Goal: Answer question/provide support: Share knowledge or assist other users

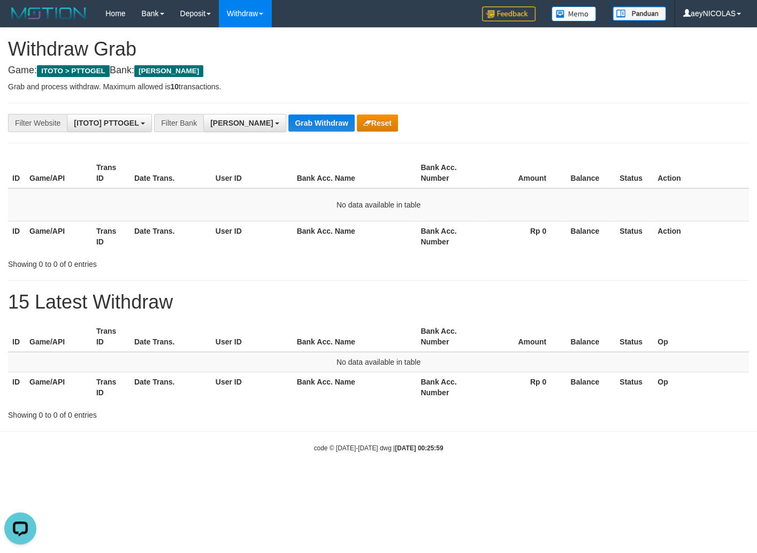
click at [389, 287] on div "**********" at bounding box center [378, 224] width 757 height 393
click at [357, 117] on button "Reset" at bounding box center [377, 122] width 41 height 17
click at [357, 119] on button "Reset" at bounding box center [377, 122] width 41 height 17
click at [357, 121] on button "Reset" at bounding box center [377, 122] width 41 height 17
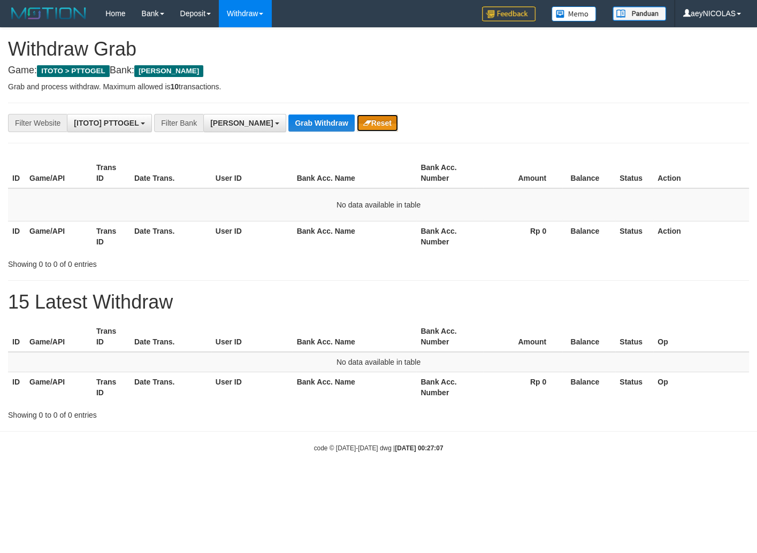
click at [357, 120] on button "Reset" at bounding box center [377, 122] width 41 height 17
click at [363, 119] on icon "button" at bounding box center [367, 122] width 8 height 7
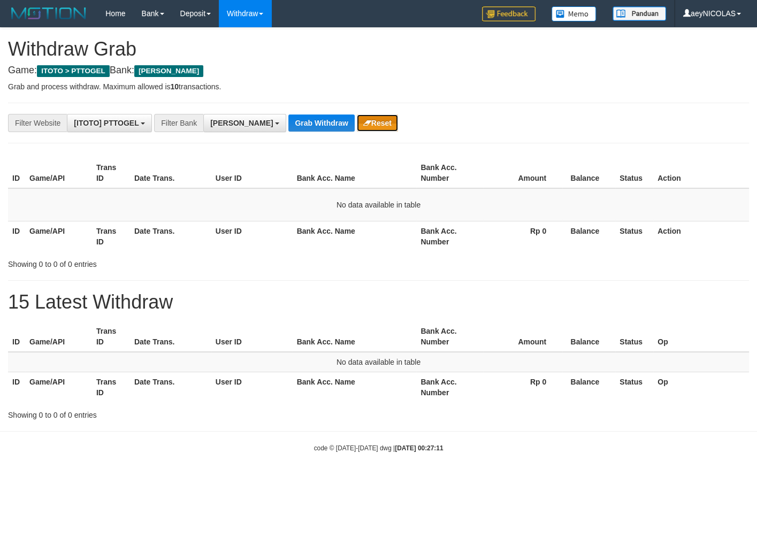
click at [357, 129] on button "Reset" at bounding box center [377, 122] width 41 height 17
click at [357, 123] on button "Reset" at bounding box center [377, 122] width 41 height 17
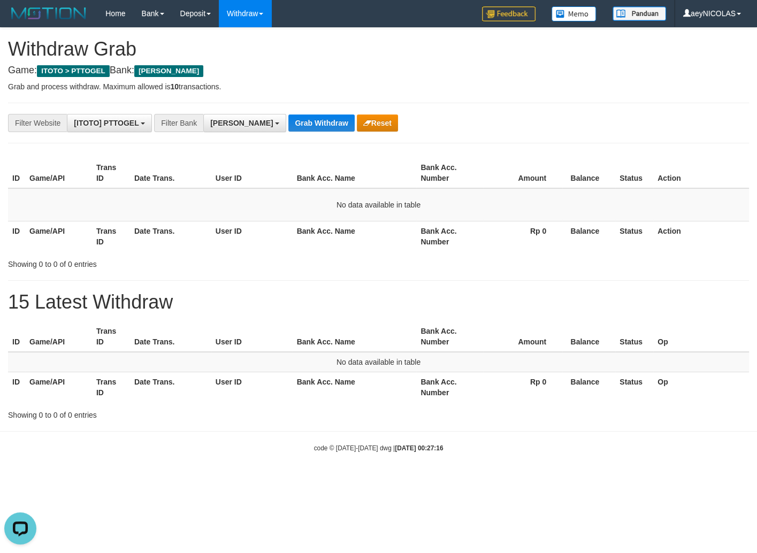
click at [369, 129] on div "**********" at bounding box center [315, 123] width 631 height 18
click at [362, 123] on div "**********" at bounding box center [315, 123] width 631 height 18
click at [318, 137] on div "**********" at bounding box center [378, 224] width 757 height 393
click at [357, 124] on button "Reset" at bounding box center [377, 122] width 41 height 17
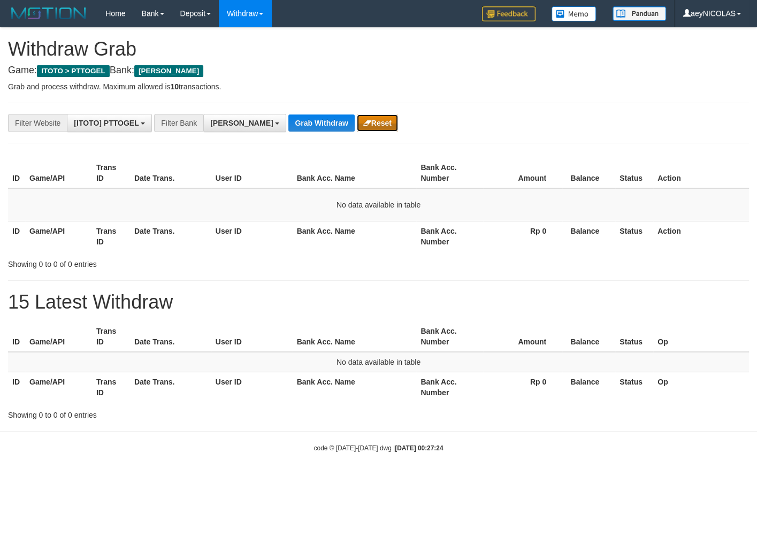
click at [357, 123] on button "Reset" at bounding box center [377, 122] width 41 height 17
click at [357, 119] on button "Reset" at bounding box center [377, 122] width 41 height 17
click at [357, 120] on button "Reset" at bounding box center [377, 122] width 41 height 17
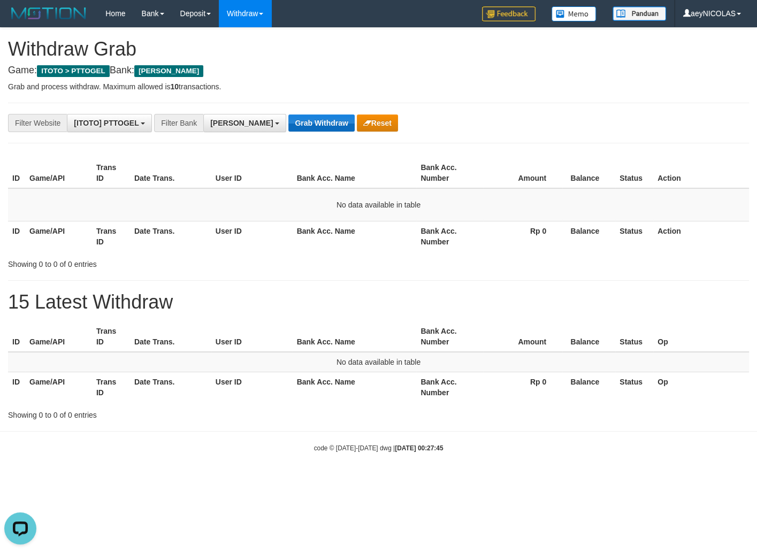
click at [397, 95] on div "**********" at bounding box center [378, 224] width 757 height 393
click at [520, 269] on div "Showing 0 to 0 of 0 entries" at bounding box center [378, 262] width 757 height 15
click at [288, 124] on button "Grab Withdraw" at bounding box center [321, 122] width 66 height 17
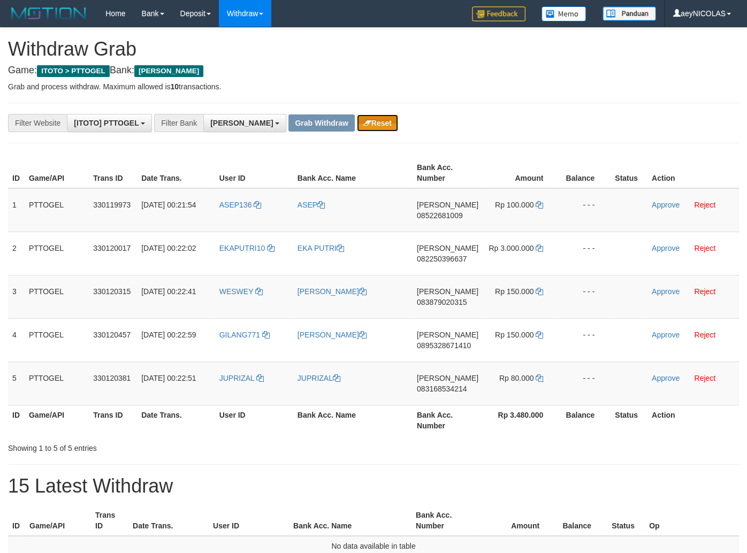
click at [363, 122] on icon "button" at bounding box center [367, 122] width 8 height 7
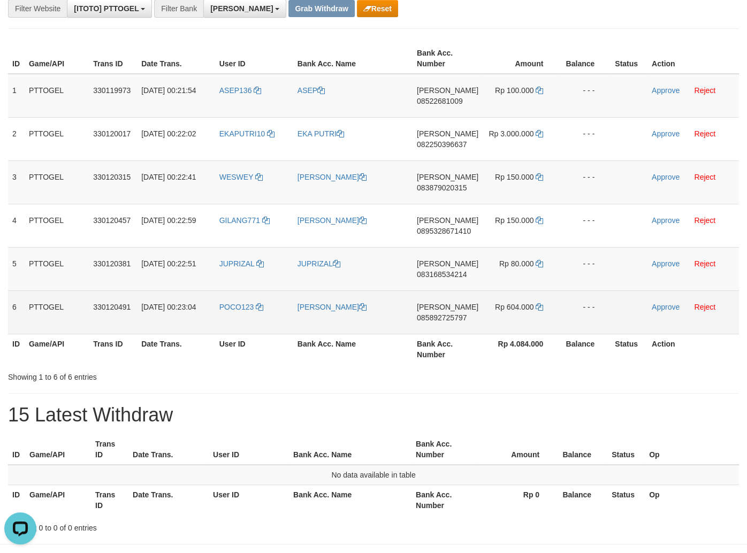
drag, startPoint x: 232, startPoint y: 102, endPoint x: 541, endPoint y: 324, distance: 381.4
click at [541, 324] on tbody "1 PTTOGEL 330119973 01/09/2025 00:21:54 ASEP136 ASEP DANA 08522681009 Rp 100.00…" at bounding box center [373, 204] width 731 height 261
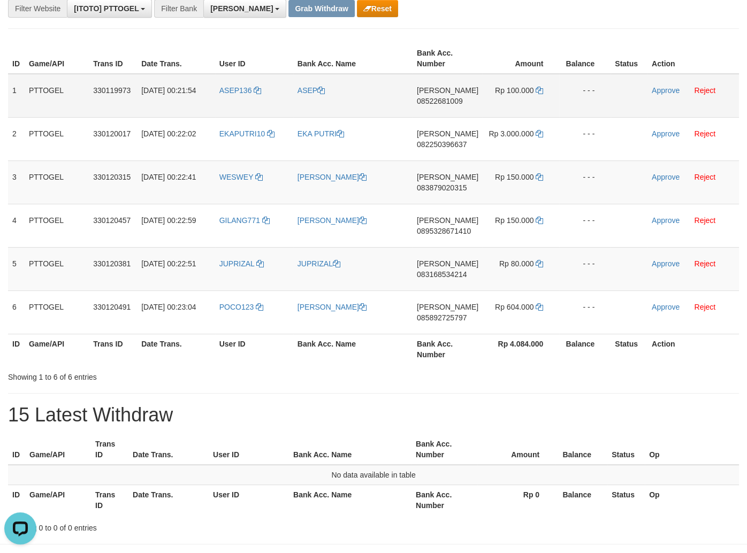
drag, startPoint x: 424, startPoint y: 96, endPoint x: 438, endPoint y: 100, distance: 14.3
click at [429, 98] on td "DANA 08522681009" at bounding box center [447, 96] width 70 height 44
click at [438, 100] on span "08522681009" at bounding box center [440, 101] width 46 height 9
click at [440, 103] on span "08522681009" at bounding box center [440, 101] width 46 height 9
copy span "08522681009"
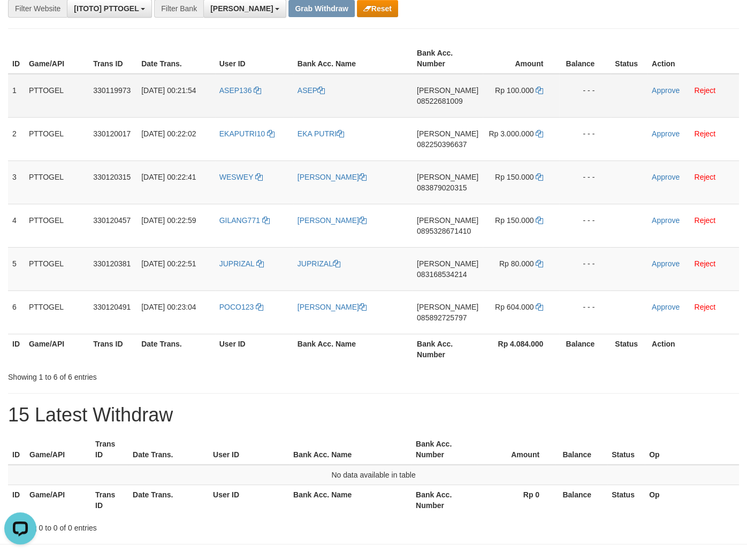
drag, startPoint x: 445, startPoint y: 109, endPoint x: 438, endPoint y: 102, distance: 9.5
click at [445, 109] on td "DANA 08522681009" at bounding box center [447, 96] width 70 height 44
click at [438, 102] on span "08522681009" at bounding box center [440, 101] width 46 height 9
copy span "08522681009"
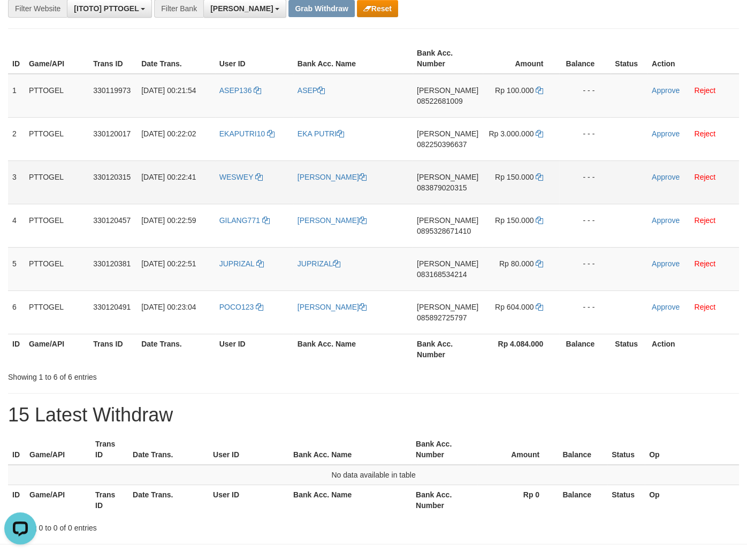
drag, startPoint x: 442, startPoint y: 104, endPoint x: 93, endPoint y: 176, distance: 356.7
click at [441, 105] on td "DANA 08522681009" at bounding box center [447, 96] width 70 height 44
click at [455, 98] on span "08522681009" at bounding box center [440, 101] width 46 height 9
copy span "08522681009"
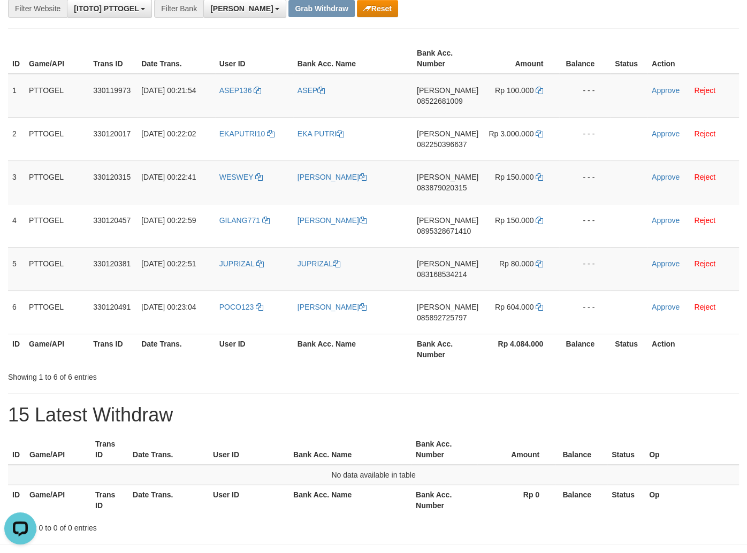
click at [475, 37] on div "**********" at bounding box center [373, 223] width 747 height 620
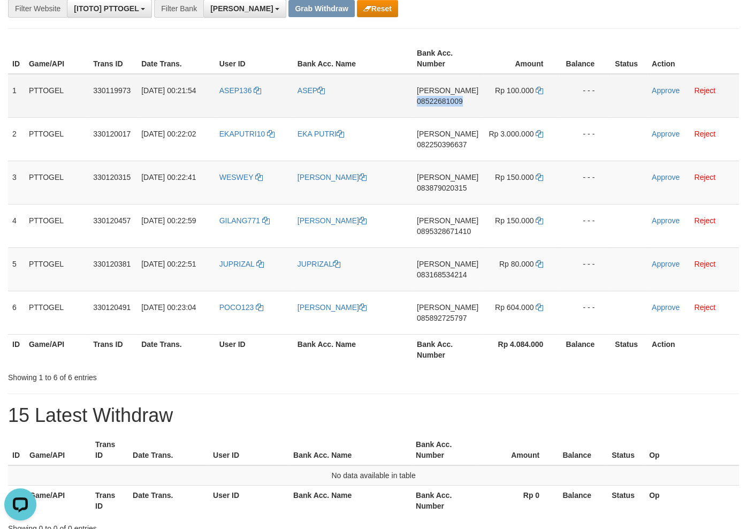
click at [451, 101] on span "08522681009" at bounding box center [440, 101] width 46 height 9
copy span "08522681009"
click at [451, 101] on span "08522681009" at bounding box center [440, 101] width 46 height 9
copy span "08522681009"
click at [424, 32] on div "**********" at bounding box center [373, 223] width 747 height 620
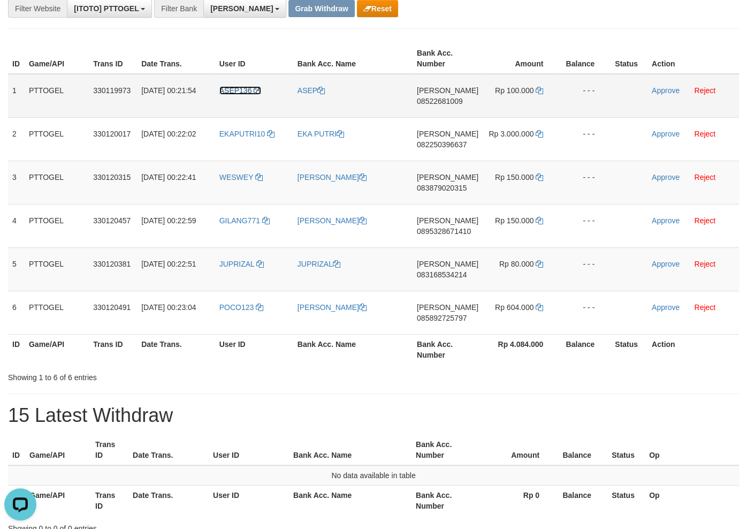
click at [240, 92] on span "ASEP136" at bounding box center [235, 90] width 33 height 9
click at [239, 102] on td "ASEP136" at bounding box center [254, 96] width 78 height 44
click at [238, 103] on td "ASEP136" at bounding box center [254, 96] width 78 height 44
copy td "ASEP136"
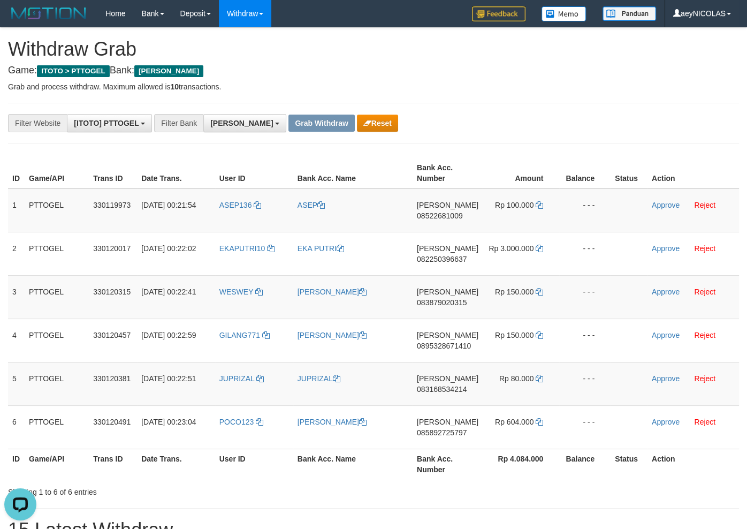
click at [486, 113] on div "**********" at bounding box center [373, 338] width 747 height 620
click at [243, 219] on td "ASEP136" at bounding box center [254, 210] width 78 height 44
copy link "ASEP136"
click at [703, 204] on link "Reject" at bounding box center [704, 205] width 21 height 9
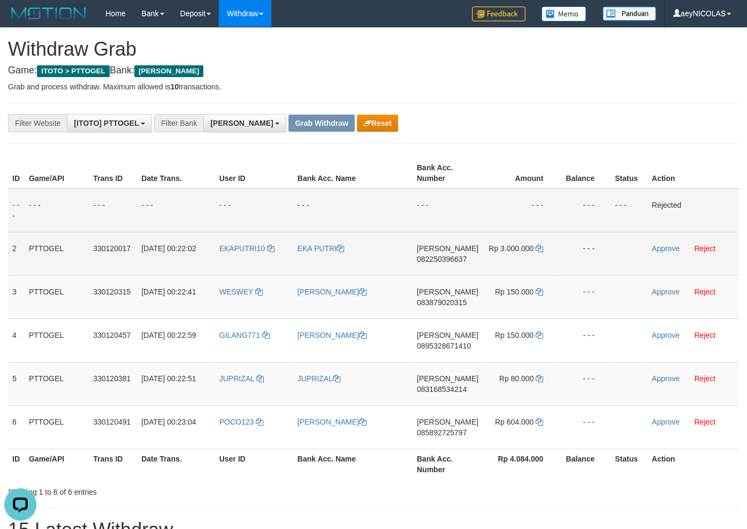
click at [462, 256] on span "082250396637" at bounding box center [442, 259] width 50 height 9
click at [458, 256] on span "082250396637" at bounding box center [442, 259] width 50 height 9
copy span "082250396637"
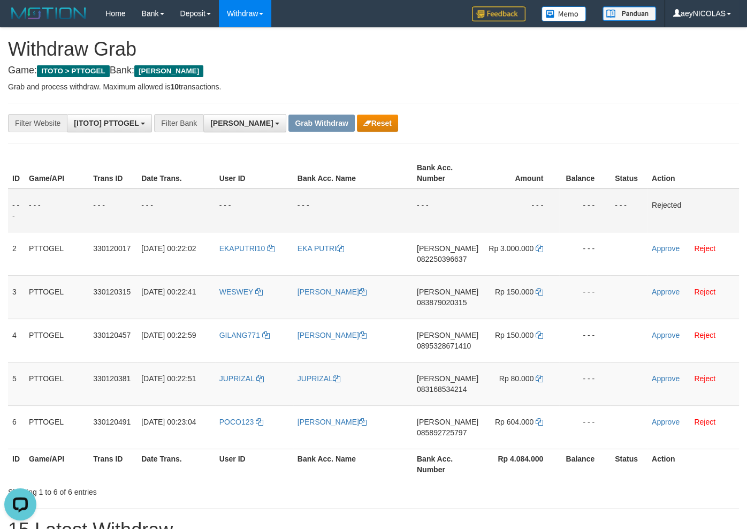
click at [506, 104] on div "**********" at bounding box center [373, 338] width 747 height 620
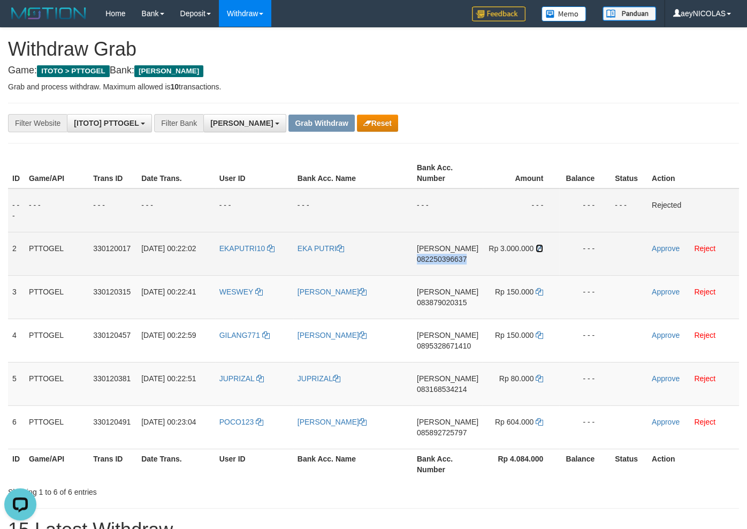
click at [536, 250] on icon at bounding box center [539, 247] width 7 height 7
copy span "082250396637"
click at [536, 250] on icon at bounding box center [539, 247] width 7 height 7
click at [661, 248] on link "Approve" at bounding box center [666, 248] width 28 height 9
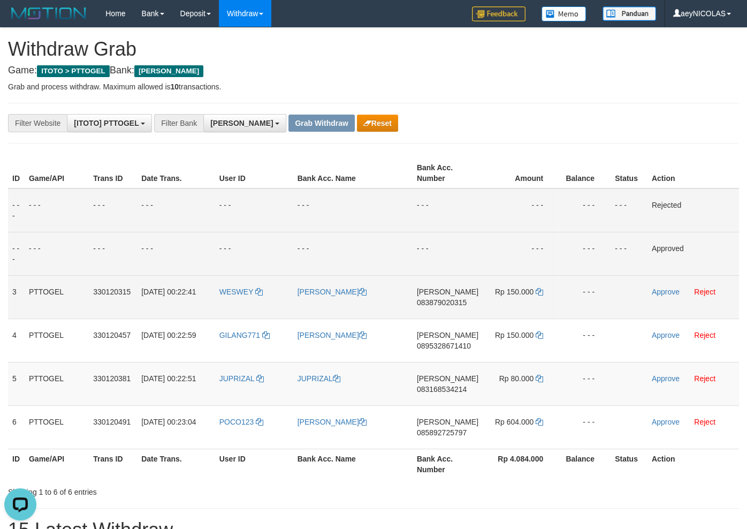
click at [441, 301] on span "083879020315" at bounding box center [442, 302] width 50 height 9
copy span "083879020315"
drag, startPoint x: 486, startPoint y: 198, endPoint x: 491, endPoint y: 224, distance: 26.0
click at [486, 200] on td "- - -" at bounding box center [521, 210] width 77 height 44
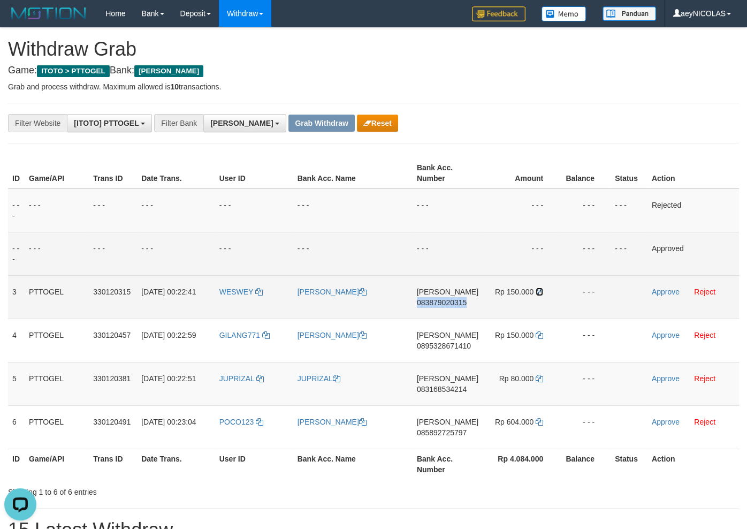
click at [537, 290] on icon at bounding box center [539, 291] width 7 height 7
drag, startPoint x: 537, startPoint y: 290, endPoint x: 637, endPoint y: 290, distance: 100.6
click at [539, 290] on icon at bounding box center [539, 291] width 7 height 7
click at [657, 293] on link "Approve" at bounding box center [666, 291] width 28 height 9
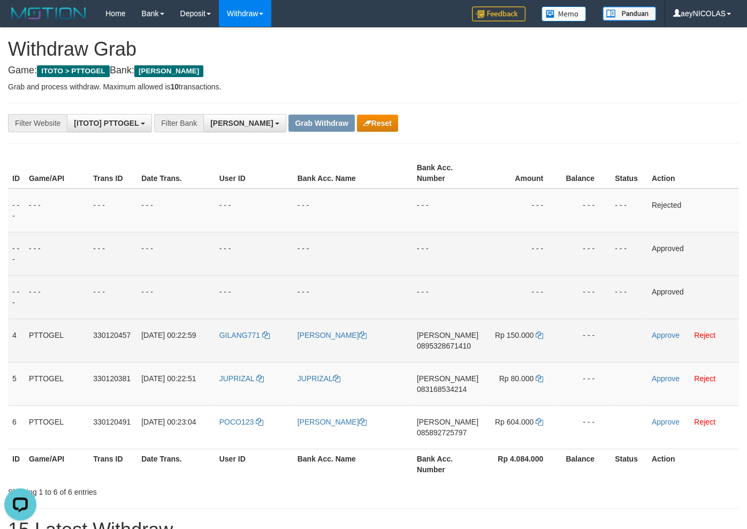
click at [438, 341] on td "DANA 0895328671410" at bounding box center [447, 339] width 70 height 43
click at [435, 347] on span "0895328671410" at bounding box center [444, 345] width 54 height 9
click at [470, 349] on span "0895328671410" at bounding box center [444, 345] width 54 height 9
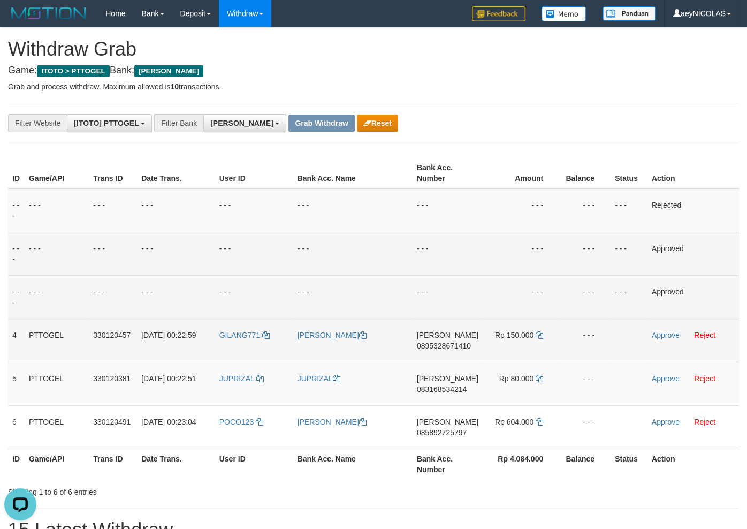
click at [430, 337] on span "[PERSON_NAME]" at bounding box center [448, 335] width 62 height 9
click at [431, 347] on span "0895328671410" at bounding box center [444, 345] width 54 height 9
click at [661, 341] on td "Approve Reject" at bounding box center [692, 339] width 91 height 43
click at [666, 334] on link "Approve" at bounding box center [666, 335] width 28 height 9
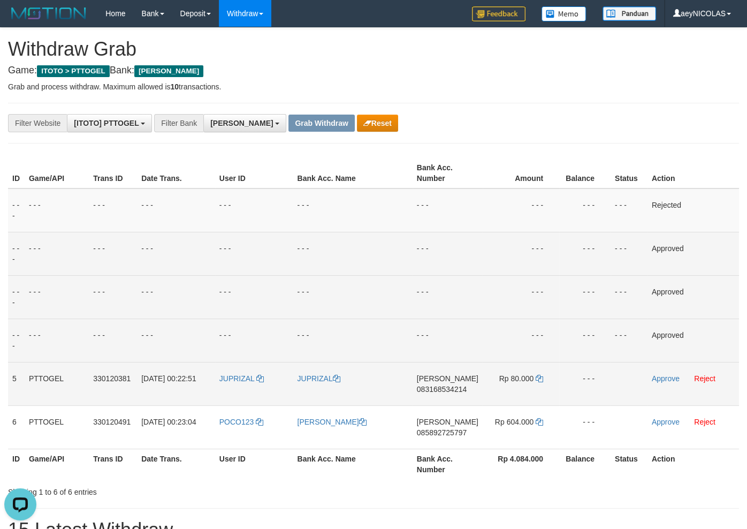
click at [438, 389] on span "083168534214" at bounding box center [442, 389] width 50 height 9
click at [448, 388] on span "083168534214" at bounding box center [442, 389] width 50 height 9
click at [450, 389] on span "083168534214" at bounding box center [442, 389] width 50 height 9
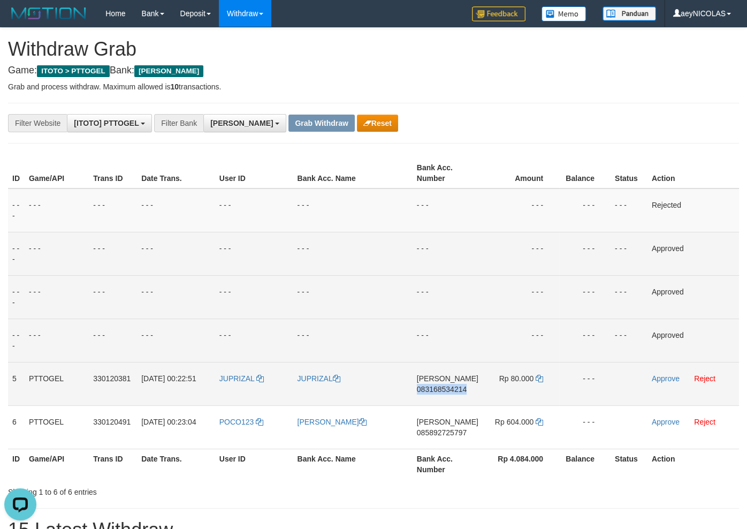
click at [450, 389] on span "083168534214" at bounding box center [442, 389] width 50 height 9
click at [488, 249] on td "- - -" at bounding box center [521, 253] width 77 height 43
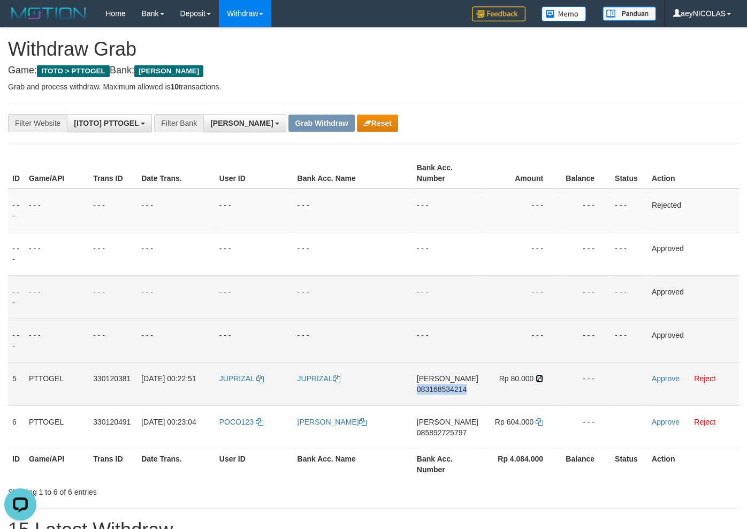
click at [538, 380] on icon at bounding box center [539, 377] width 7 height 7
click at [675, 377] on link "Approve" at bounding box center [666, 378] width 28 height 9
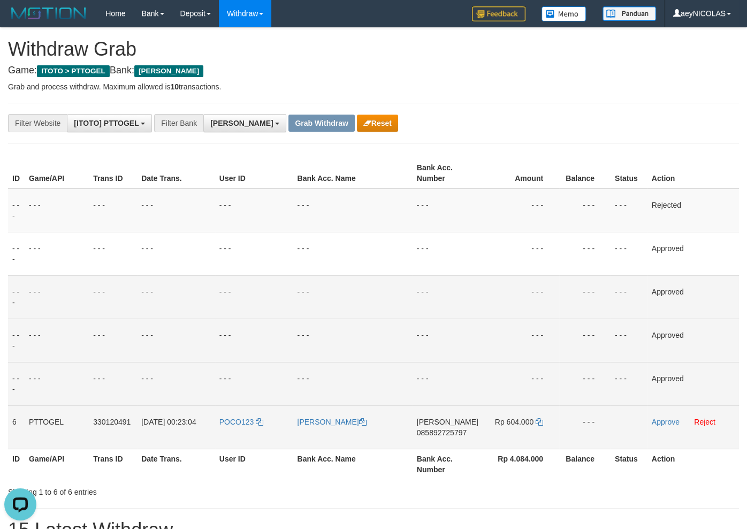
click at [440, 427] on td "DANA 085892725797" at bounding box center [447, 426] width 70 height 43
click at [441, 432] on span "085892725797" at bounding box center [442, 432] width 50 height 9
click at [431, 427] on td "DANA 085892725797" at bounding box center [447, 426] width 70 height 43
click at [435, 434] on span "085892725797" at bounding box center [442, 432] width 50 height 9
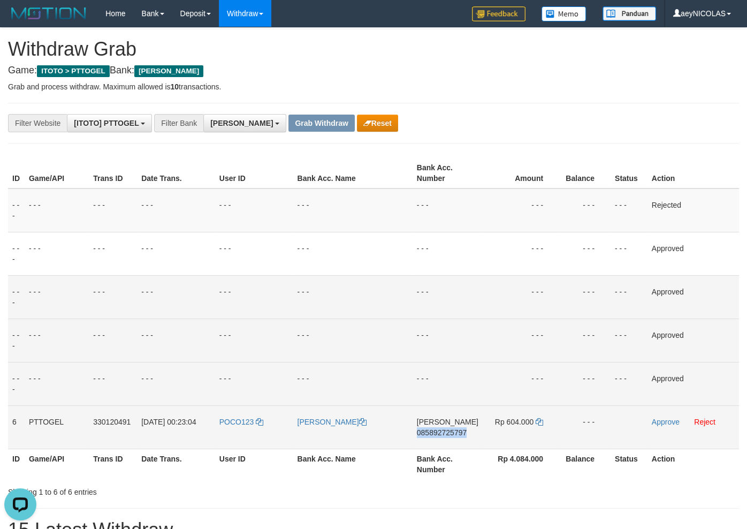
click at [435, 434] on span "085892725797" at bounding box center [442, 432] width 50 height 9
click at [538, 426] on td "Rp 604.000" at bounding box center [521, 426] width 77 height 43
click at [539, 426] on td "Rp 604.000" at bounding box center [521, 426] width 77 height 43
click at [539, 421] on icon at bounding box center [539, 421] width 7 height 7
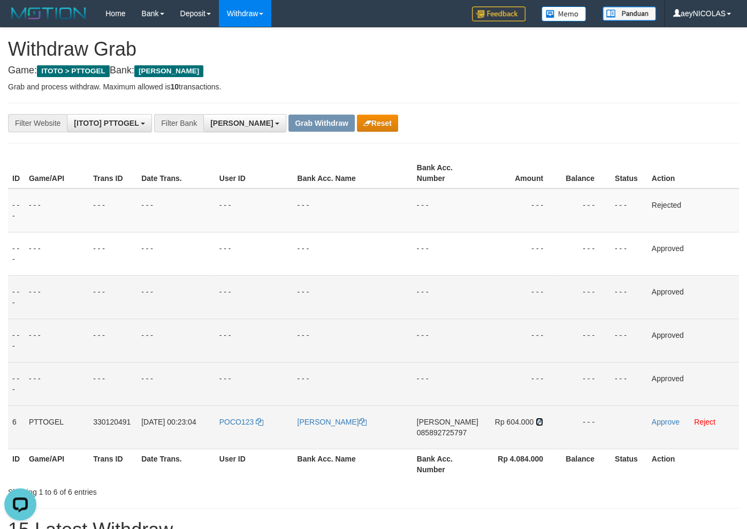
click at [539, 421] on icon at bounding box center [539, 421] width 7 height 7
drag, startPoint x: 539, startPoint y: 421, endPoint x: 548, endPoint y: 420, distance: 9.1
click at [541, 420] on icon at bounding box center [539, 421] width 7 height 7
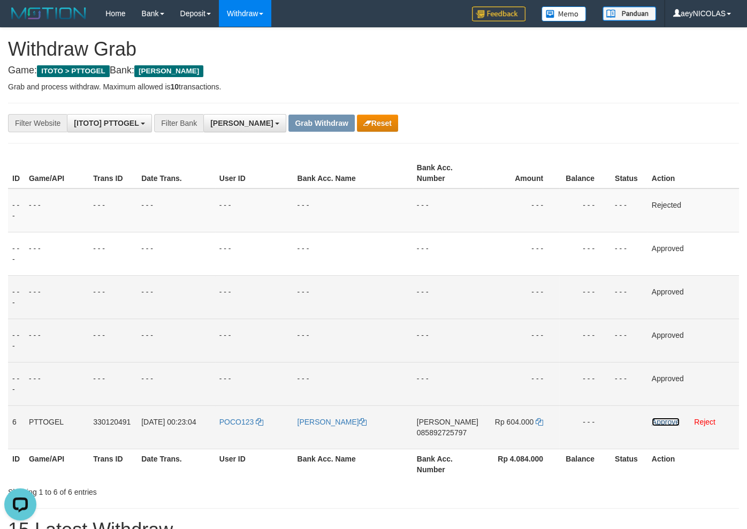
click at [659, 425] on link "Approve" at bounding box center [666, 421] width 28 height 9
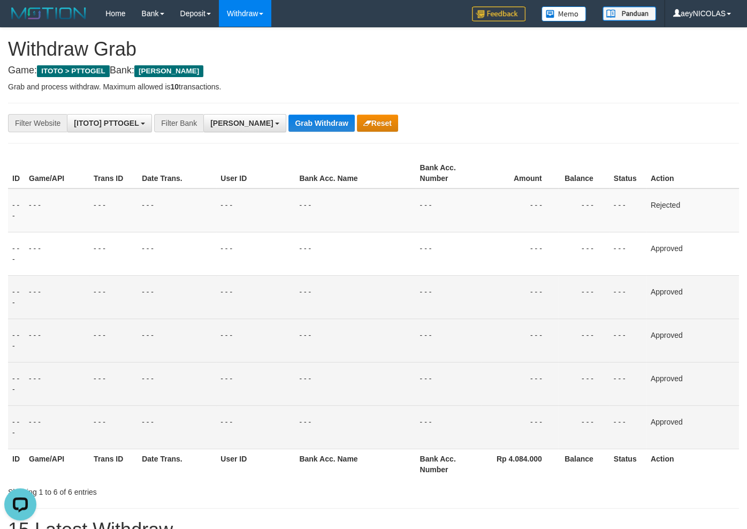
drag, startPoint x: 453, startPoint y: 273, endPoint x: 302, endPoint y: 162, distance: 187.5
click at [453, 272] on td "- - -" at bounding box center [448, 253] width 65 height 43
click at [276, 94] on div "**********" at bounding box center [373, 338] width 747 height 620
click at [271, 111] on div "**********" at bounding box center [373, 338] width 747 height 620
click at [271, 118] on div "**********" at bounding box center [373, 338] width 747 height 620
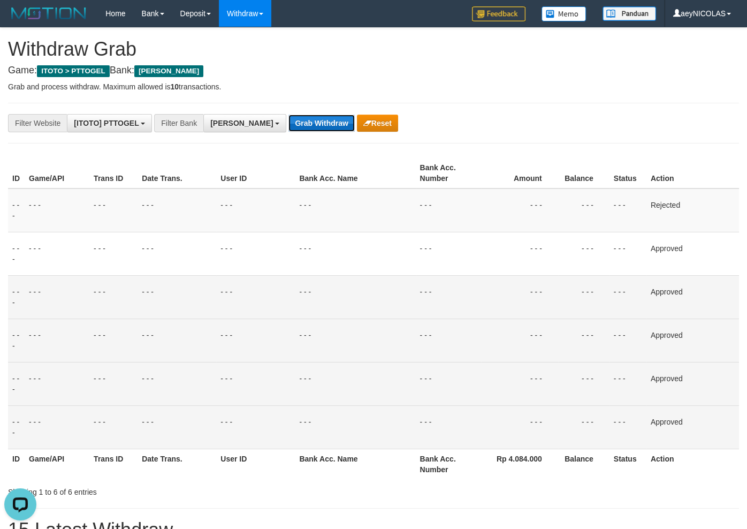
click at [288, 123] on button "Grab Withdraw" at bounding box center [321, 122] width 66 height 17
drag, startPoint x: 270, startPoint y: 123, endPoint x: 37, endPoint y: 160, distance: 235.7
click at [288, 126] on button "Grab Withdraw" at bounding box center [321, 122] width 66 height 17
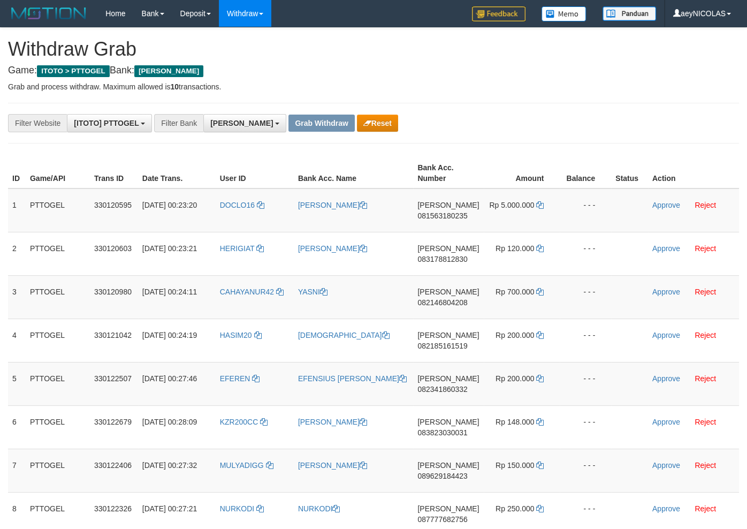
scroll to position [186, 0]
click at [617, 66] on h4 "Game: ITOTO > PTTOGEL Bank: DANA" at bounding box center [373, 70] width 731 height 11
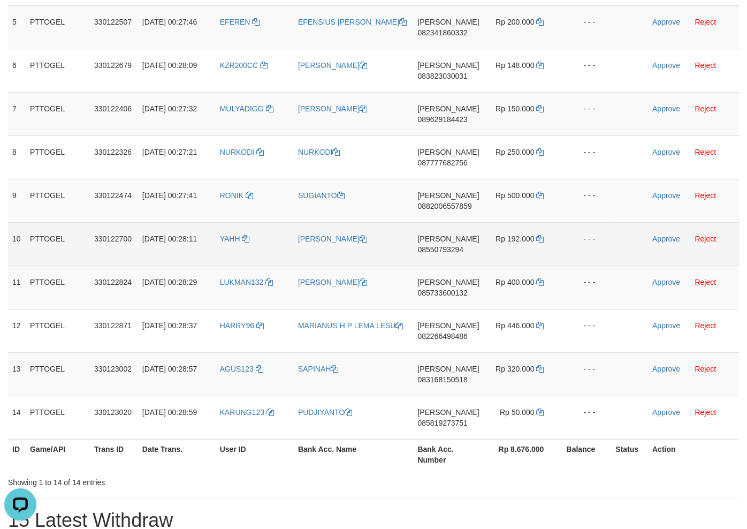
scroll to position [363, 0]
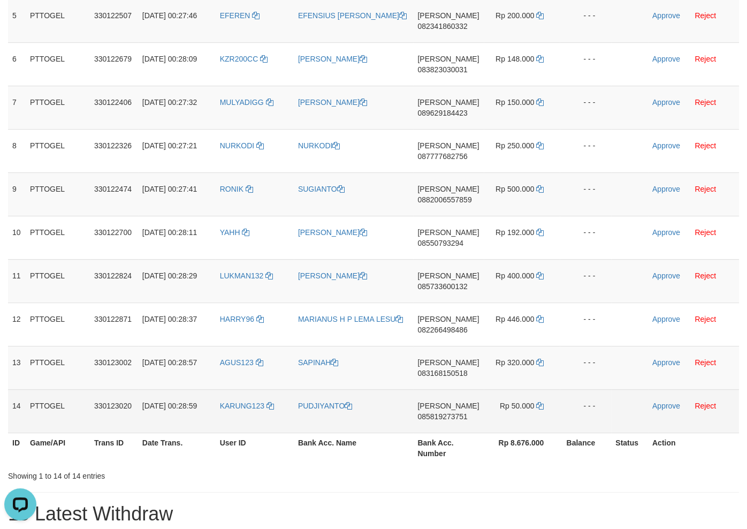
copy tr
drag, startPoint x: 247, startPoint y: 110, endPoint x: 495, endPoint y: 414, distance: 392.4
click at [495, 414] on tbody "1 PTTOGEL 330120595 01/09/2025 00:23:20 DOCLO16 ANWAR SANUSI DANA 081563180235 …" at bounding box center [373, 129] width 731 height 607
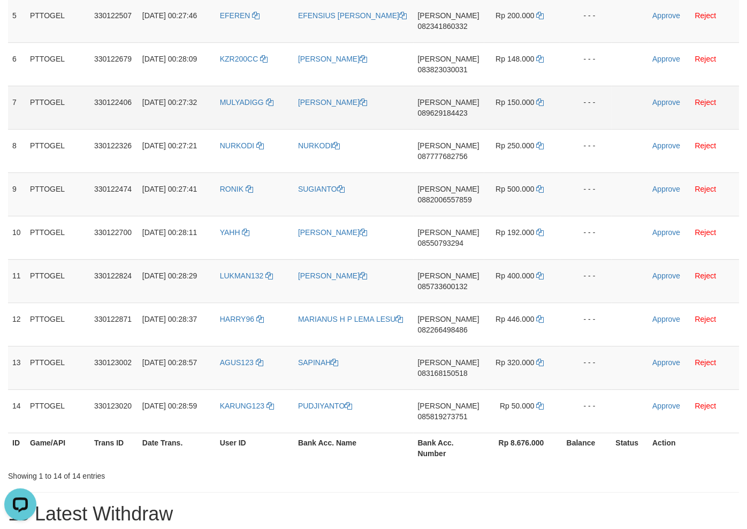
click at [583, 90] on td "- - -" at bounding box center [585, 107] width 51 height 43
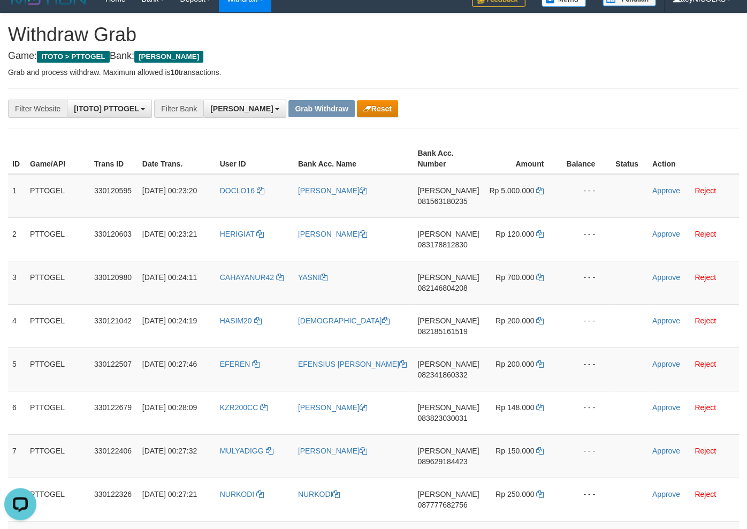
scroll to position [0, 0]
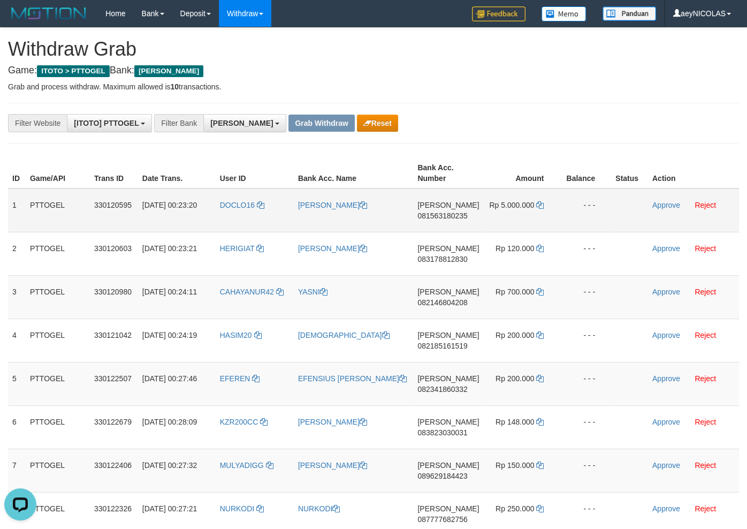
click at [449, 216] on span "081563180235" at bounding box center [442, 215] width 50 height 9
click at [452, 216] on span "081563180235" at bounding box center [442, 215] width 50 height 9
copy span "081563180235"
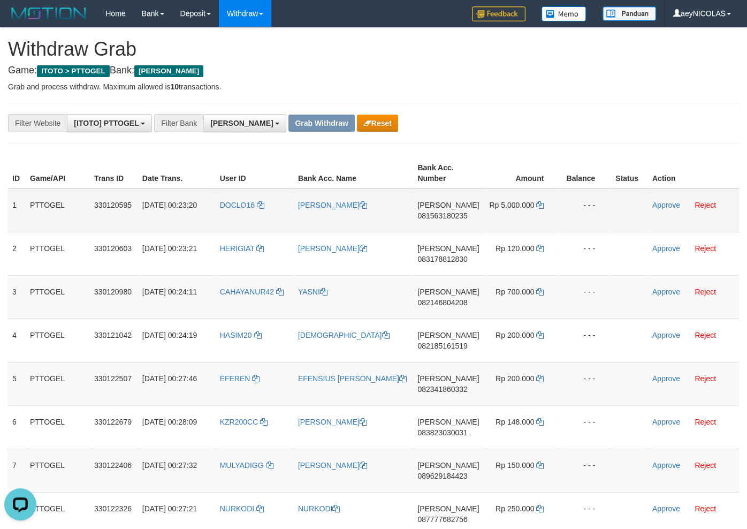
click at [440, 214] on span "081563180235" at bounding box center [442, 215] width 50 height 9
copy span "081563180235"
click at [541, 203] on icon at bounding box center [539, 204] width 7 height 7
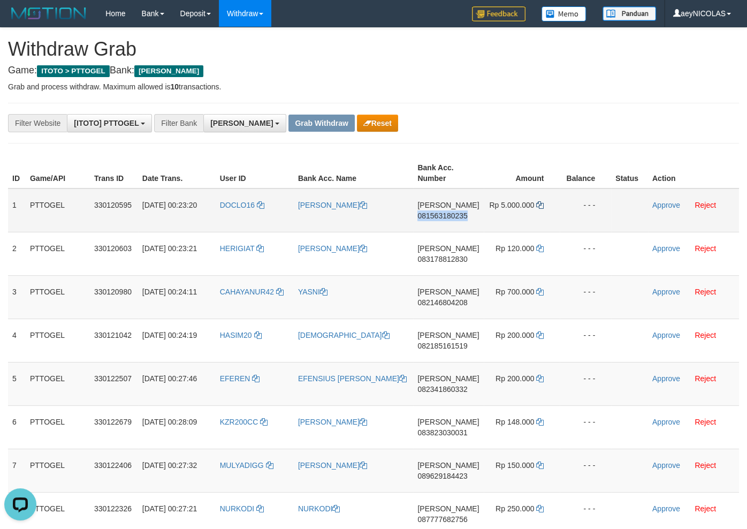
copy span "081563180235"
click at [541, 203] on icon at bounding box center [539, 204] width 7 height 7
click at [664, 206] on link "Approve" at bounding box center [666, 205] width 28 height 9
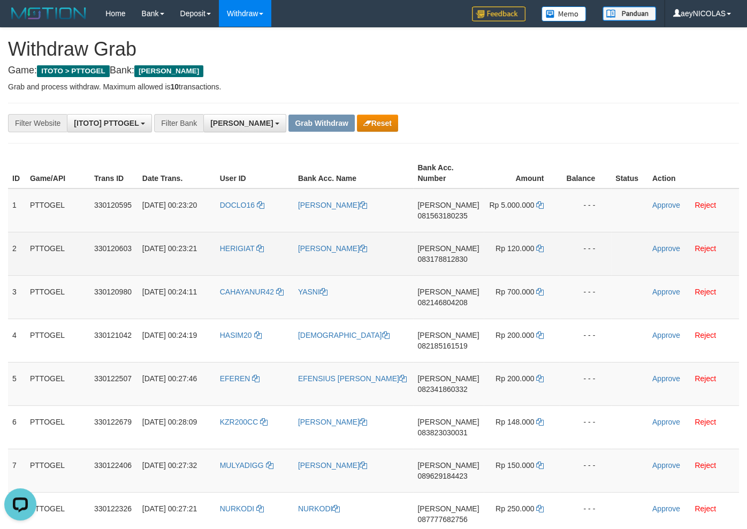
click at [447, 257] on span "083178812830" at bounding box center [442, 259] width 50 height 9
copy span "083178812830"
click at [447, 260] on span "083178812830" at bounding box center [442, 259] width 50 height 9
click at [447, 261] on span "083178812830" at bounding box center [442, 259] width 50 height 9
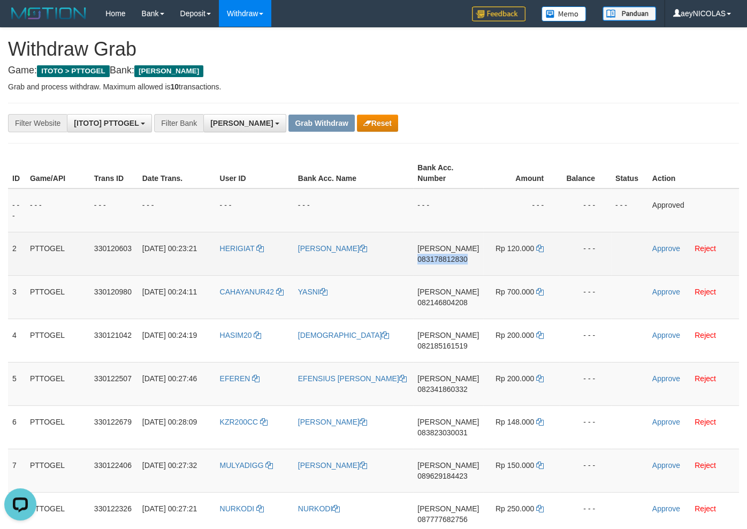
copy span "083178812830"
click at [457, 254] on td "DANA 083178812830" at bounding box center [448, 253] width 70 height 43
click at [445, 262] on span "083178812830" at bounding box center [442, 259] width 50 height 9
copy span "083178812830"
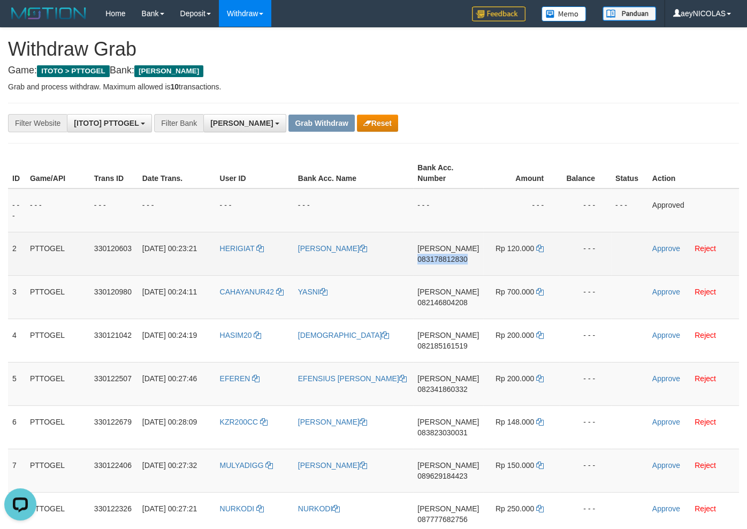
click at [445, 262] on span "083178812830" at bounding box center [442, 259] width 50 height 9
copy span "083178812830"
click at [537, 247] on icon at bounding box center [539, 247] width 7 height 7
click at [661, 246] on link "Approve" at bounding box center [666, 248] width 28 height 9
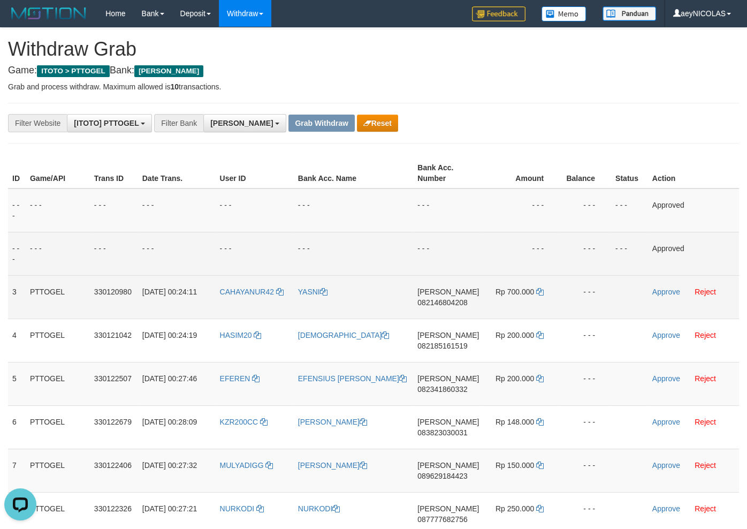
click at [455, 302] on span "082146804208" at bounding box center [442, 302] width 50 height 9
copy span "082146804208"
click at [456, 299] on span "082146804208" at bounding box center [442, 302] width 50 height 9
drag, startPoint x: 456, startPoint y: 299, endPoint x: 455, endPoint y: 305, distance: 6.0
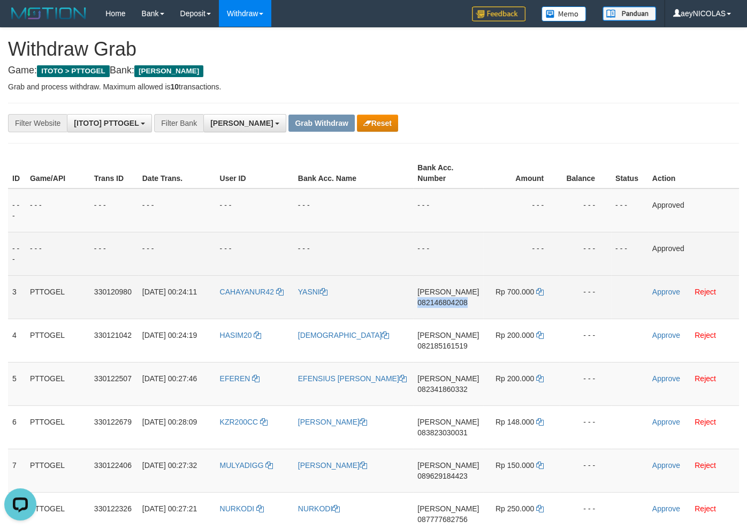
click at [456, 300] on span "082146804208" at bounding box center [442, 302] width 50 height 9
copy span "082146804208"
click at [441, 303] on span "082146804208" at bounding box center [442, 302] width 50 height 9
drag, startPoint x: 446, startPoint y: 248, endPoint x: 452, endPoint y: 254, distance: 9.1
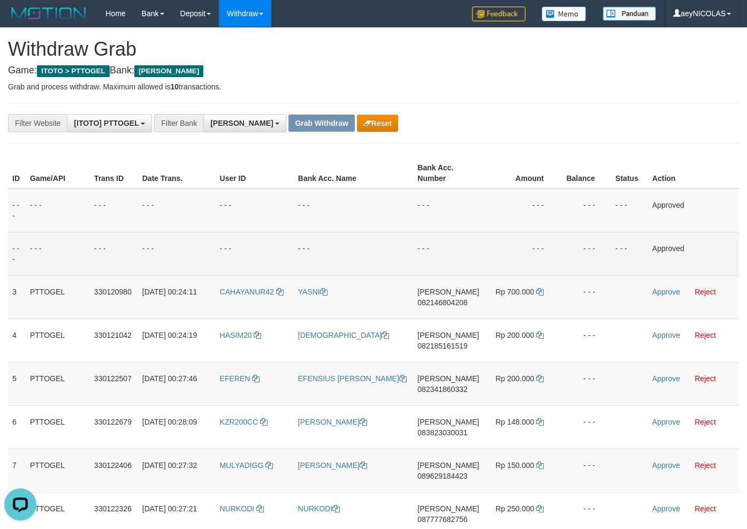
click at [449, 251] on td "- - -" at bounding box center [448, 253] width 70 height 43
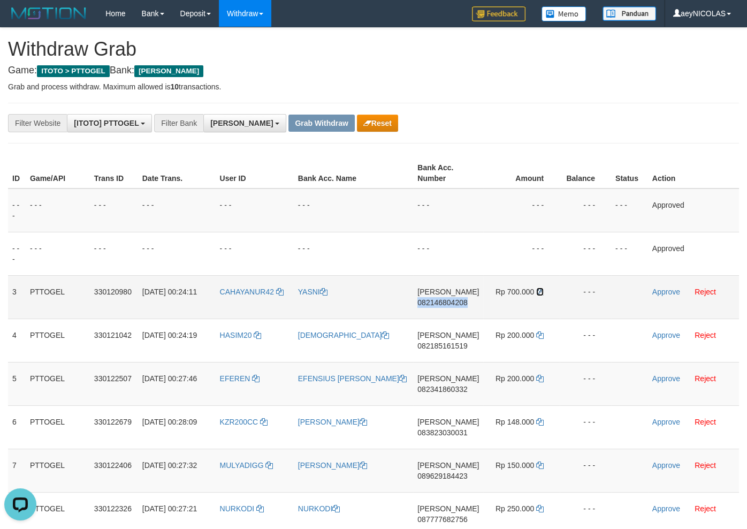
click at [541, 292] on icon at bounding box center [539, 291] width 7 height 7
drag, startPoint x: 541, startPoint y: 292, endPoint x: 611, endPoint y: 287, distance: 70.8
click at [545, 292] on td "Rp 700.000" at bounding box center [521, 296] width 77 height 43
click at [662, 292] on link "Approve" at bounding box center [666, 291] width 28 height 9
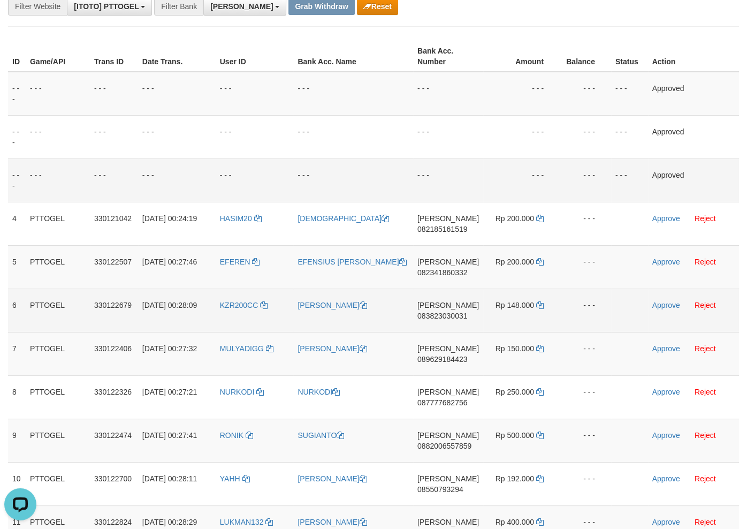
scroll to position [172, 0]
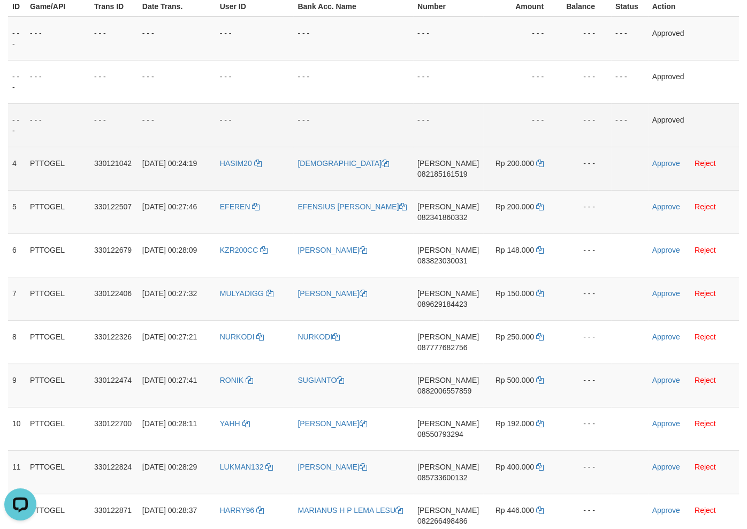
click at [457, 169] on td "DANA 082185161519" at bounding box center [448, 168] width 70 height 43
click at [431, 175] on span "082185161519" at bounding box center [442, 174] width 50 height 9
click at [457, 174] on span "082185161519" at bounding box center [442, 174] width 50 height 9
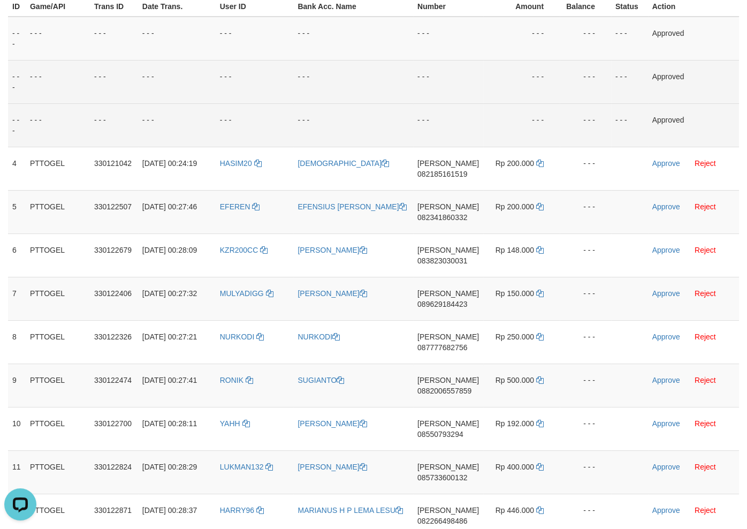
click at [501, 96] on td "- - -" at bounding box center [521, 81] width 77 height 43
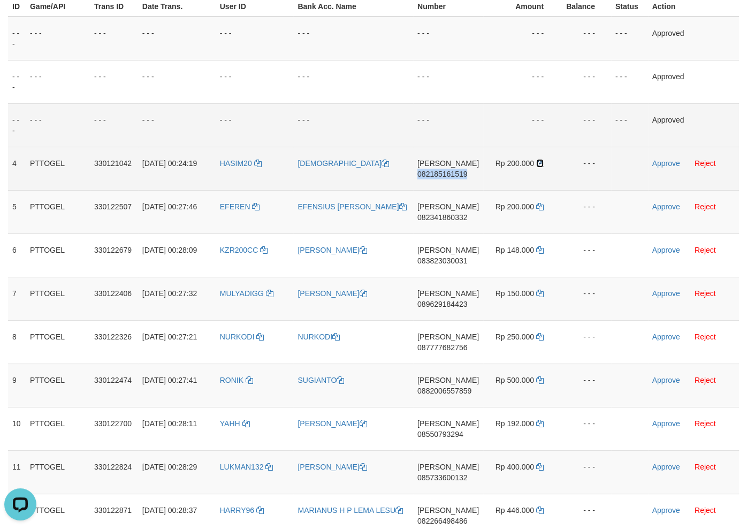
click at [538, 165] on icon at bounding box center [539, 162] width 7 height 7
click at [543, 162] on td "Rp 200.000" at bounding box center [521, 168] width 77 height 43
click at [539, 163] on icon at bounding box center [539, 162] width 7 height 7
drag, startPoint x: 539, startPoint y: 163, endPoint x: 606, endPoint y: 163, distance: 66.3
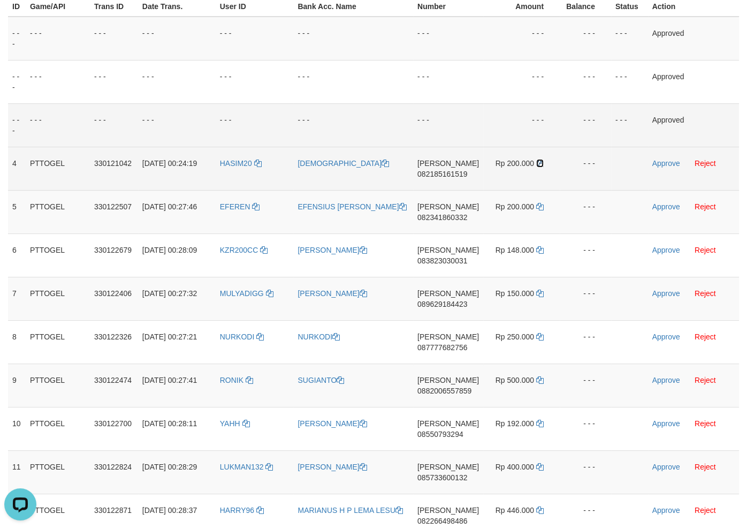
click at [542, 163] on td "Rp 200.000" at bounding box center [521, 168] width 77 height 43
click at [657, 163] on link "Approve" at bounding box center [666, 163] width 28 height 9
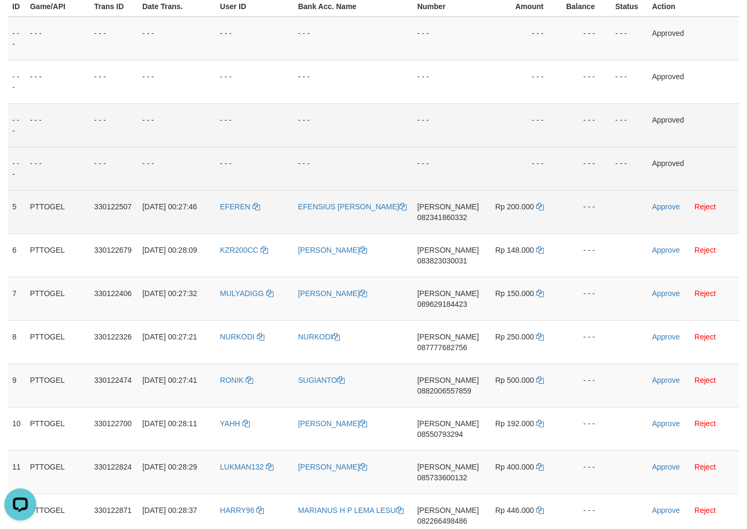
click at [442, 218] on span "082341860332" at bounding box center [442, 217] width 50 height 9
click at [455, 213] on span "082341860332" at bounding box center [442, 217] width 50 height 9
click at [460, 126] on td "- - -" at bounding box center [448, 124] width 70 height 43
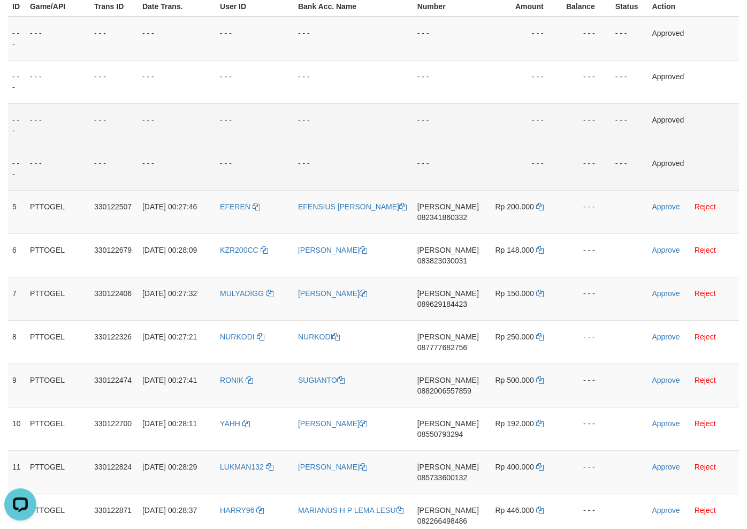
click at [362, 138] on td "- - -" at bounding box center [353, 124] width 119 height 43
click at [225, 228] on td "EFEREN" at bounding box center [255, 211] width 78 height 43
drag, startPoint x: 353, startPoint y: 94, endPoint x: 359, endPoint y: 155, distance: 61.8
click at [354, 94] on td "- - -" at bounding box center [353, 81] width 119 height 43
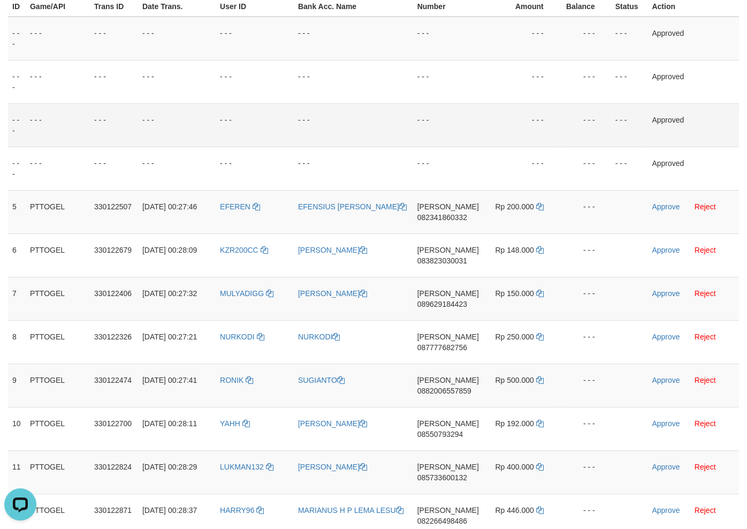
click at [370, 147] on td "- - -" at bounding box center [353, 124] width 119 height 43
drag, startPoint x: 412, startPoint y: 137, endPoint x: 235, endPoint y: 225, distance: 197.6
click at [406, 140] on td "- - -" at bounding box center [353, 124] width 119 height 43
click at [235, 224] on td "EFEREN" at bounding box center [255, 211] width 78 height 43
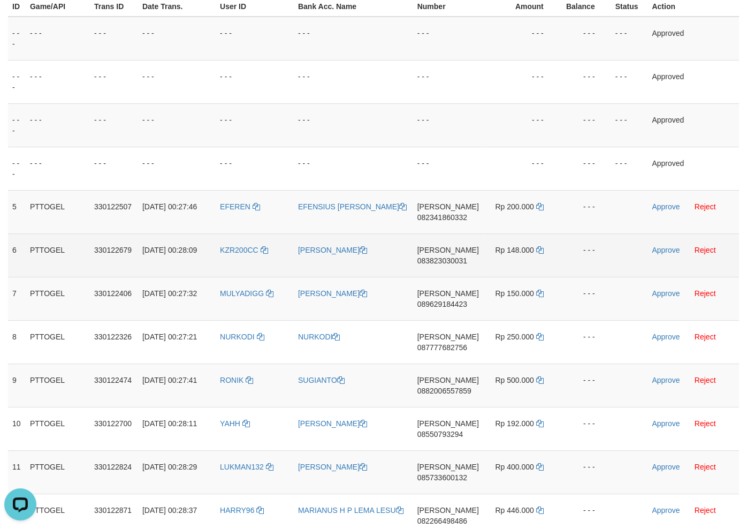
click at [455, 253] on td "DANA 083823030031" at bounding box center [448, 254] width 70 height 43
click at [445, 260] on span "083823030031" at bounding box center [442, 260] width 50 height 9
click at [456, 259] on span "083823030031" at bounding box center [442, 260] width 50 height 9
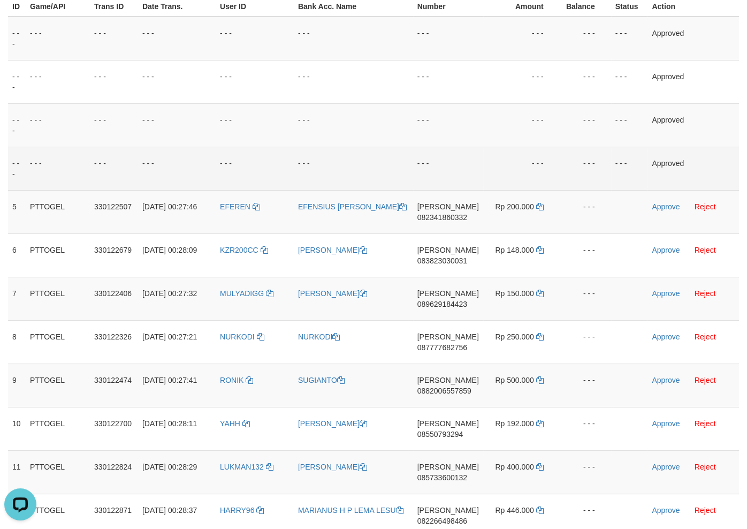
click at [472, 155] on td "- - -" at bounding box center [448, 168] width 70 height 43
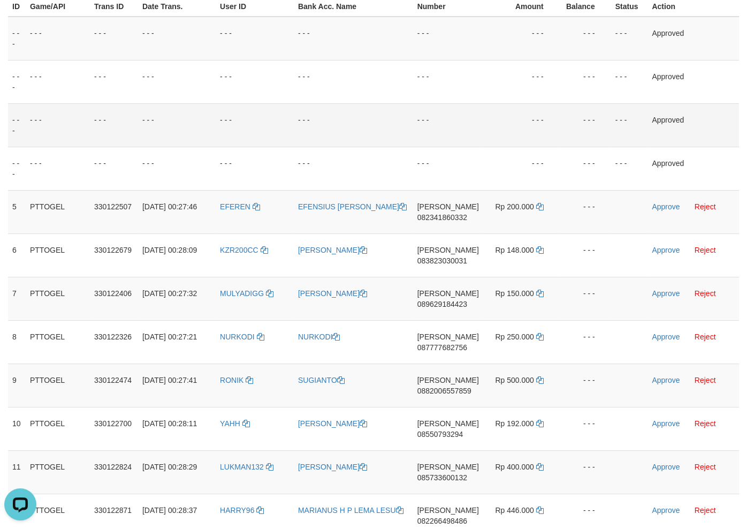
click at [495, 127] on td "- - -" at bounding box center [521, 124] width 77 height 43
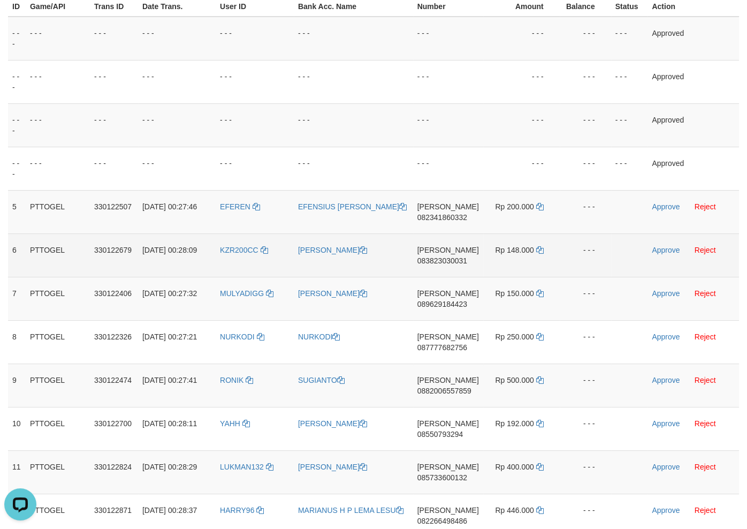
drag, startPoint x: 545, startPoint y: 253, endPoint x: 534, endPoint y: 247, distance: 12.2
click at [544, 251] on td "Rp 148.000" at bounding box center [521, 254] width 77 height 43
click at [534, 247] on td "Rp 148.000" at bounding box center [521, 254] width 77 height 43
click at [539, 253] on link at bounding box center [539, 250] width 7 height 9
drag, startPoint x: 539, startPoint y: 253, endPoint x: 536, endPoint y: 247, distance: 6.5
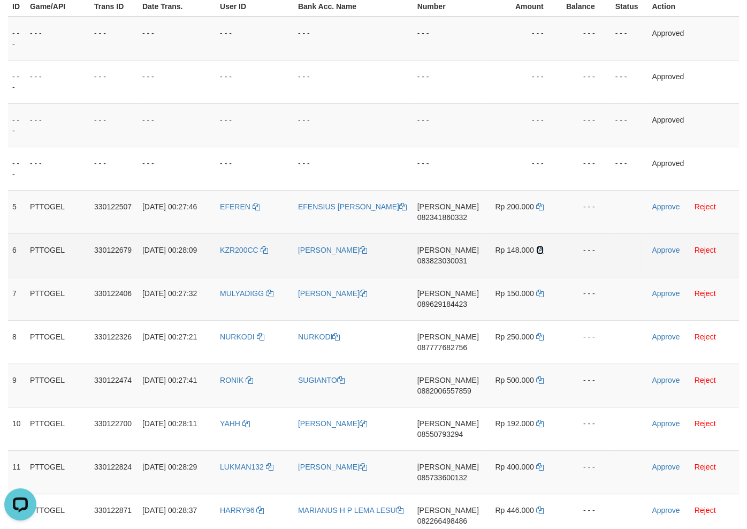
click at [539, 253] on link at bounding box center [539, 250] width 7 height 9
click at [536, 247] on icon at bounding box center [539, 249] width 7 height 7
drag, startPoint x: 536, startPoint y: 247, endPoint x: 595, endPoint y: 245, distance: 58.9
click at [541, 247] on icon at bounding box center [539, 249] width 7 height 7
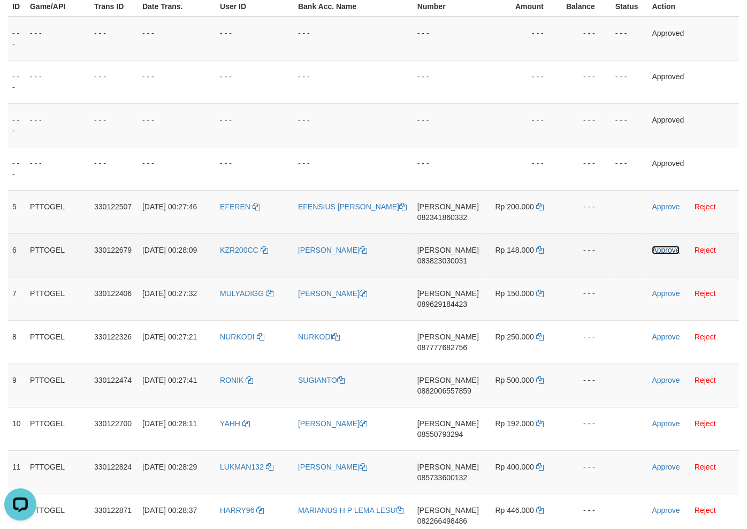
click at [660, 251] on link "Approve" at bounding box center [666, 250] width 28 height 9
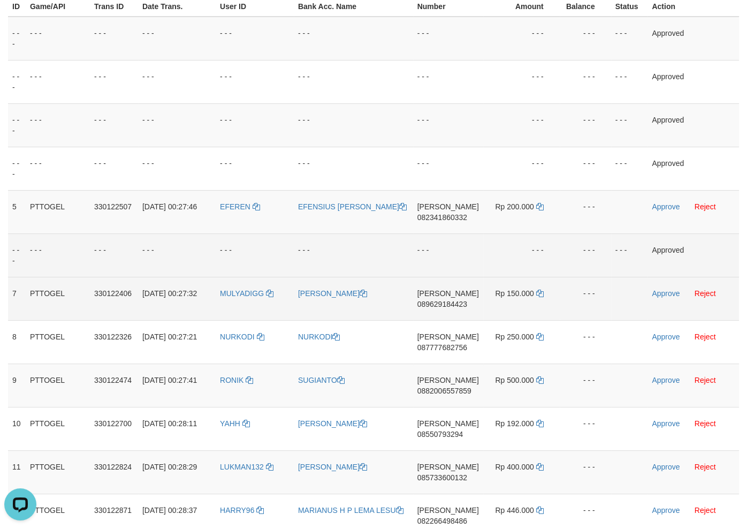
click at [458, 303] on span "089629184423" at bounding box center [442, 304] width 50 height 9
click at [453, 219] on span "082341860332" at bounding box center [442, 217] width 50 height 9
click at [449, 209] on td "DANA 082341860332" at bounding box center [448, 211] width 70 height 43
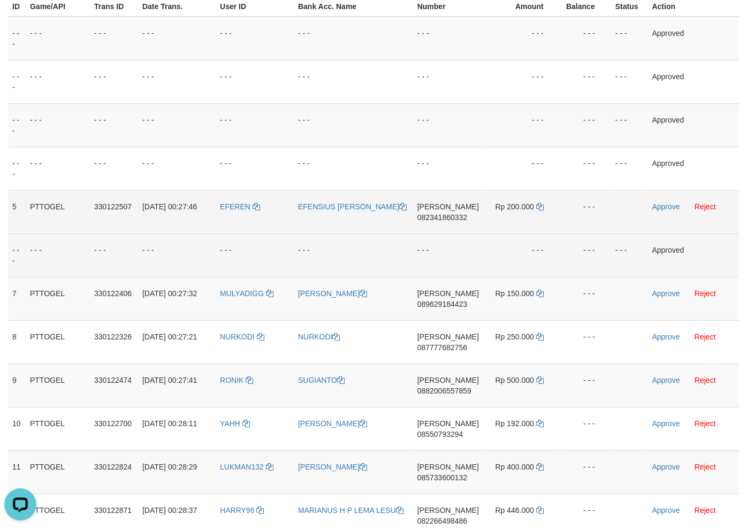
click at [446, 213] on span "082341860332" at bounding box center [442, 217] width 50 height 9
click at [446, 220] on span "082341860332" at bounding box center [442, 217] width 50 height 9
click at [542, 206] on td "Rp 200.000" at bounding box center [521, 211] width 77 height 43
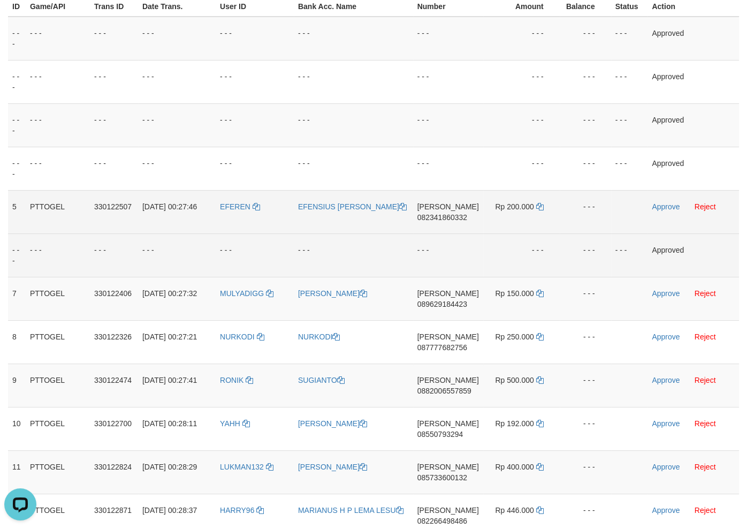
click at [542, 206] on td "Rp 200.000" at bounding box center [521, 211] width 77 height 43
click at [542, 206] on icon at bounding box center [539, 206] width 7 height 7
click at [541, 206] on icon at bounding box center [539, 206] width 7 height 7
drag, startPoint x: 541, startPoint y: 206, endPoint x: 646, endPoint y: 207, distance: 104.9
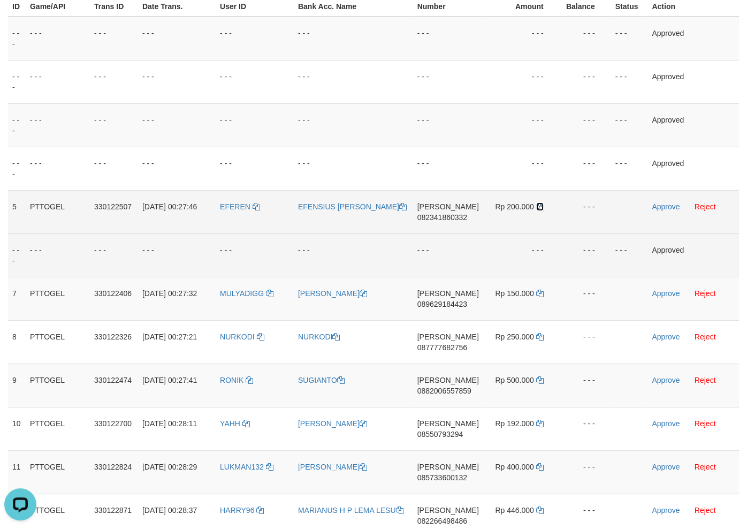
click at [542, 206] on icon at bounding box center [539, 206] width 7 height 7
click at [661, 207] on link "Approve" at bounding box center [666, 206] width 28 height 9
click at [432, 300] on span "089629184423" at bounding box center [442, 304] width 50 height 9
click at [436, 304] on span "089629184423" at bounding box center [442, 304] width 50 height 9
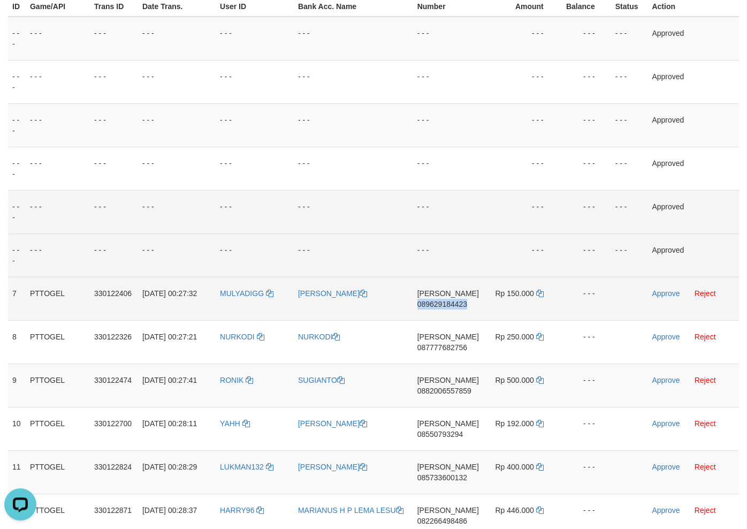
click at [436, 304] on span "089629184423" at bounding box center [442, 304] width 50 height 9
click at [447, 300] on span "089629184423" at bounding box center [442, 304] width 50 height 9
drag, startPoint x: 448, startPoint y: 300, endPoint x: 434, endPoint y: 301, distance: 13.9
click at [449, 300] on span "089629184423" at bounding box center [442, 304] width 50 height 9
click at [484, 232] on td "- - -" at bounding box center [521, 211] width 77 height 43
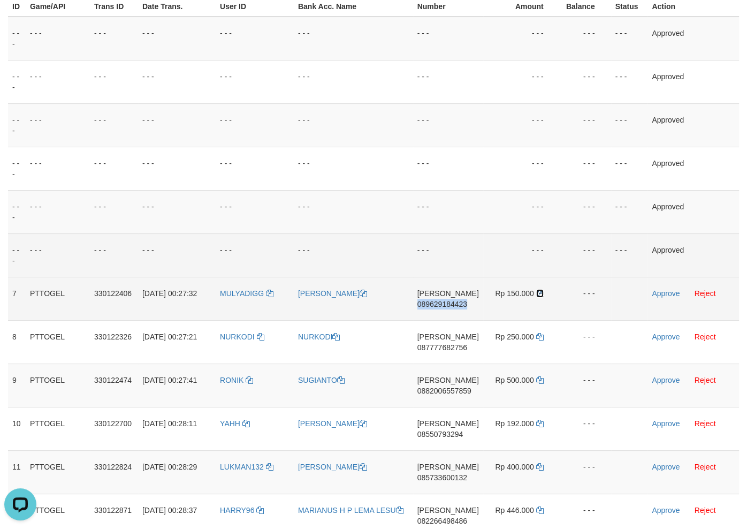
click at [536, 294] on icon at bounding box center [539, 292] width 7 height 7
click at [667, 288] on td "Approve Reject" at bounding box center [692, 298] width 91 height 43
click at [670, 293] on link "Approve" at bounding box center [666, 293] width 28 height 9
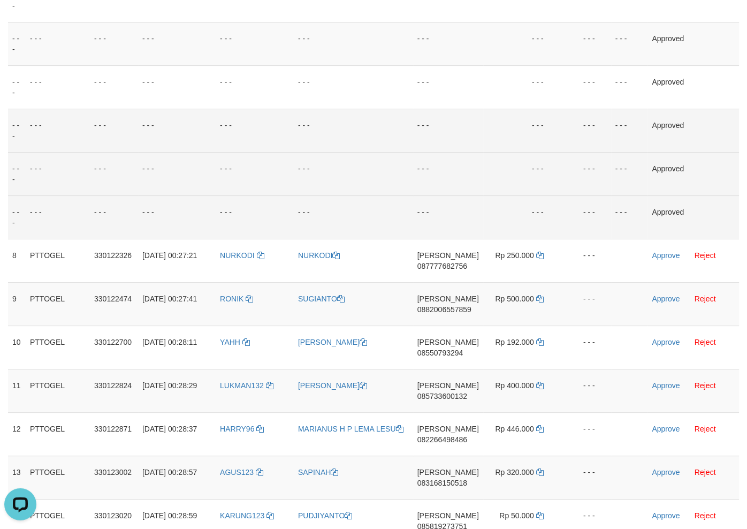
scroll to position [344, 0]
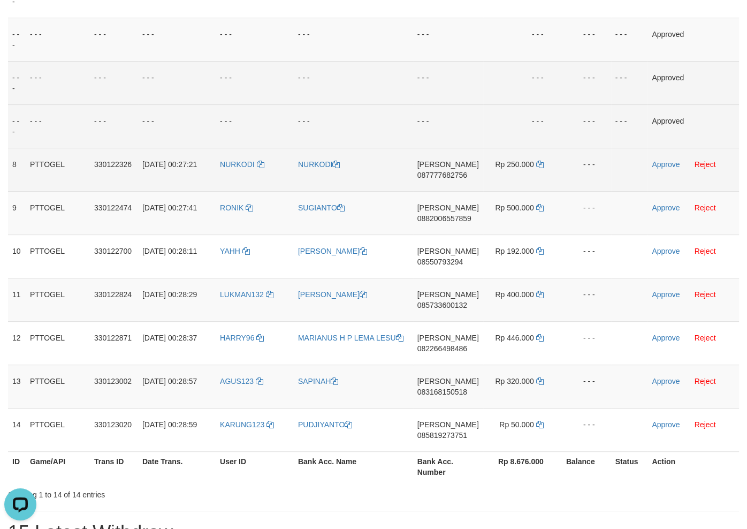
click at [455, 173] on span "087777682756" at bounding box center [442, 175] width 50 height 9
click at [455, 174] on span "087777682756" at bounding box center [442, 175] width 50 height 9
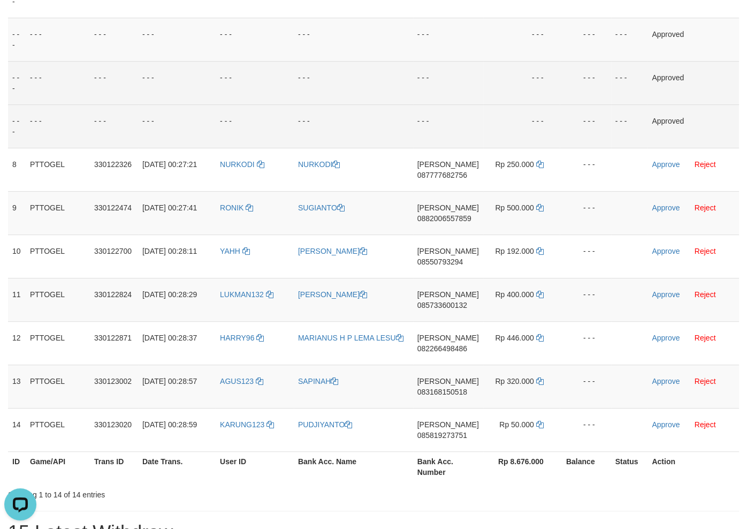
click at [473, 89] on td "- - -" at bounding box center [448, 82] width 70 height 43
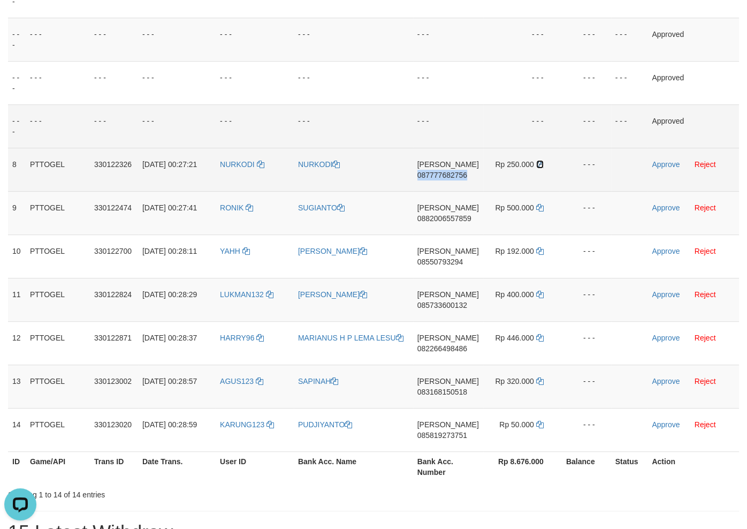
click at [536, 165] on icon at bounding box center [539, 163] width 7 height 7
drag, startPoint x: 536, startPoint y: 165, endPoint x: 626, endPoint y: 165, distance: 90.4
click at [540, 165] on icon at bounding box center [539, 163] width 7 height 7
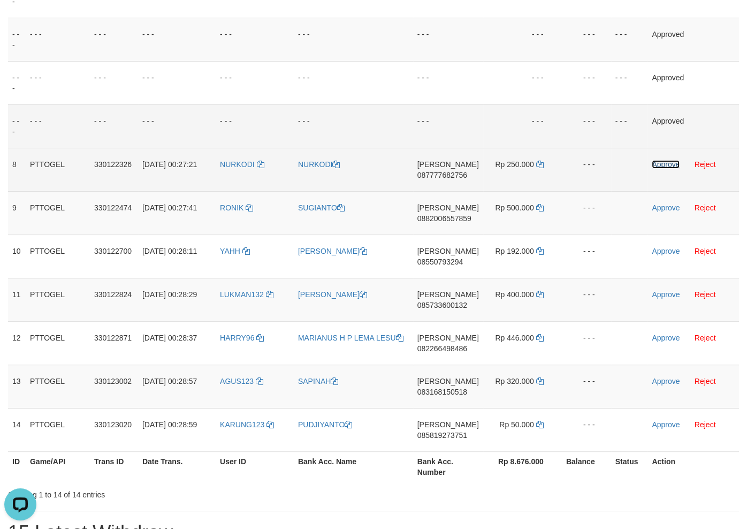
click at [667, 165] on link "Approve" at bounding box center [666, 164] width 28 height 9
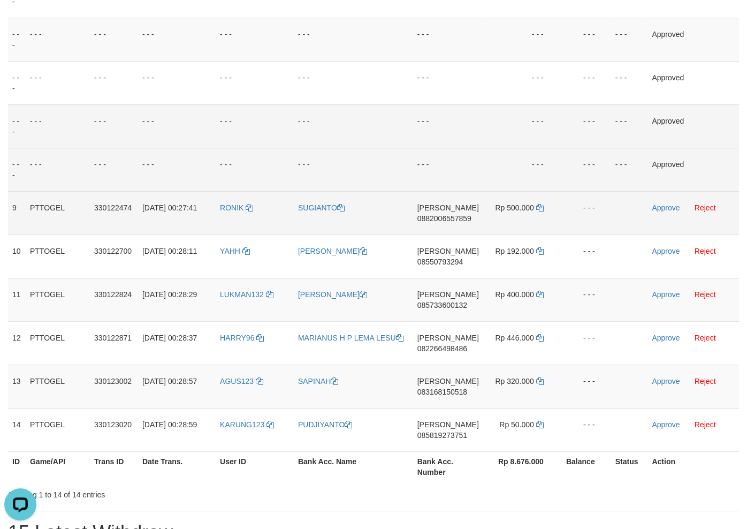
click at [454, 217] on span "0882006557859" at bounding box center [444, 218] width 54 height 9
click at [523, 140] on td "- - -" at bounding box center [521, 125] width 77 height 43
click at [537, 207] on icon at bounding box center [539, 207] width 7 height 7
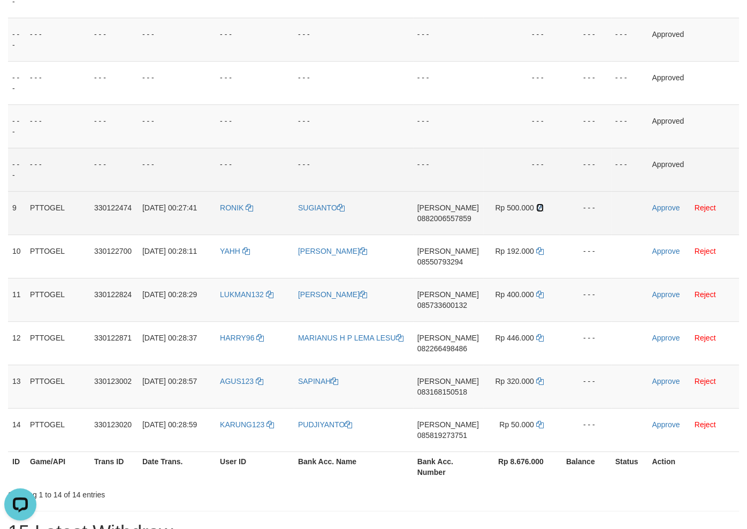
drag, startPoint x: 537, startPoint y: 207, endPoint x: 684, endPoint y: 205, distance: 147.1
click at [549, 206] on td "Rp 500.000" at bounding box center [521, 212] width 77 height 43
click at [672, 209] on link "Approve" at bounding box center [666, 207] width 28 height 9
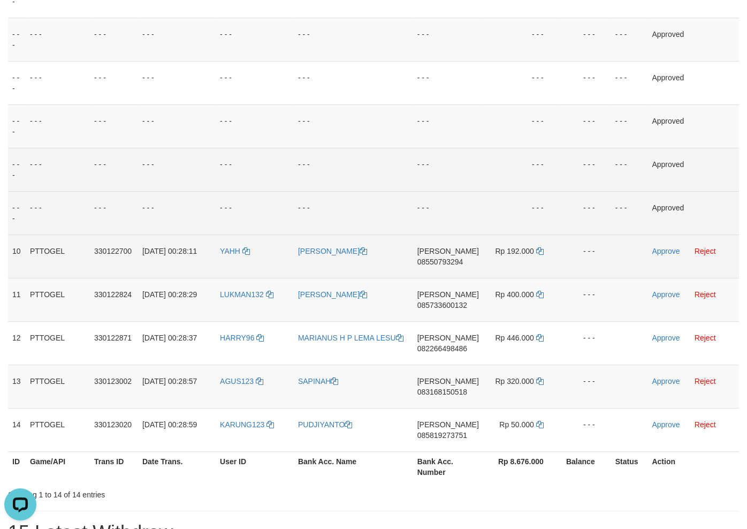
click at [437, 264] on span "08550793294" at bounding box center [440, 261] width 46 height 9
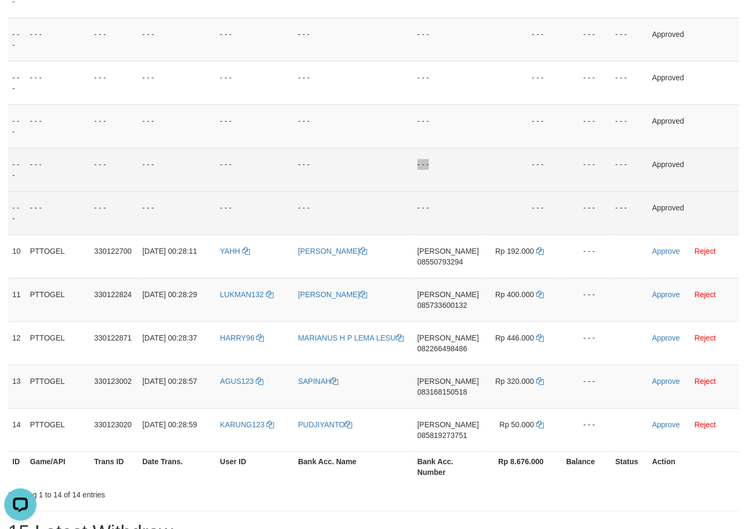
drag, startPoint x: 446, startPoint y: 170, endPoint x: 457, endPoint y: 183, distance: 17.9
click at [450, 183] on td "- - -" at bounding box center [448, 169] width 70 height 43
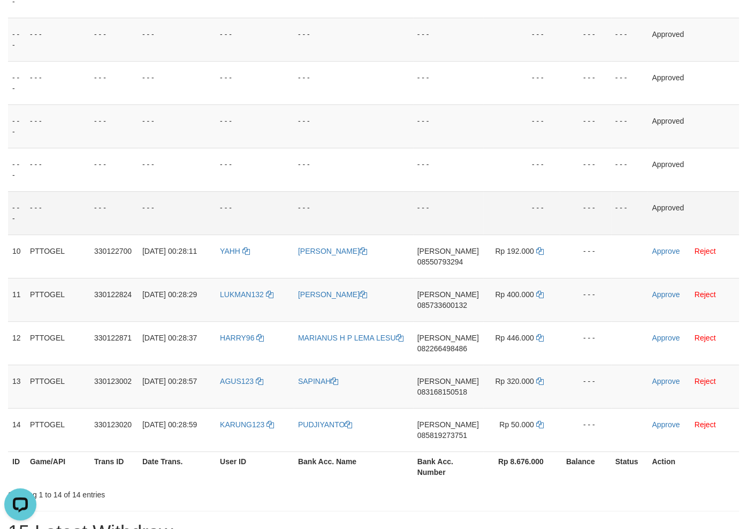
click at [381, 195] on td "- - -" at bounding box center [353, 212] width 119 height 43
drag, startPoint x: 399, startPoint y: 133, endPoint x: 267, endPoint y: 308, distance: 218.2
click at [397, 137] on td "- - -" at bounding box center [353, 125] width 119 height 43
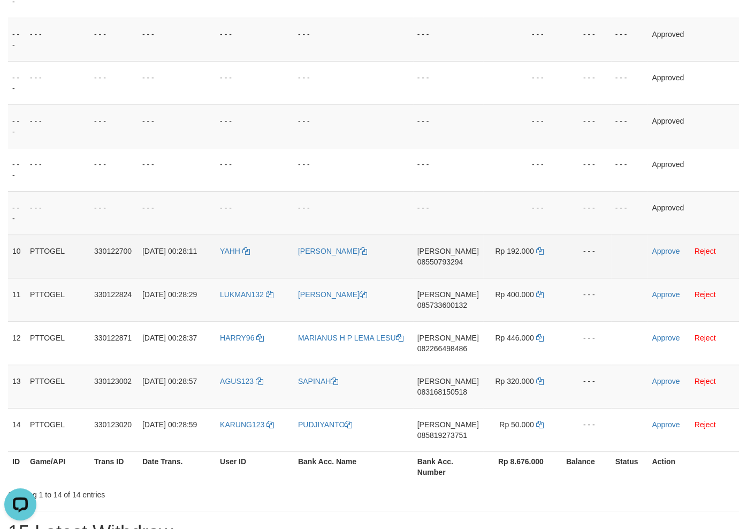
click at [235, 270] on td "YAHH" at bounding box center [255, 255] width 78 height 43
click at [704, 249] on link "Reject" at bounding box center [704, 251] width 21 height 9
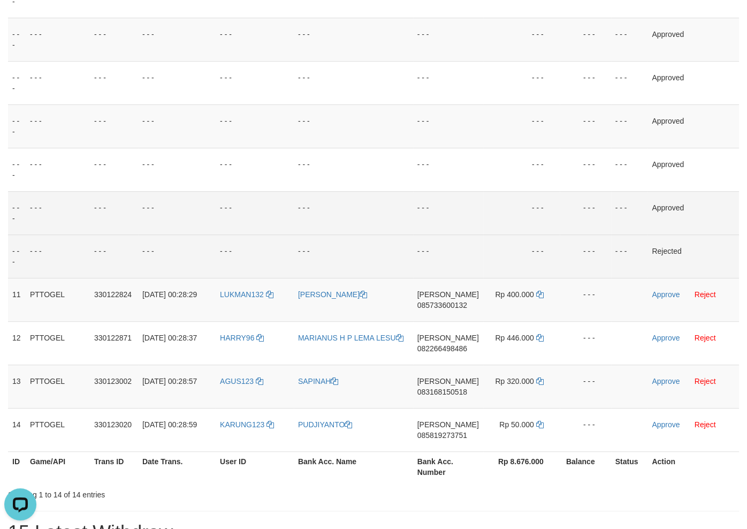
click at [531, 209] on td "- - -" at bounding box center [521, 212] width 77 height 43
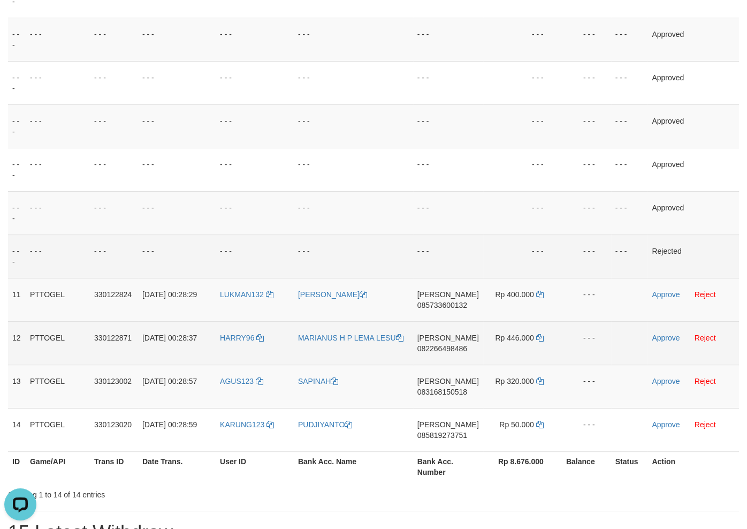
drag, startPoint x: 610, startPoint y: 164, endPoint x: 498, endPoint y: 327, distance: 198.1
click at [607, 173] on tr "- - - - - - - - - - - - - - - - - - - - - - - - - - - - - - Approved" at bounding box center [373, 169] width 731 height 43
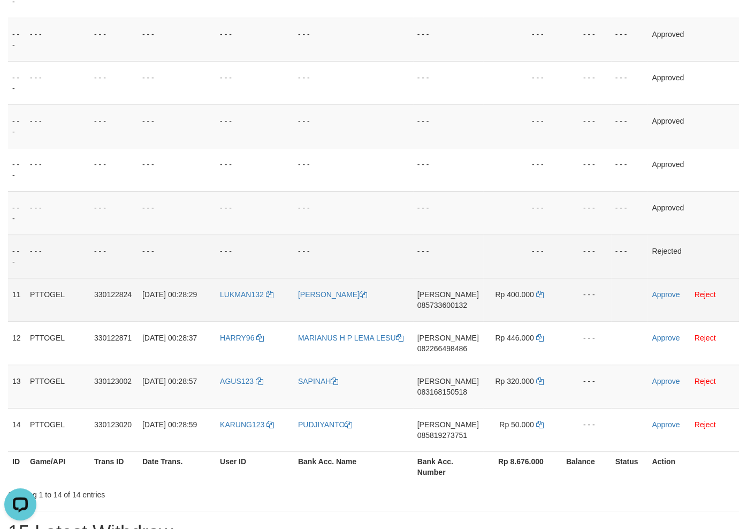
click at [450, 306] on span "085733600132" at bounding box center [442, 305] width 50 height 9
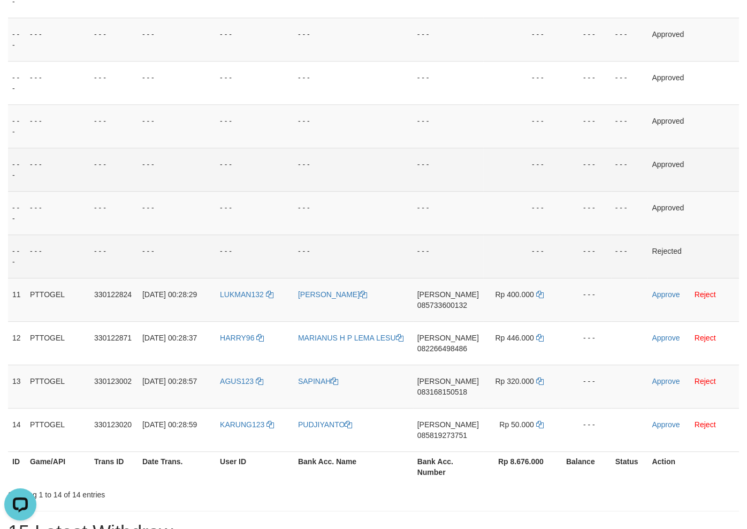
drag, startPoint x: 486, startPoint y: 159, endPoint x: 491, endPoint y: 177, distance: 18.8
click at [491, 167] on td "- - -" at bounding box center [521, 169] width 77 height 43
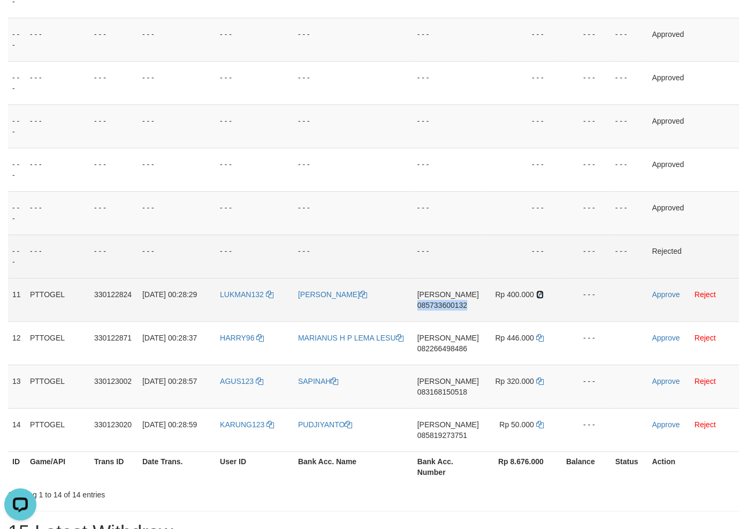
click at [539, 296] on icon at bounding box center [539, 293] width 7 height 7
click at [670, 295] on link "Approve" at bounding box center [666, 294] width 28 height 9
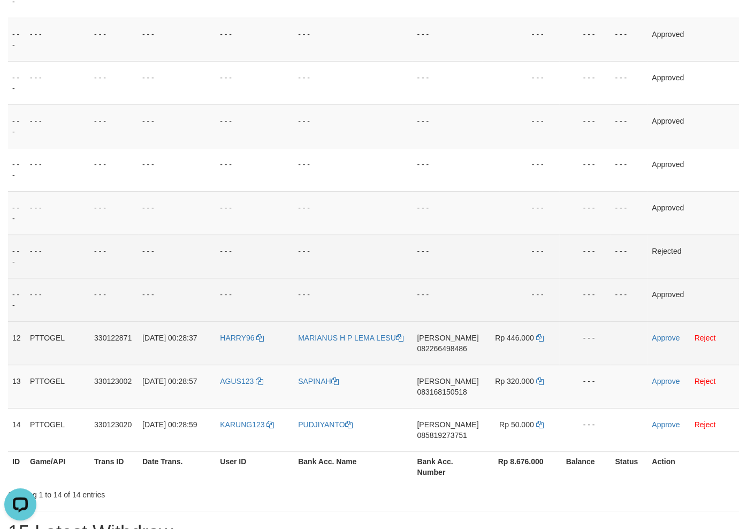
click at [436, 352] on span "082266498486" at bounding box center [442, 348] width 50 height 9
click at [439, 350] on span "082266498486" at bounding box center [442, 348] width 50 height 9
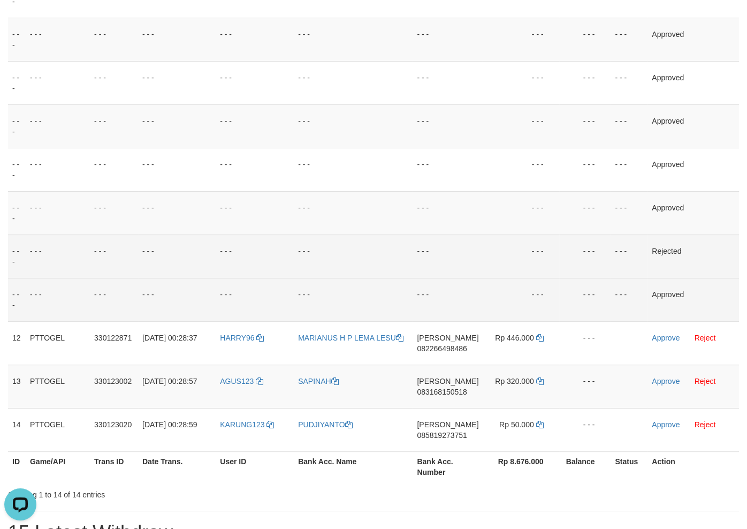
drag, startPoint x: 492, startPoint y: 213, endPoint x: 445, endPoint y: 292, distance: 91.7
click at [492, 225] on td "- - -" at bounding box center [521, 212] width 77 height 43
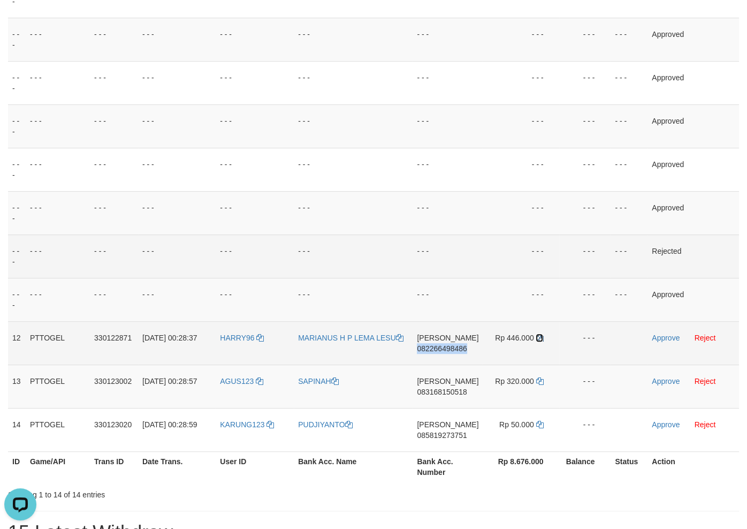
click at [542, 341] on icon at bounding box center [539, 337] width 7 height 7
click at [541, 340] on icon at bounding box center [539, 337] width 7 height 7
drag, startPoint x: 541, startPoint y: 340, endPoint x: 675, endPoint y: 339, distance: 133.2
click at [546, 339] on td "Rp 446.000" at bounding box center [521, 342] width 77 height 43
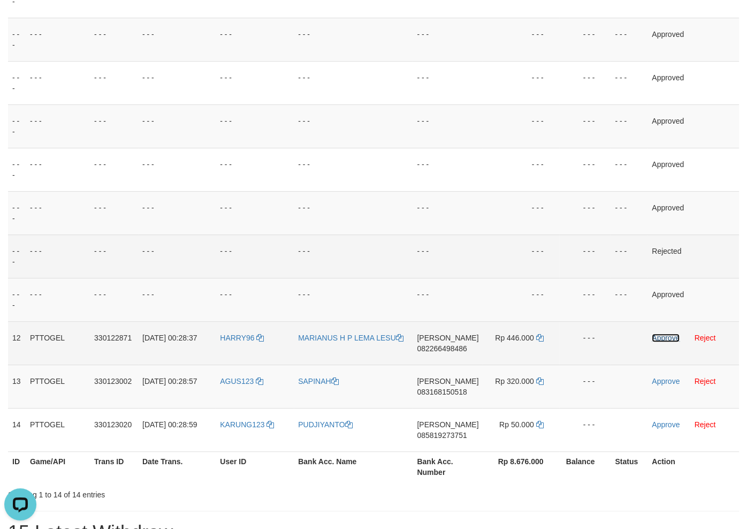
click at [670, 338] on link "Approve" at bounding box center [666, 337] width 28 height 9
click at [442, 399] on td "DANA 083168150518" at bounding box center [447, 385] width 70 height 43
click at [467, 389] on span "083168150518" at bounding box center [442, 391] width 50 height 9
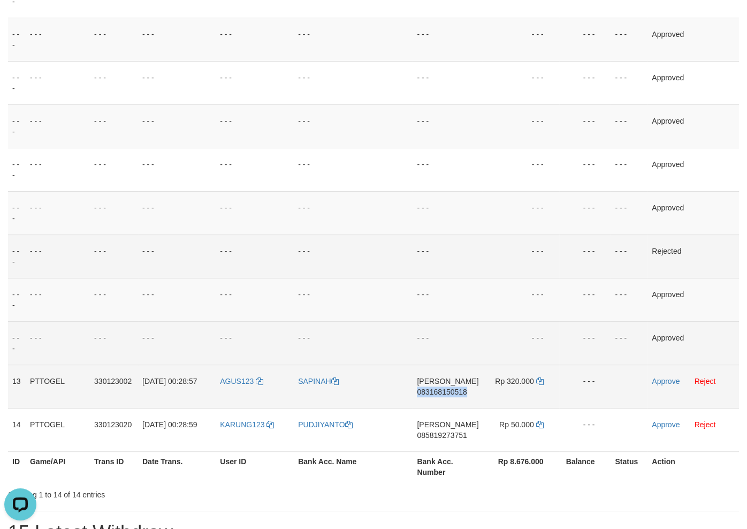
click at [467, 389] on span "083168150518" at bounding box center [442, 391] width 50 height 9
click at [536, 379] on icon at bounding box center [539, 380] width 7 height 7
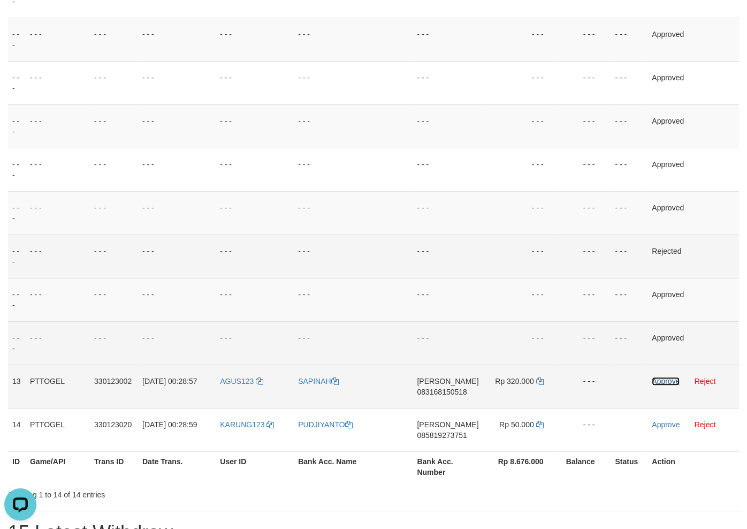
click at [661, 379] on link "Approve" at bounding box center [666, 381] width 28 height 9
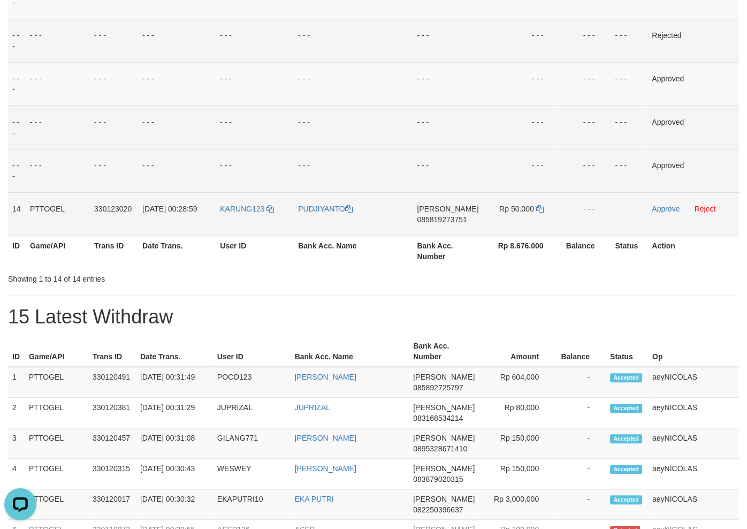
scroll to position [574, 0]
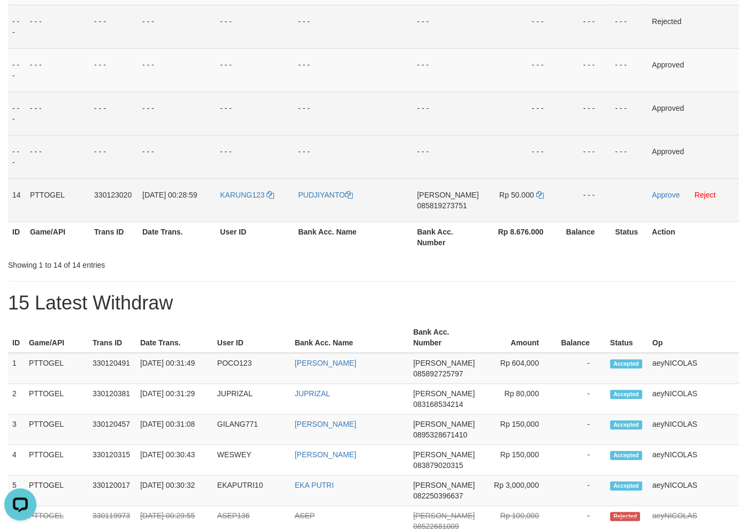
click at [463, 201] on td "DANA 085819273751" at bounding box center [447, 199] width 70 height 43
click at [428, 213] on td "DANA 085819273751" at bounding box center [447, 199] width 70 height 43
click at [441, 200] on td "DANA 085819273751" at bounding box center [447, 199] width 70 height 43
click at [440, 204] on span "085819273751" at bounding box center [442, 205] width 50 height 9
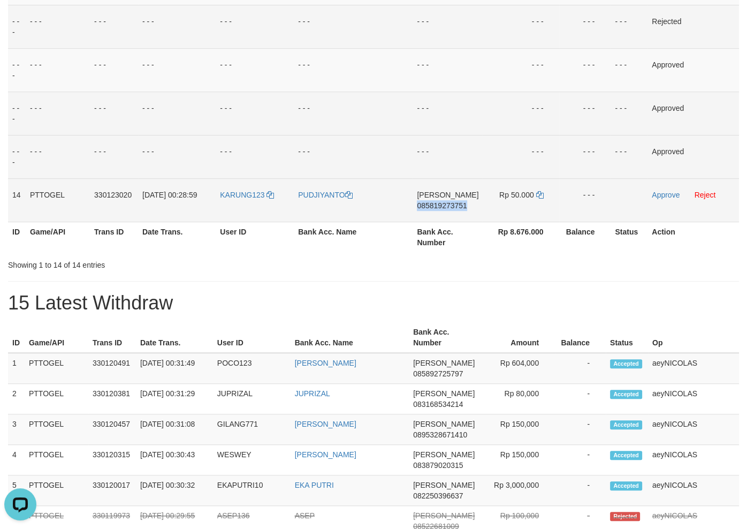
click at [440, 204] on span "085819273751" at bounding box center [442, 205] width 50 height 9
click at [427, 210] on td "DANA 085819273751" at bounding box center [447, 199] width 70 height 43
click at [450, 203] on span "085819273751" at bounding box center [442, 205] width 50 height 9
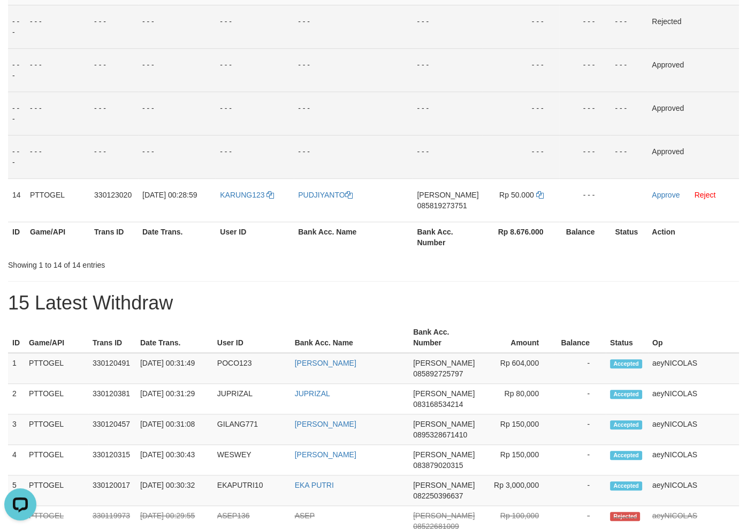
click at [511, 78] on td "- - -" at bounding box center [521, 69] width 77 height 43
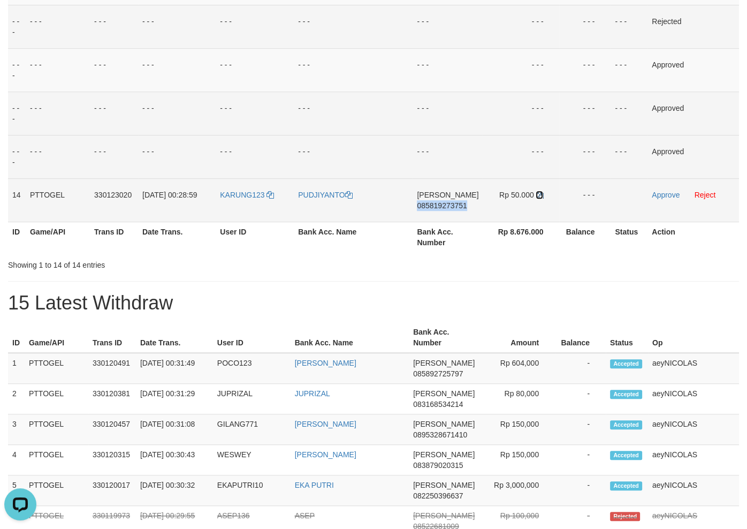
click at [538, 198] on icon at bounding box center [539, 194] width 7 height 7
click at [540, 197] on icon at bounding box center [539, 194] width 7 height 7
click at [656, 195] on link "Approve" at bounding box center [666, 194] width 28 height 9
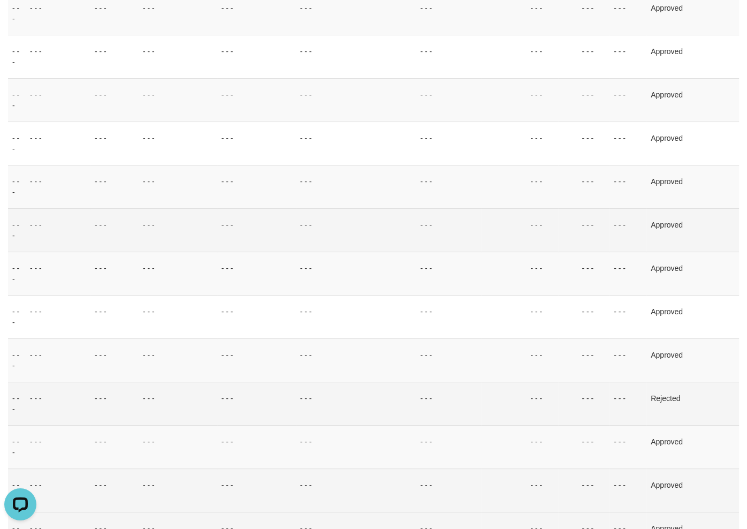
scroll to position [57, 0]
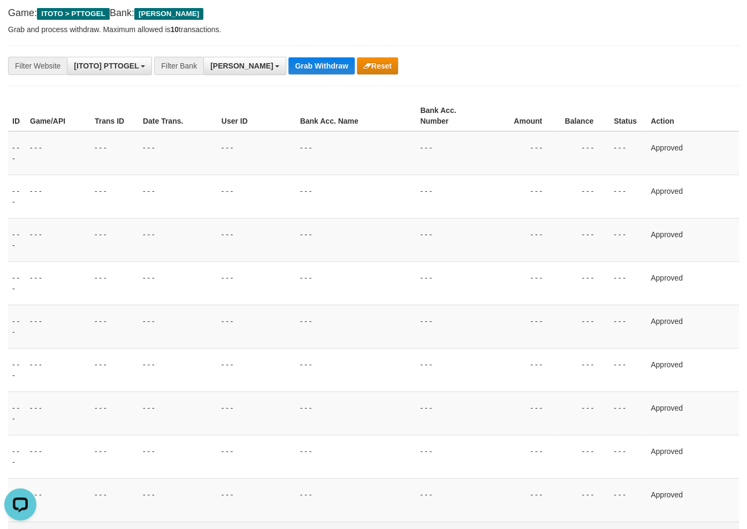
drag, startPoint x: 358, startPoint y: 200, endPoint x: 281, endPoint y: 76, distance: 146.4
click at [358, 188] on td "- - -" at bounding box center [356, 195] width 120 height 43
click at [288, 71] on button "Grab Withdraw" at bounding box center [321, 65] width 66 height 17
drag, startPoint x: 278, startPoint y: 71, endPoint x: 18, endPoint y: 189, distance: 284.9
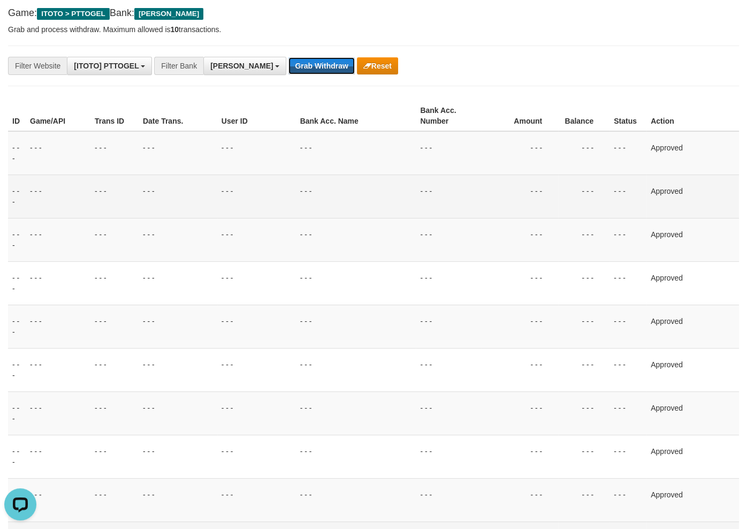
click at [288, 71] on button "Grab Withdraw" at bounding box center [321, 65] width 66 height 17
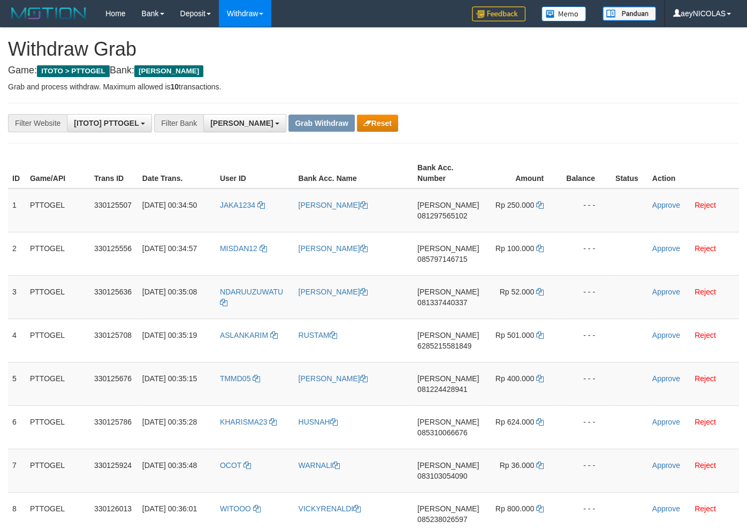
scroll to position [186, 0]
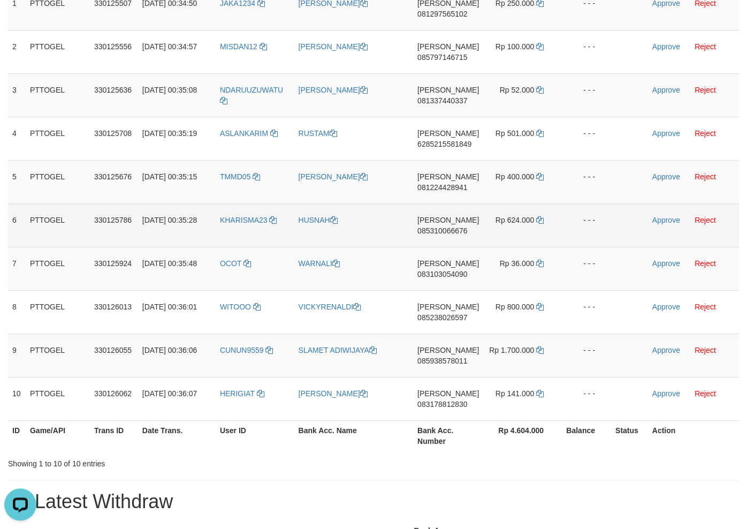
scroll to position [172, 0]
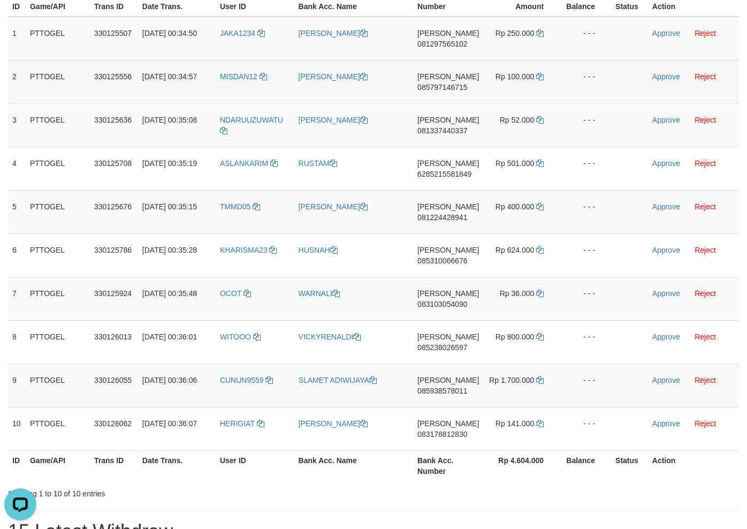
drag, startPoint x: 593, startPoint y: 90, endPoint x: 592, endPoint y: 198, distance: 108.1
click at [593, 91] on td "- - -" at bounding box center [585, 81] width 51 height 43
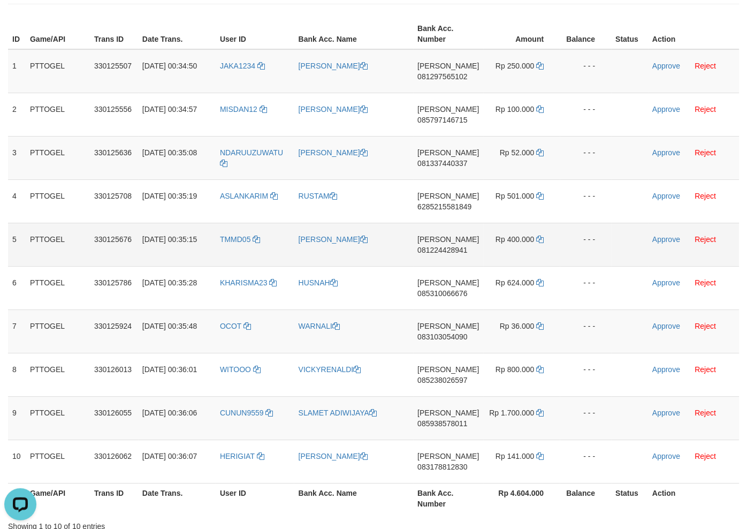
scroll to position [114, 0]
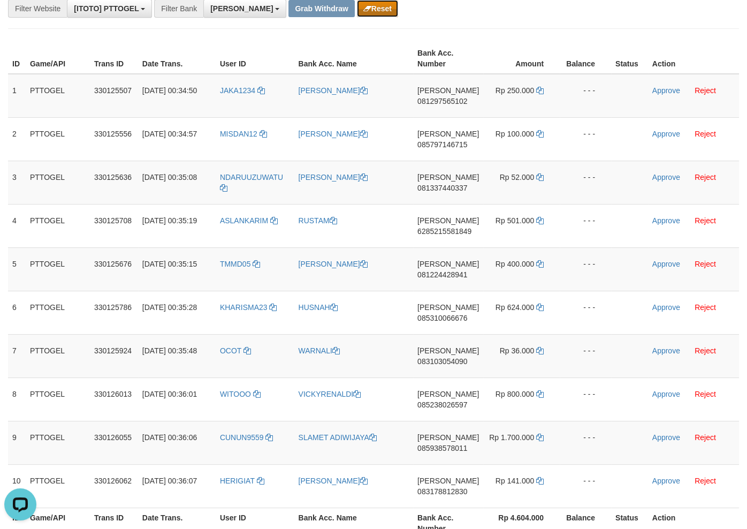
click at [357, 14] on button "Reset" at bounding box center [377, 8] width 41 height 17
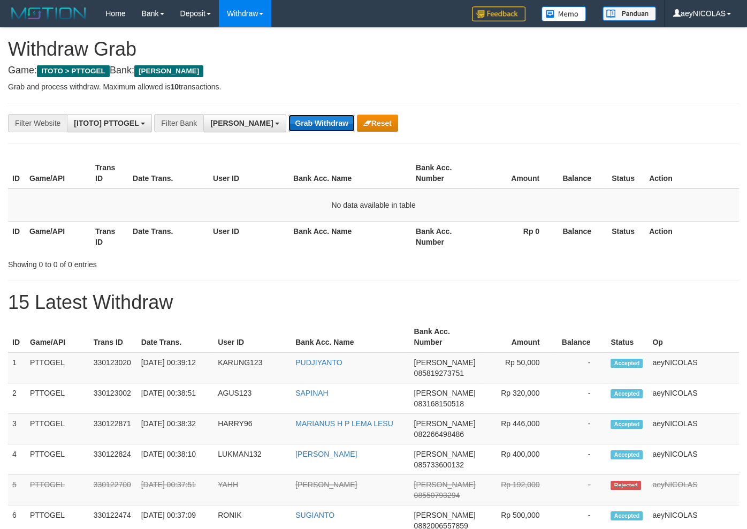
scroll to position [186, 0]
click at [288, 118] on button "Grab Withdraw" at bounding box center [321, 122] width 66 height 17
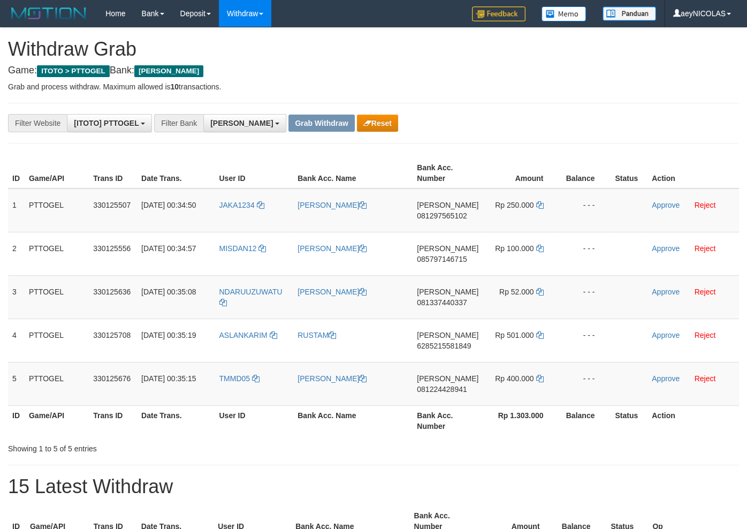
scroll to position [186, 0]
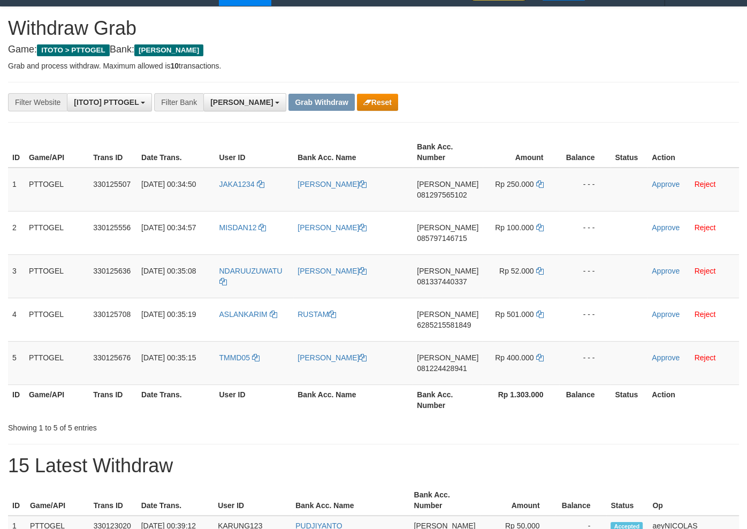
scroll to position [57, 0]
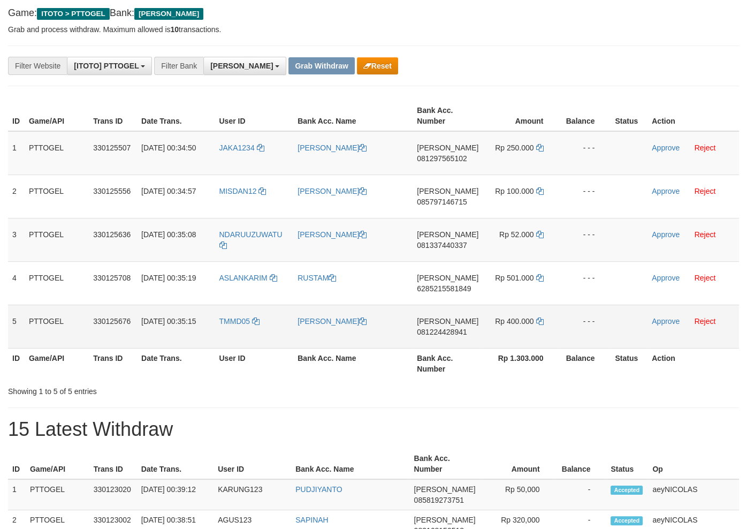
copy tr
drag, startPoint x: 246, startPoint y: 163, endPoint x: 533, endPoint y: 333, distance: 334.3
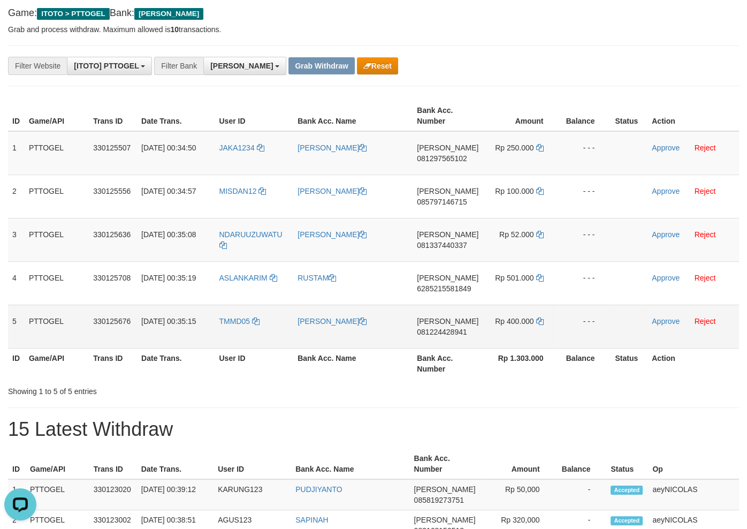
click at [533, 333] on tbody "1 PTTOGEL 330125507 01/09/2025 00:34:50 JAKA1234 MACIK EFRI EFENDI DANA 0812975…" at bounding box center [373, 239] width 731 height 217
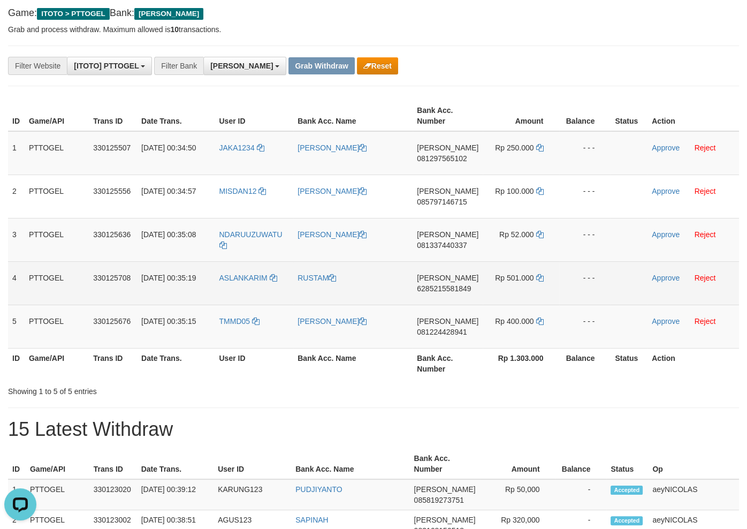
click at [230, 295] on td "ASLANKARIM" at bounding box center [254, 282] width 79 height 43
copy link "ASLANKARIM"
click at [712, 276] on link "Reject" at bounding box center [704, 277] width 21 height 9
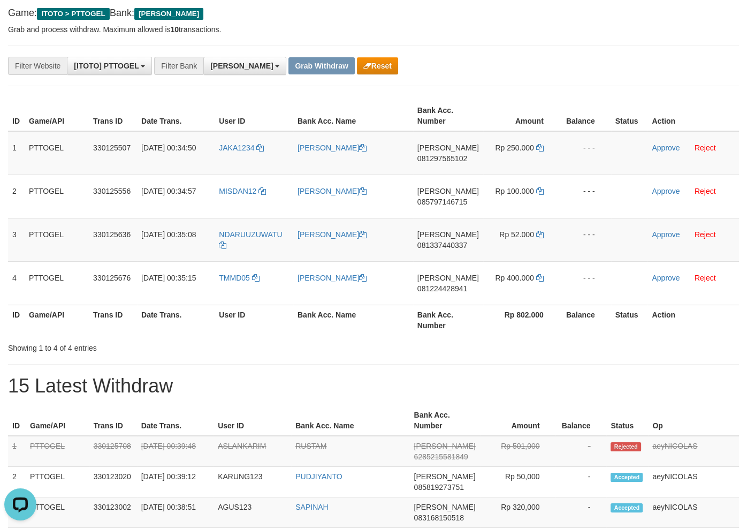
click at [569, 98] on div "ID Game/API Trans ID Date Trans. User ID Bank Acc. Name Bank Acc. Number Amount…" at bounding box center [373, 217] width 747 height 241
click at [455, 155] on span "081297565102" at bounding box center [442, 158] width 50 height 9
copy span "081297565102"
click at [447, 164] on td "[PERSON_NAME] 081297565102" at bounding box center [448, 153] width 70 height 44
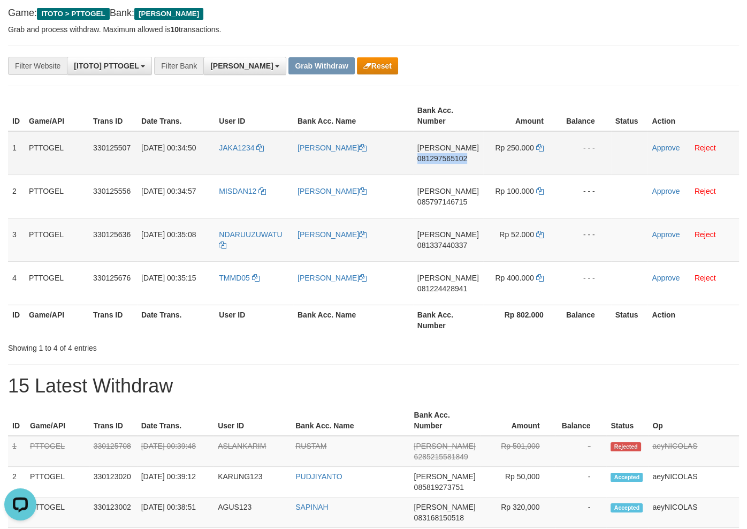
click at [447, 164] on td "[PERSON_NAME] 081297565102" at bounding box center [448, 153] width 70 height 44
click at [454, 156] on span "081297565102" at bounding box center [442, 158] width 50 height 9
copy span "081297565102"
click at [454, 156] on span "081297565102" at bounding box center [442, 158] width 50 height 9
copy span "081297565102"
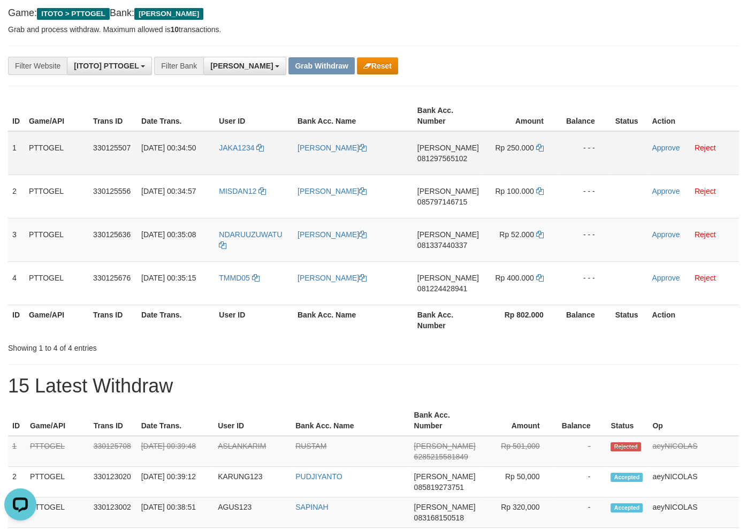
click at [453, 150] on td "[PERSON_NAME] 081297565102" at bounding box center [448, 153] width 70 height 44
click at [446, 159] on span "081297565102" at bounding box center [442, 158] width 50 height 9
click at [447, 159] on span "081297565102" at bounding box center [442, 158] width 50 height 9
copy span "081297565102"
click at [428, 58] on div "**********" at bounding box center [311, 66] width 622 height 18
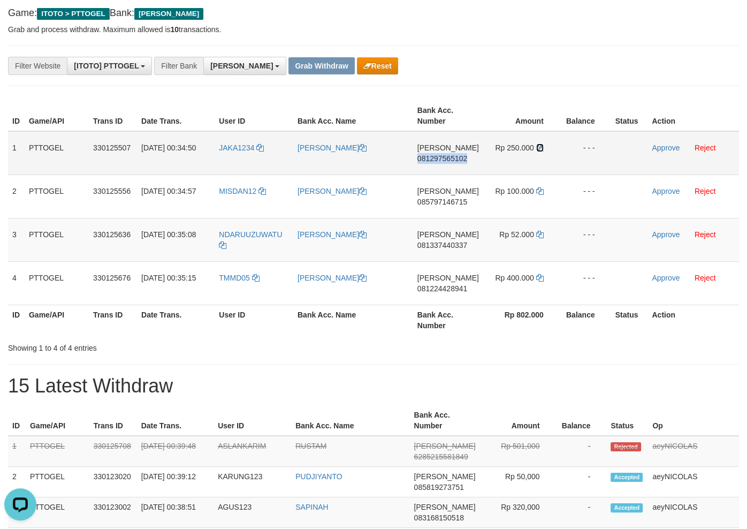
click at [538, 145] on icon at bounding box center [539, 147] width 7 height 7
copy span "081297565102"
click at [538, 145] on icon at bounding box center [539, 147] width 7 height 7
click at [669, 149] on link "Approve" at bounding box center [666, 147] width 28 height 9
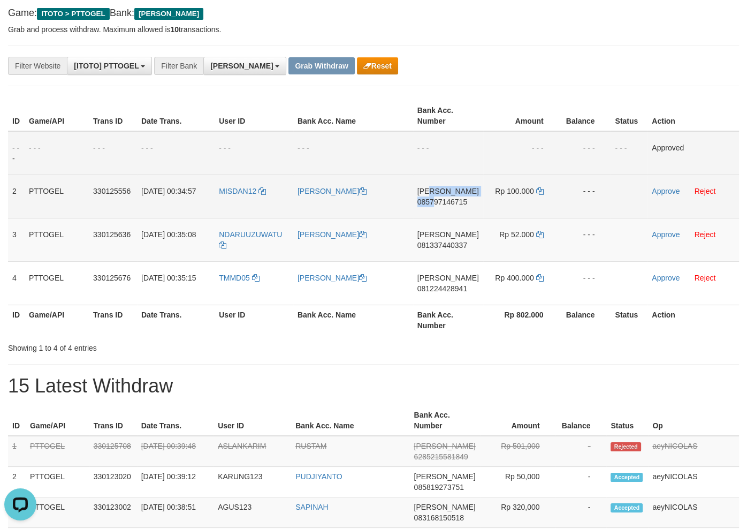
click at [438, 201] on td "DANA 085797146715" at bounding box center [448, 195] width 70 height 43
click at [438, 202] on span "085797146715" at bounding box center [442, 201] width 50 height 9
copy td "A 0857"
click at [438, 202] on span "085797146715" at bounding box center [442, 201] width 50 height 9
copy span "085797146715"
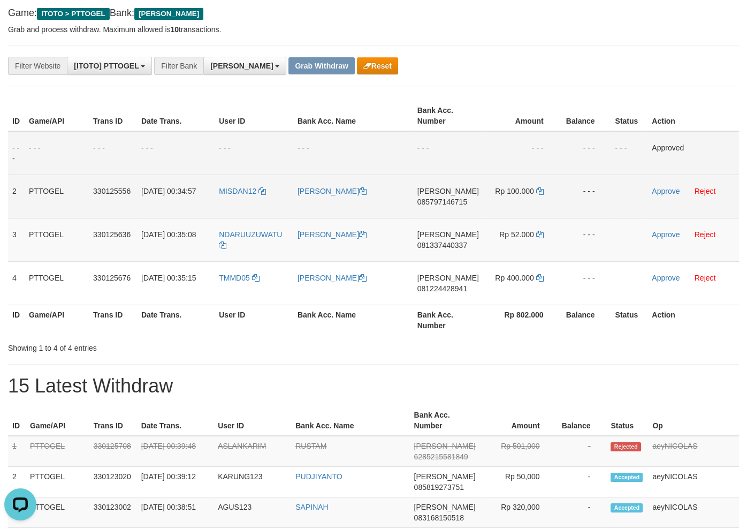
click at [452, 200] on span "085797146715" at bounding box center [442, 201] width 50 height 9
copy span "085797146715"
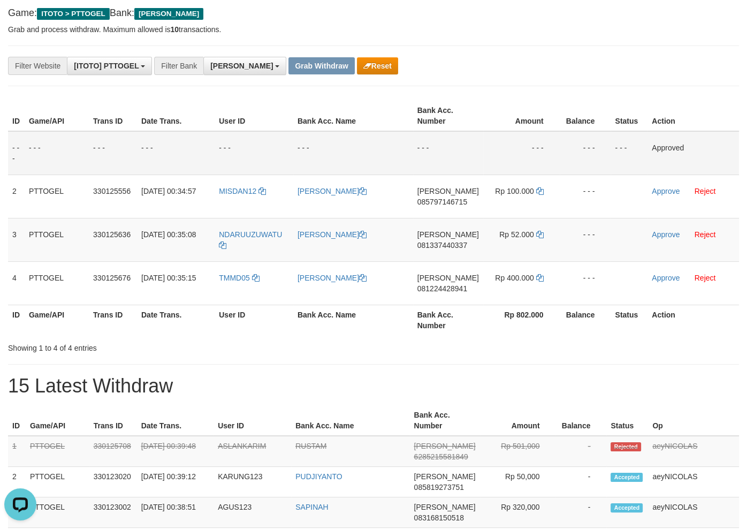
click at [559, 97] on div at bounding box center [559, 97] width 373 height 1
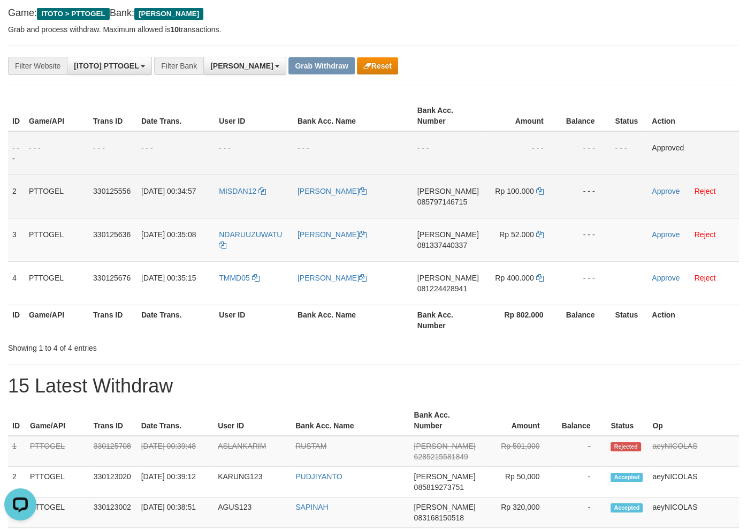
click at [539, 186] on td "Rp 100.000" at bounding box center [521, 195] width 77 height 43
click at [539, 189] on icon at bounding box center [539, 190] width 7 height 7
click at [539, 190] on icon at bounding box center [539, 190] width 7 height 7
drag, startPoint x: 539, startPoint y: 190, endPoint x: 687, endPoint y: 188, distance: 148.2
click at [548, 190] on td "Rp 100.000" at bounding box center [521, 195] width 77 height 43
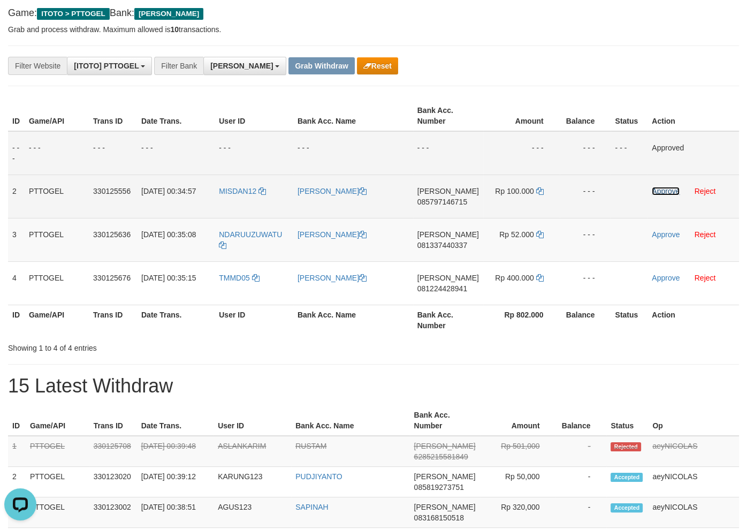
click at [673, 189] on link "Approve" at bounding box center [666, 191] width 28 height 9
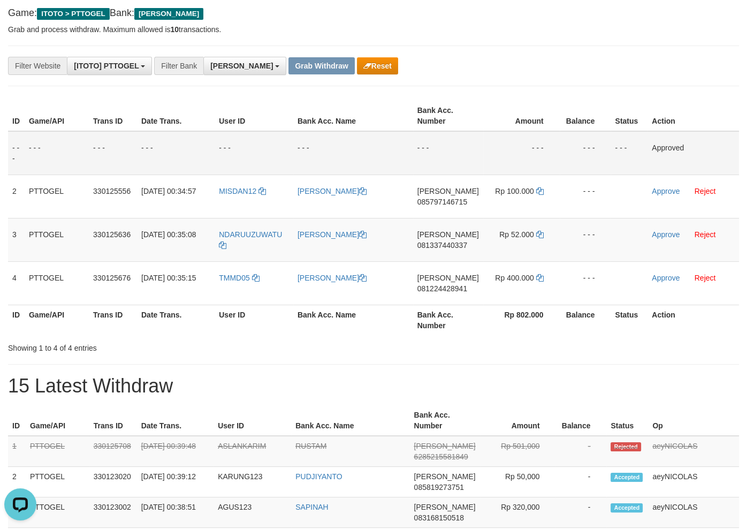
click at [471, 140] on td "- - -" at bounding box center [448, 153] width 70 height 44
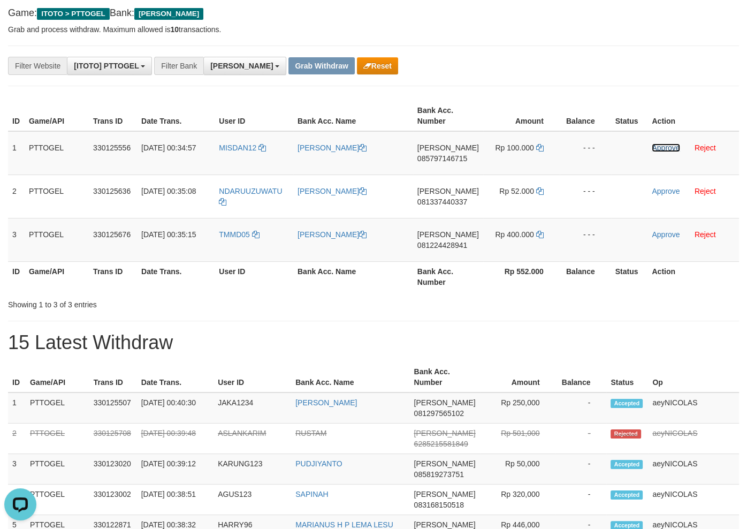
click at [668, 144] on link "Approve" at bounding box center [666, 147] width 28 height 9
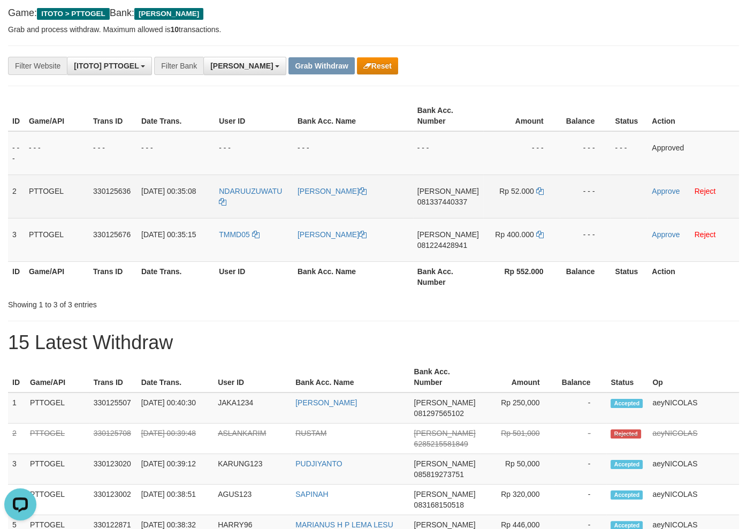
click at [454, 198] on span "081337440337" at bounding box center [442, 201] width 50 height 9
copy span "081337440337"
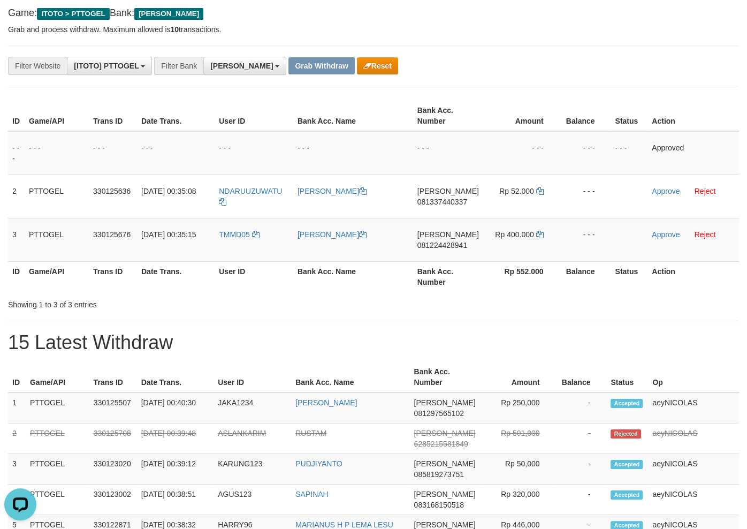
drag, startPoint x: 537, startPoint y: 72, endPoint x: 532, endPoint y: 82, distance: 11.5
click at [537, 73] on div "**********" at bounding box center [311, 66] width 622 height 18
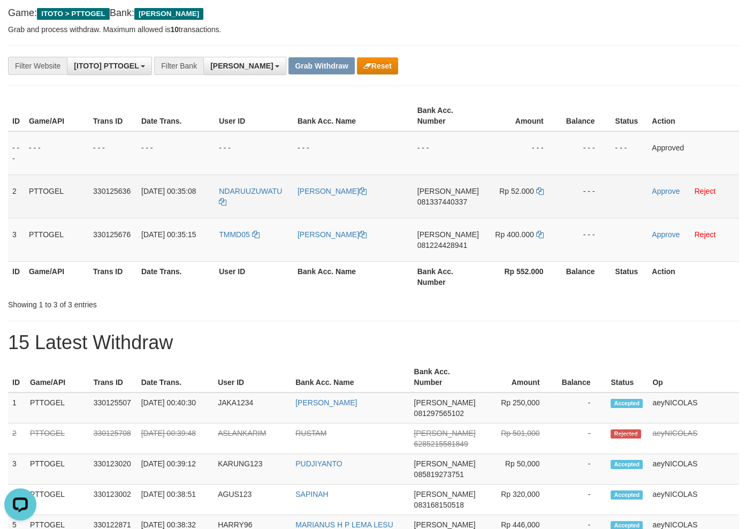
click at [542, 192] on td "Rp 52.000" at bounding box center [521, 195] width 77 height 43
click at [539, 191] on icon at bounding box center [539, 190] width 7 height 7
click at [647, 194] on td "Approve Reject" at bounding box center [692, 195] width 91 height 43
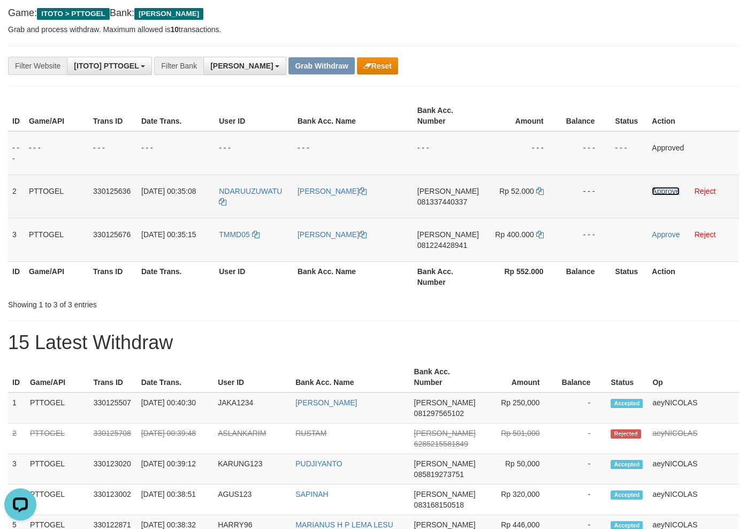
click at [659, 191] on link "Approve" at bounding box center [666, 191] width 28 height 9
click at [435, 254] on td "[PERSON_NAME] 081224428941" at bounding box center [447, 239] width 70 height 43
click at [441, 242] on span "081224428941" at bounding box center [442, 245] width 50 height 9
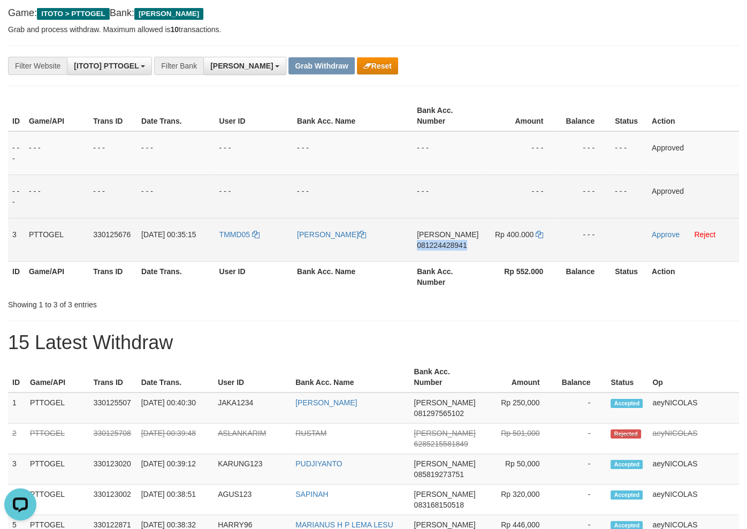
click at [441, 242] on span "081224428941" at bounding box center [442, 245] width 50 height 9
copy span "081224428941"
click at [555, 150] on td "- - -" at bounding box center [521, 153] width 77 height 44
click at [540, 234] on icon at bounding box center [539, 234] width 7 height 7
copy span "081224428941"
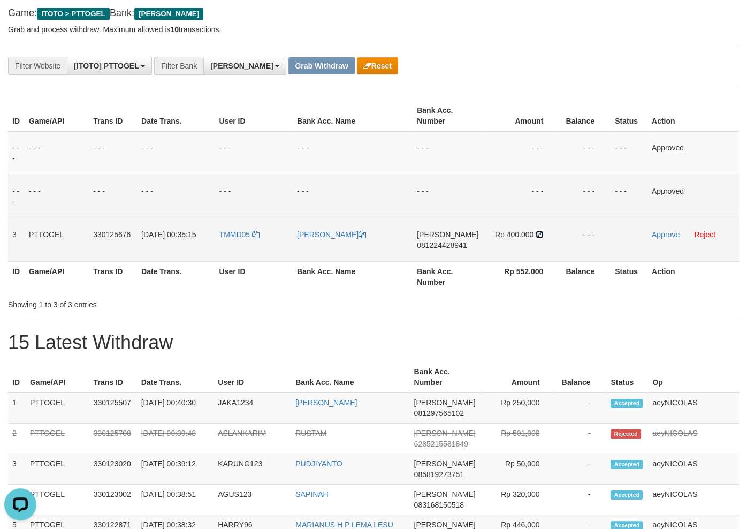
click at [540, 234] on icon at bounding box center [539, 234] width 7 height 7
drag, startPoint x: 540, startPoint y: 234, endPoint x: 623, endPoint y: 234, distance: 82.9
click at [542, 234] on td "Rp 400.000" at bounding box center [521, 239] width 77 height 43
click at [657, 233] on link "Approve" at bounding box center [666, 234] width 28 height 9
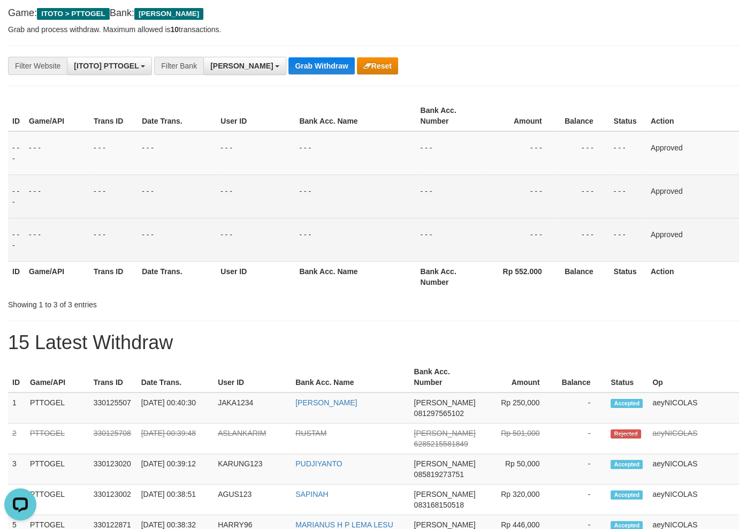
drag, startPoint x: 403, startPoint y: 213, endPoint x: 269, endPoint y: 193, distance: 135.7
click at [393, 211] on td "- - -" at bounding box center [355, 195] width 121 height 43
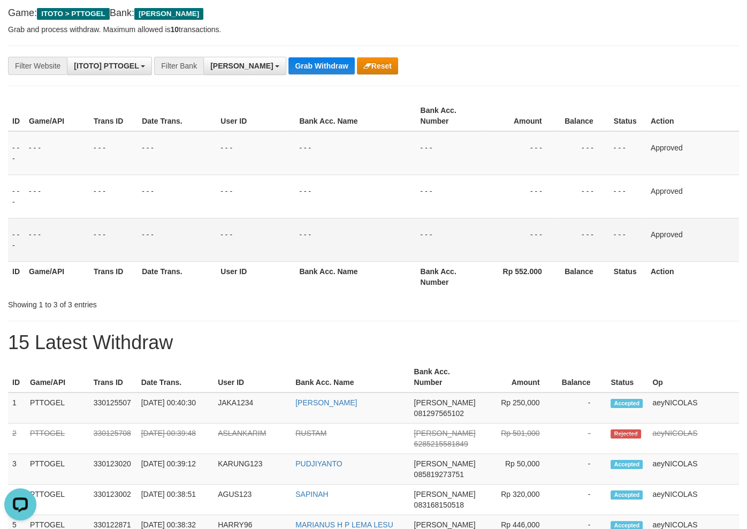
click at [577, 297] on div "Showing 1 to 3 of 3 entries" at bounding box center [373, 302] width 747 height 15
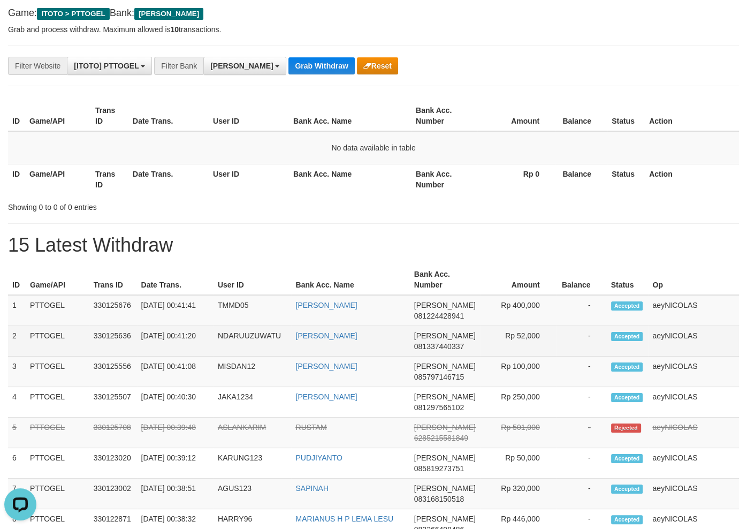
drag, startPoint x: 640, startPoint y: 223, endPoint x: 418, endPoint y: 338, distance: 249.3
click at [639, 223] on hr at bounding box center [373, 223] width 731 height 1
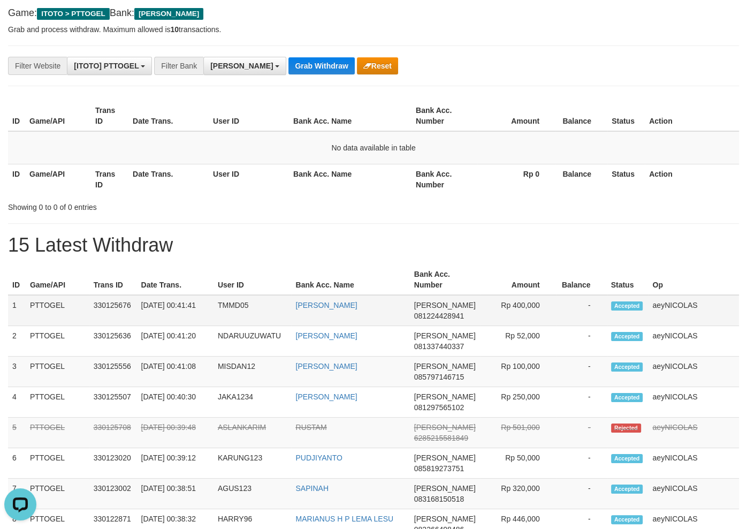
click at [441, 312] on span "081224428941" at bounding box center [439, 315] width 50 height 9
copy span "081224428941"
click at [599, 241] on h1 "15 Latest Withdraw" at bounding box center [373, 244] width 731 height 21
drag, startPoint x: 573, startPoint y: 250, endPoint x: 484, endPoint y: 296, distance: 100.0
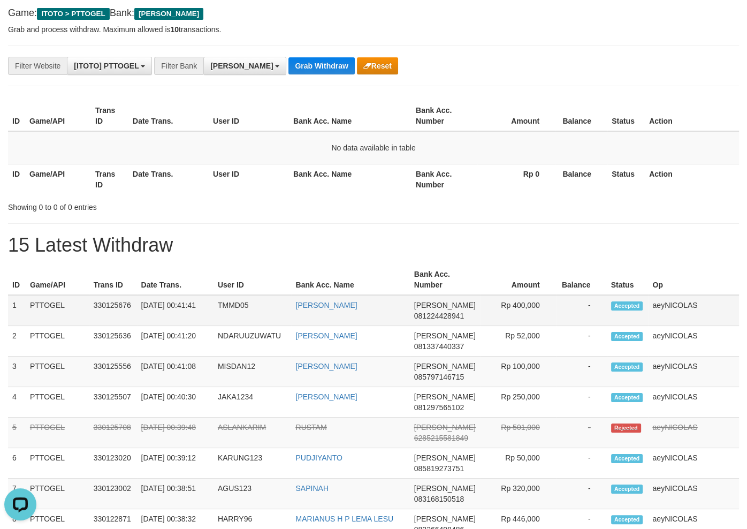
click at [573, 249] on h1 "15 Latest Withdraw" at bounding box center [373, 244] width 731 height 21
click at [429, 309] on td "[PERSON_NAME] 081224428941" at bounding box center [445, 310] width 70 height 31
click at [429, 312] on span "081224428941" at bounding box center [439, 315] width 50 height 9
copy span "081224428941"
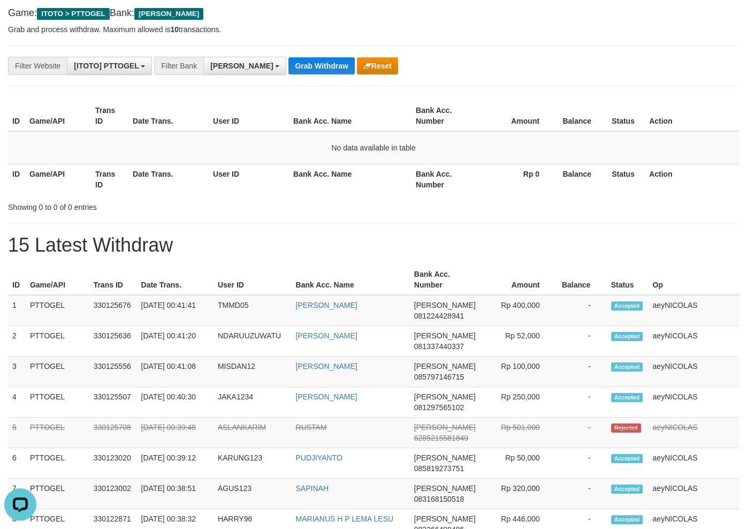
drag, startPoint x: 578, startPoint y: 193, endPoint x: 12, endPoint y: 403, distance: 604.1
click at [577, 194] on th "Balance" at bounding box center [581, 179] width 52 height 30
click at [609, 206] on div "Showing 0 to 0 of 0 entries" at bounding box center [373, 204] width 747 height 15
drag, startPoint x: 514, startPoint y: 430, endPoint x: 534, endPoint y: 428, distance: 19.9
click at [534, 428] on td "Rp 501,000" at bounding box center [518, 432] width 76 height 30
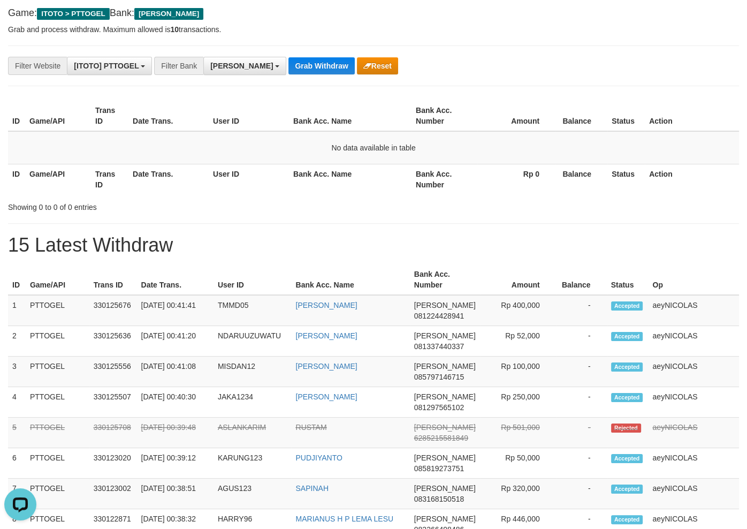
click at [552, 273] on th "Amount" at bounding box center [518, 279] width 76 height 30
click at [503, 72] on div "**********" at bounding box center [311, 66] width 622 height 18
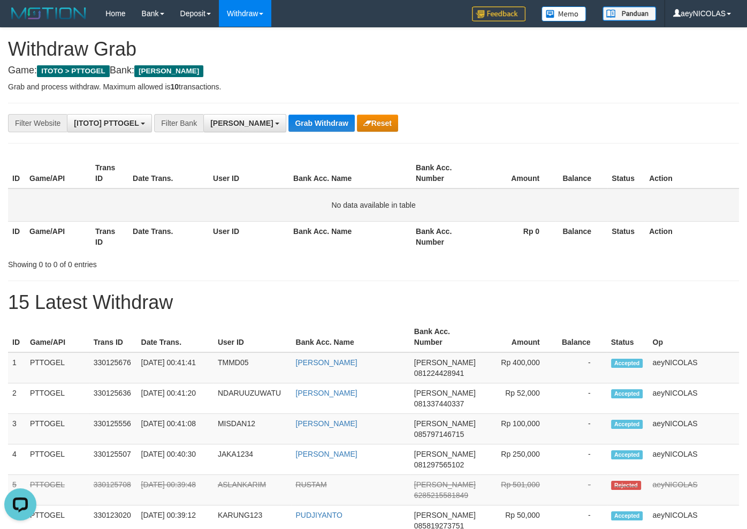
click at [389, 220] on table "ID Game/API Trans ID Date Trans. User ID Bank Acc. Name Bank Acc. Number Amount…" at bounding box center [373, 205] width 731 height 94
click at [446, 184] on th "Bank Acc. Number" at bounding box center [444, 173] width 66 height 30
click at [304, 234] on th "Bank Acc. Name" at bounding box center [350, 236] width 123 height 30
click at [295, 232] on th "Bank Acc. Name" at bounding box center [350, 236] width 123 height 30
drag, startPoint x: 295, startPoint y: 232, endPoint x: 429, endPoint y: 230, distance: 133.8
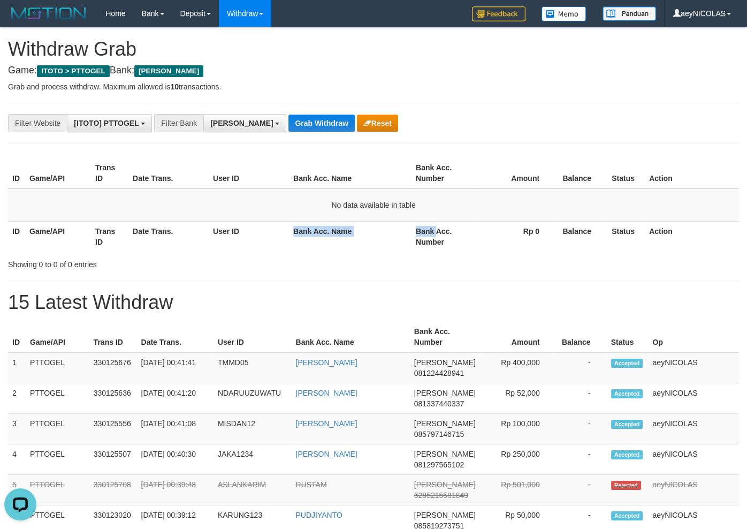
click at [429, 230] on tr "ID Game/API Trans ID Date Trans. User ID Bank Acc. Name Bank Acc. Number Rp 0 B…" at bounding box center [373, 236] width 731 height 30
click at [444, 231] on th "Bank Acc. Number" at bounding box center [444, 236] width 66 height 30
click at [420, 232] on th "Bank Acc. Number" at bounding box center [444, 236] width 66 height 30
drag, startPoint x: 420, startPoint y: 232, endPoint x: 434, endPoint y: 242, distance: 17.1
click at [434, 242] on th "Bank Acc. Number" at bounding box center [444, 236] width 66 height 30
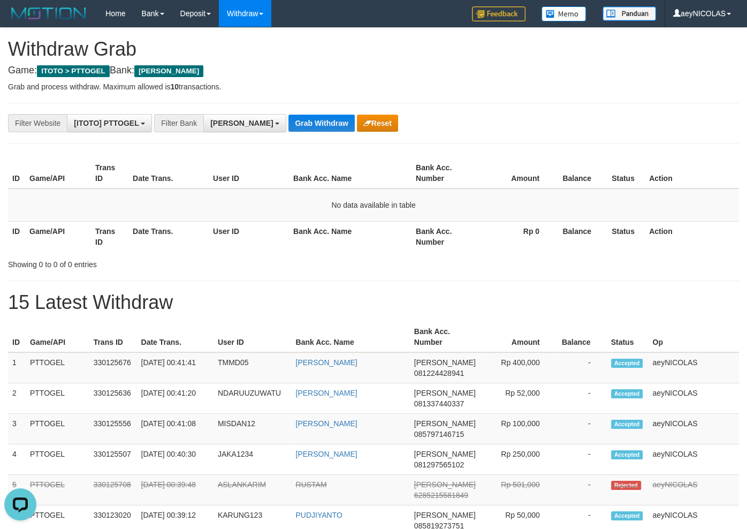
click at [377, 261] on div "Showing 0 to 0 of 0 entries" at bounding box center [373, 262] width 747 height 15
click at [292, 178] on th "Bank Acc. Name" at bounding box center [350, 173] width 123 height 30
click at [301, 175] on th "Bank Acc. Name" at bounding box center [350, 173] width 123 height 30
drag, startPoint x: 301, startPoint y: 175, endPoint x: 363, endPoint y: 173, distance: 62.1
click at [363, 173] on th "Bank Acc. Name" at bounding box center [350, 173] width 123 height 30
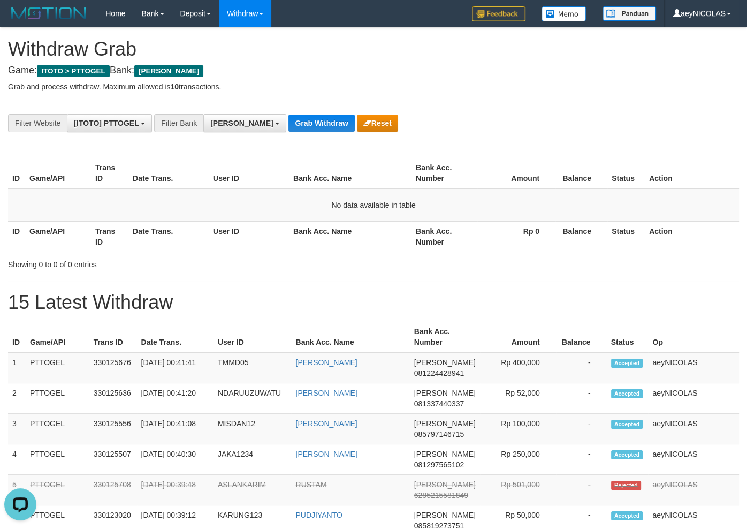
click at [324, 236] on th "Bank Acc. Name" at bounding box center [350, 236] width 123 height 30
click at [220, 230] on th "User ID" at bounding box center [249, 236] width 80 height 30
drag, startPoint x: 220, startPoint y: 230, endPoint x: 253, endPoint y: 230, distance: 32.6
click at [253, 230] on th "User ID" at bounding box center [249, 236] width 80 height 30
drag, startPoint x: 251, startPoint y: 244, endPoint x: 239, endPoint y: 249, distance: 13.0
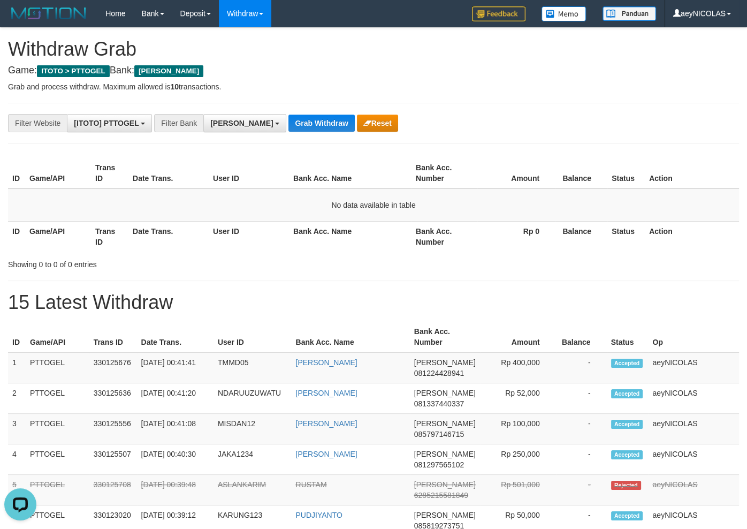
click at [251, 246] on th "User ID" at bounding box center [249, 236] width 80 height 30
click at [126, 227] on th "Trans ID" at bounding box center [109, 236] width 37 height 30
click at [137, 227] on th "Date Trans." at bounding box center [168, 236] width 80 height 30
drag, startPoint x: 137, startPoint y: 227, endPoint x: 181, endPoint y: 227, distance: 43.3
click at [181, 227] on th "Date Trans." at bounding box center [168, 236] width 80 height 30
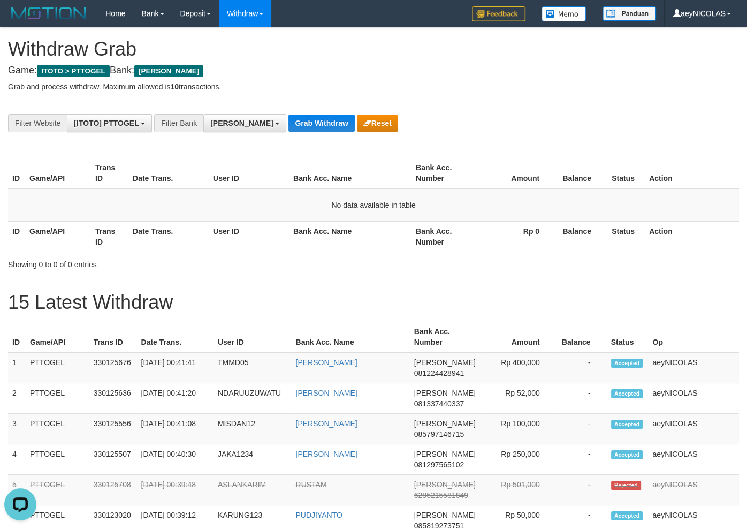
click at [91, 235] on th "Game/API" at bounding box center [58, 236] width 66 height 30
click at [97, 228] on th "Trans ID" at bounding box center [109, 236] width 37 height 30
drag, startPoint x: 97, startPoint y: 228, endPoint x: 94, endPoint y: 238, distance: 9.6
click at [94, 238] on th "Trans ID" at bounding box center [109, 236] width 37 height 30
click at [27, 240] on th "Game/API" at bounding box center [58, 236] width 66 height 30
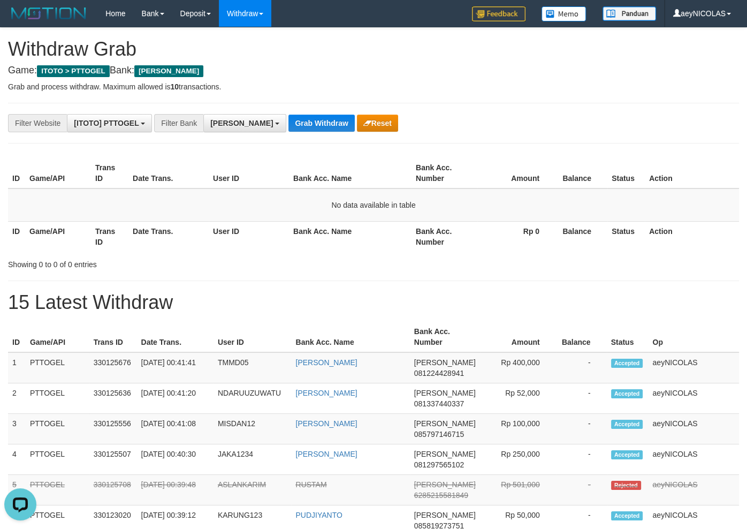
click at [30, 234] on th "Game/API" at bounding box center [58, 236] width 66 height 30
drag, startPoint x: 598, startPoint y: 249, endPoint x: 517, endPoint y: 312, distance: 102.5
click at [594, 266] on div "ID Game/API Trans ID Date Trans. User ID Bank Acc. Name Bank Acc. Number Amount…" at bounding box center [373, 212] width 731 height 116
click at [228, 123] on span "[PERSON_NAME]" at bounding box center [241, 123] width 63 height 9
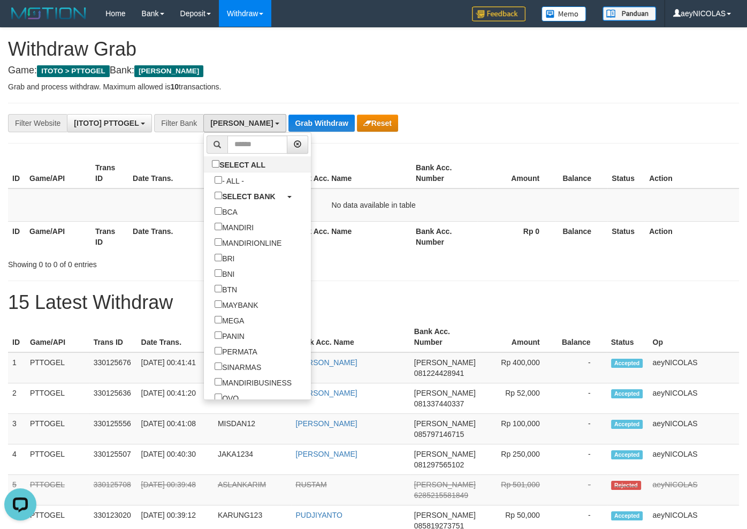
click at [278, 86] on p "Grab and process withdraw. Maximum allowed is 10 transactions." at bounding box center [373, 86] width 731 height 11
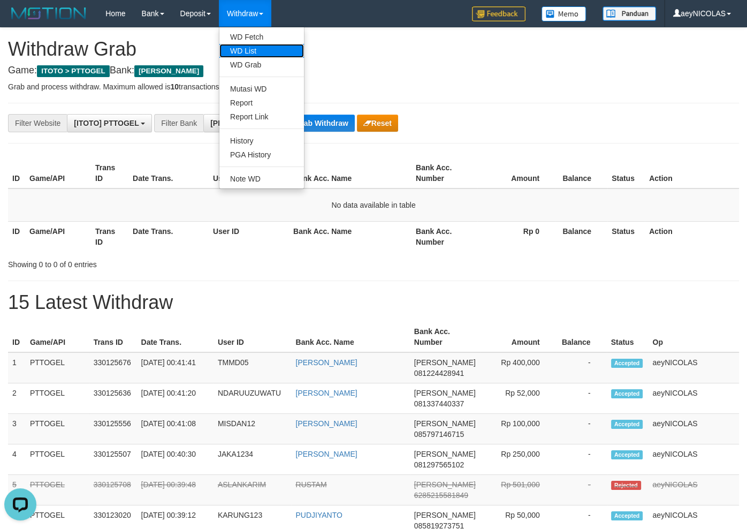
click at [258, 53] on link "WD List" at bounding box center [261, 51] width 85 height 14
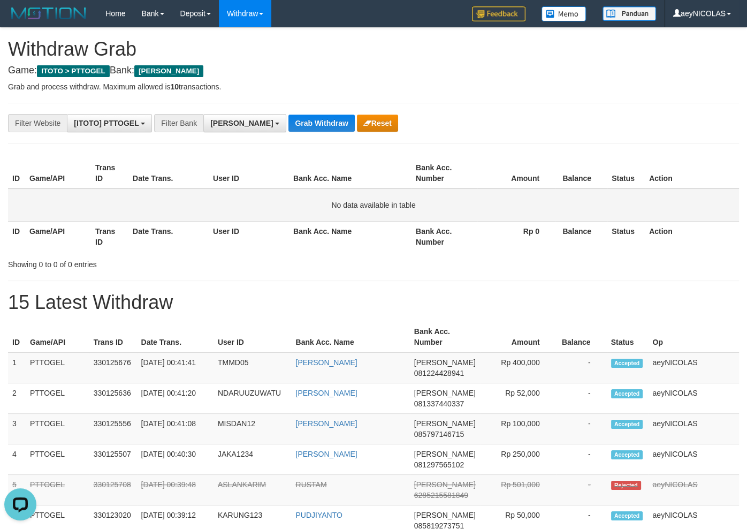
click at [346, 217] on td "No data available in table" at bounding box center [373, 204] width 731 height 33
click at [289, 131] on button "Grab Withdraw" at bounding box center [321, 122] width 66 height 17
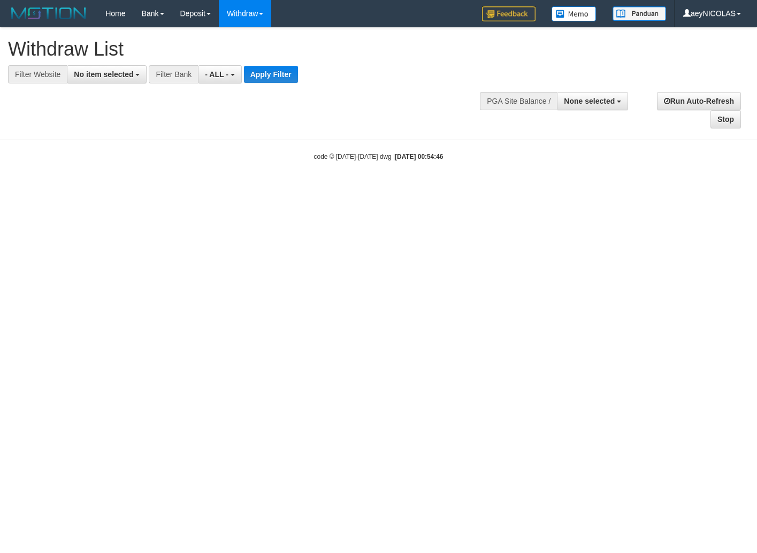
select select
click at [96, 76] on span "No item selected" at bounding box center [103, 74] width 59 height 9
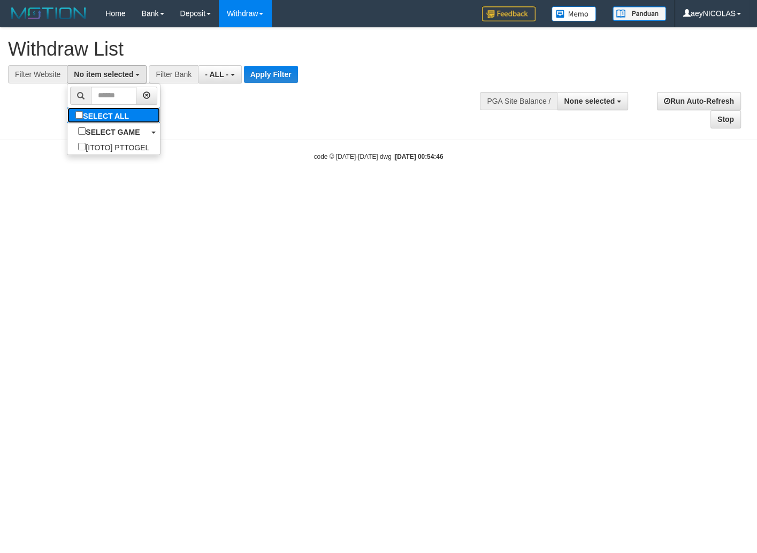
click at [67, 119] on label "SELECT ALL" at bounding box center [103, 116] width 72 height 16
select select "***"
drag, startPoint x: 198, startPoint y: 110, endPoint x: 221, endPoint y: 73, distance: 43.5
click at [209, 102] on div "**********" at bounding box center [378, 78] width 757 height 101
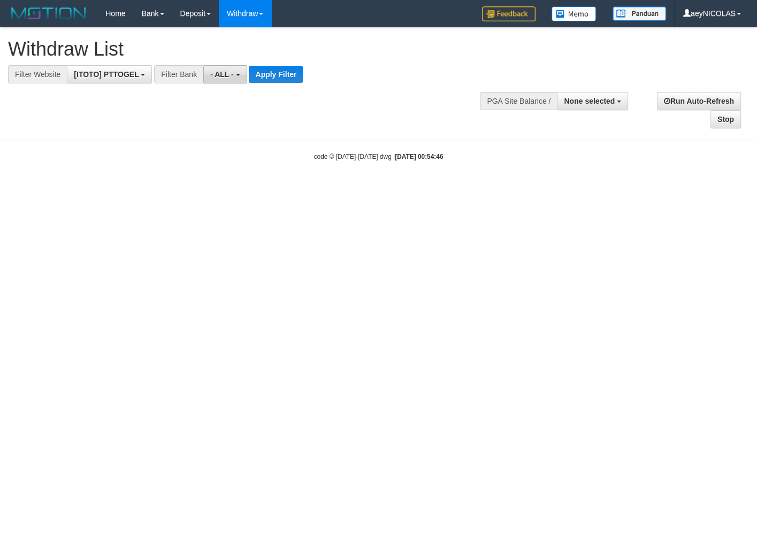
click at [221, 73] on span "- ALL -" at bounding box center [222, 74] width 24 height 9
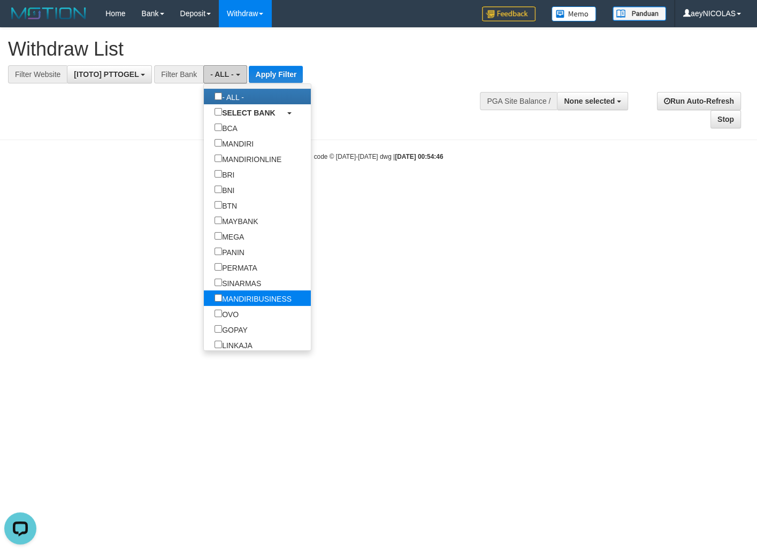
scroll to position [50, 0]
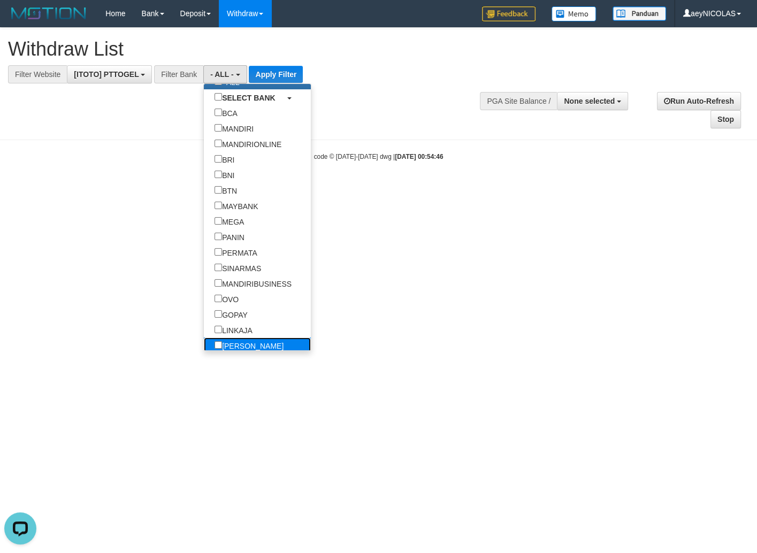
click at [204, 349] on label "[PERSON_NAME]" at bounding box center [249, 346] width 90 height 16
click at [204, 348] on label "[PERSON_NAME]" at bounding box center [249, 346] width 90 height 16
select select "****"
drag, startPoint x: 406, startPoint y: 204, endPoint x: 403, endPoint y: 194, distance: 10.5
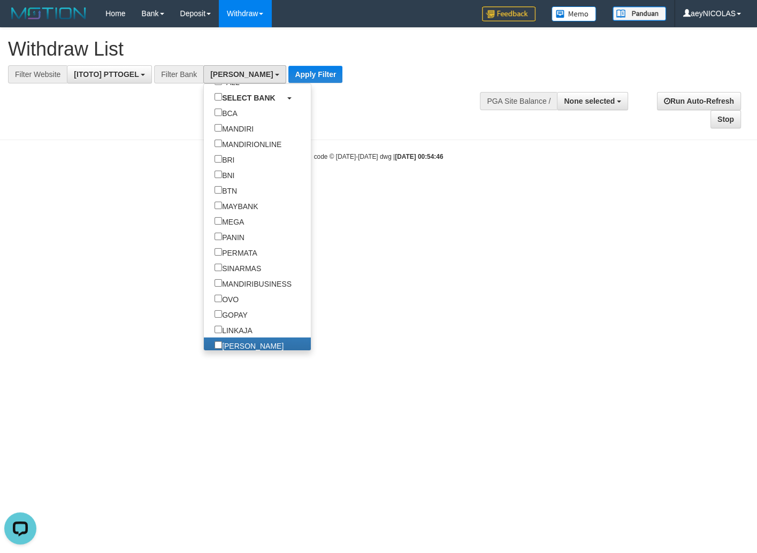
click at [403, 188] on html "Toggle navigation Home Bank Account List Load By Website Group [ITOTO] PTTOGEL …" at bounding box center [378, 94] width 757 height 188
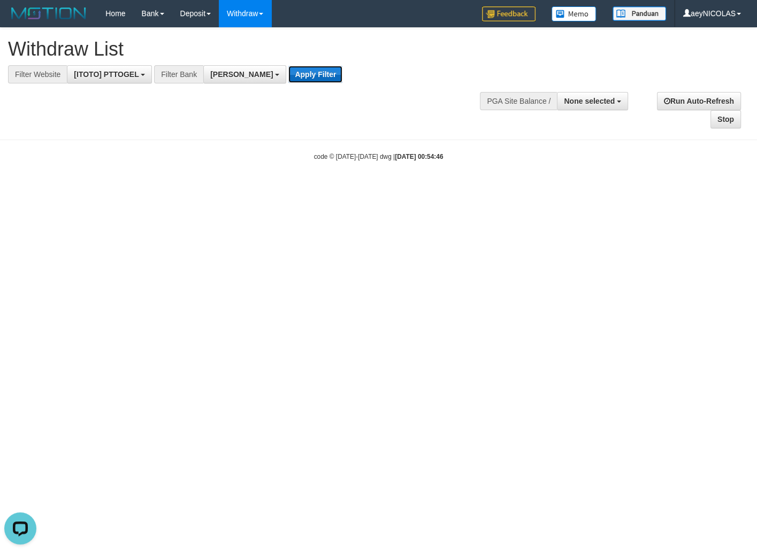
click at [288, 82] on button "Apply Filter" at bounding box center [315, 74] width 54 height 17
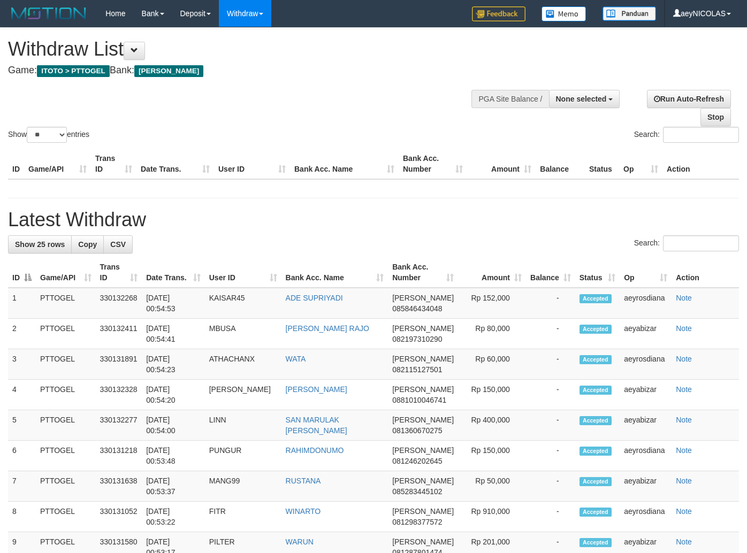
select select
select select "**"
click at [319, 180] on div "ID Game/API Trans ID Date Trans. User ID Bank Acc. Name Bank Acc. Number Amount…" at bounding box center [373, 164] width 747 height 37
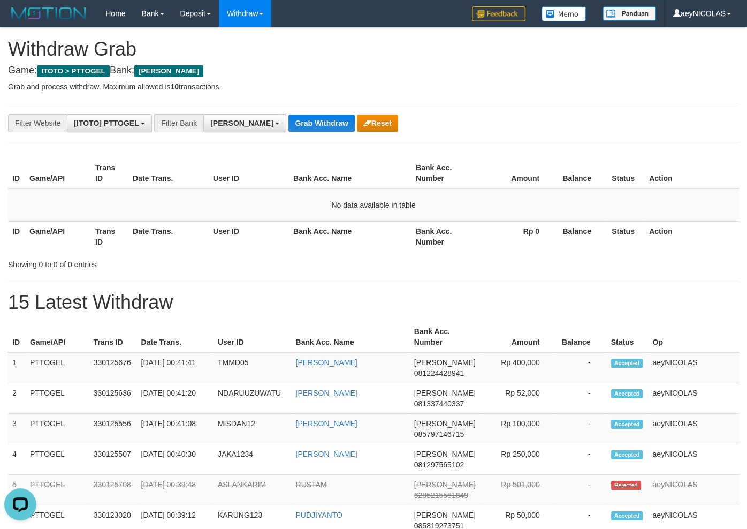
click at [610, 221] on th "Status" at bounding box center [625, 236] width 37 height 30
click at [288, 127] on button "Grab Withdraw" at bounding box center [321, 122] width 66 height 17
click at [288, 121] on button "Grab Withdraw" at bounding box center [321, 122] width 66 height 17
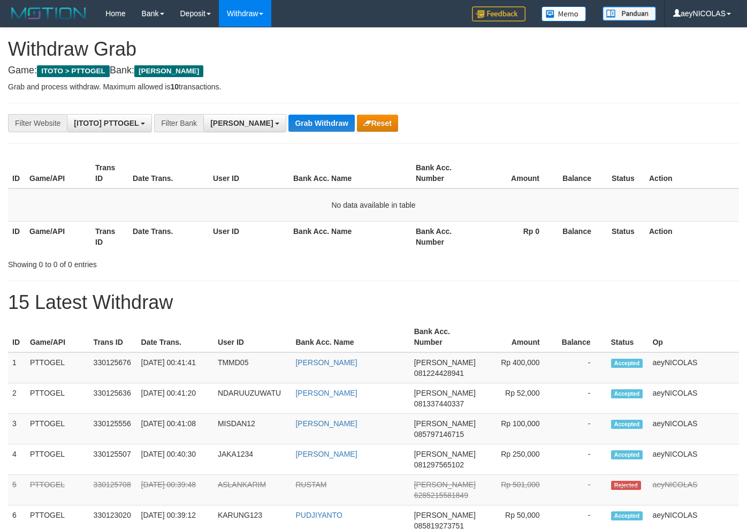
click at [288, 121] on button "Grab Withdraw" at bounding box center [321, 122] width 66 height 17
click at [288, 129] on button "Grab Withdraw" at bounding box center [321, 122] width 66 height 17
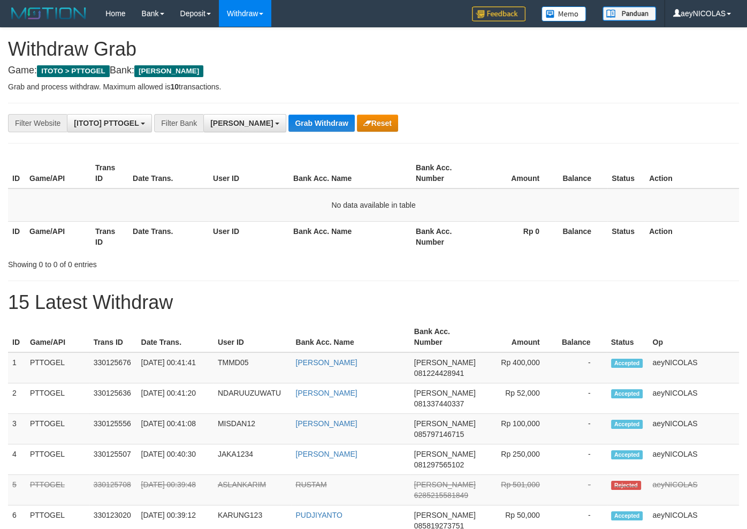
scroll to position [186, 0]
click at [288, 129] on button "Grab Withdraw" at bounding box center [321, 122] width 66 height 17
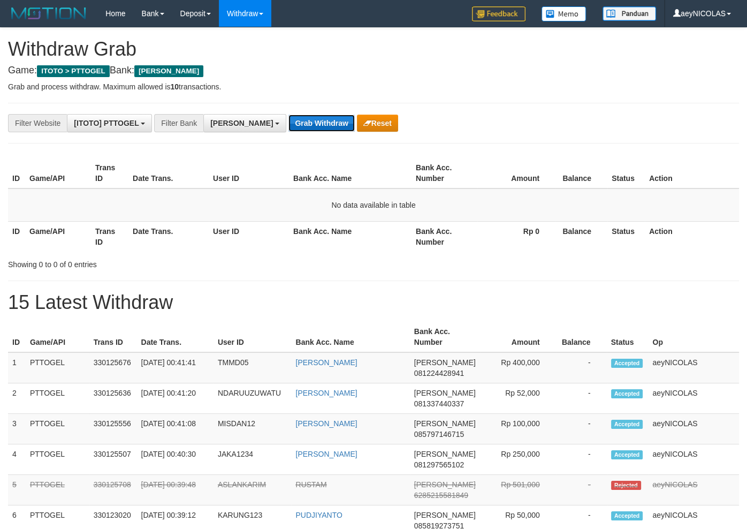
click at [290, 128] on button "Grab Withdraw" at bounding box center [321, 122] width 66 height 17
click at [288, 131] on button "Grab Withdraw" at bounding box center [321, 122] width 66 height 17
click at [357, 117] on button "Reset" at bounding box center [377, 122] width 41 height 17
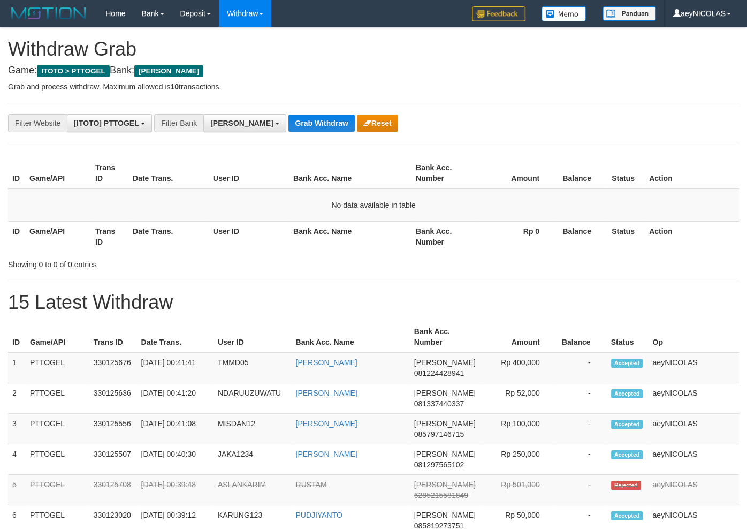
click at [363, 119] on icon "button" at bounding box center [367, 122] width 8 height 7
click at [357, 124] on button "Reset" at bounding box center [377, 122] width 41 height 17
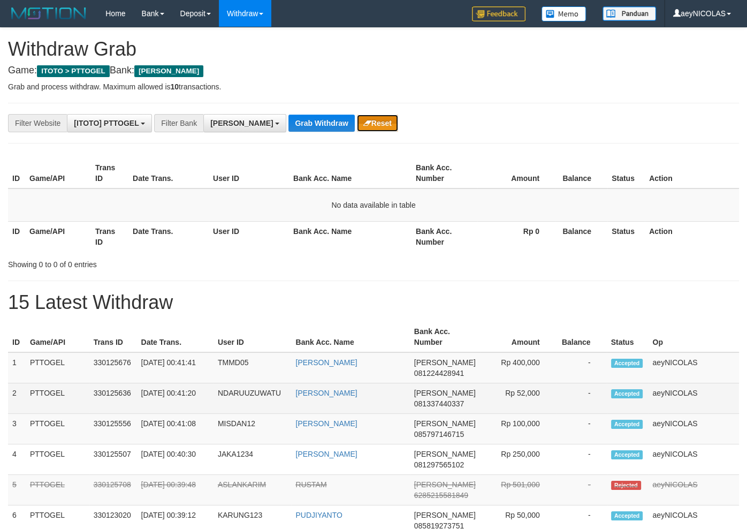
scroll to position [186, 0]
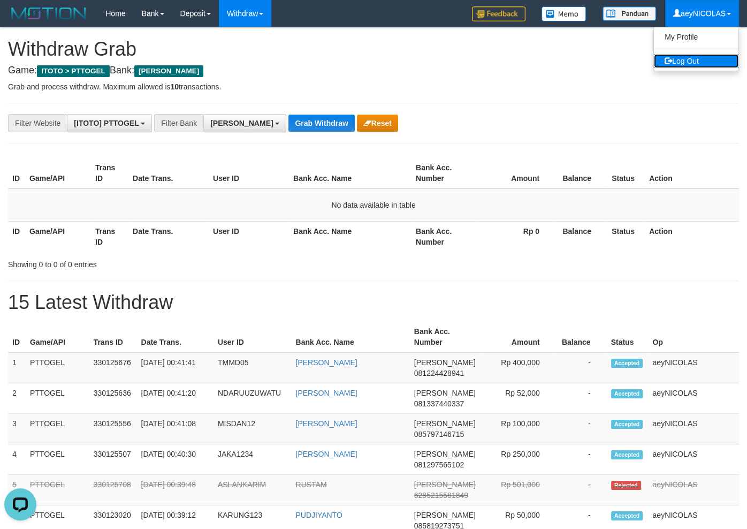
click at [699, 62] on link "Log Out" at bounding box center [696, 61] width 85 height 14
